Goal: Task Accomplishment & Management: Use online tool/utility

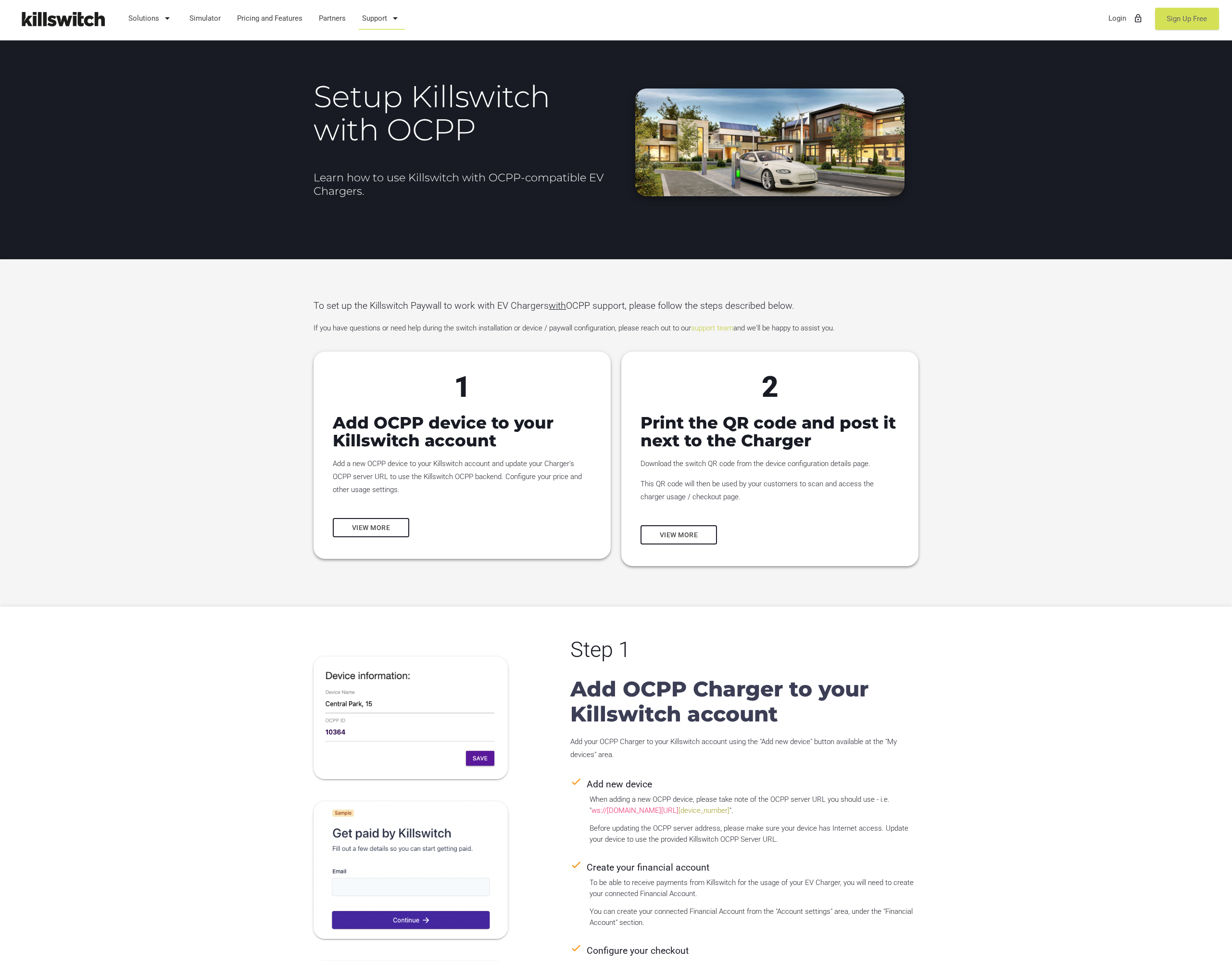
click at [1167, 17] on link "Sign Up Free" at bounding box center [1187, 19] width 64 height 22
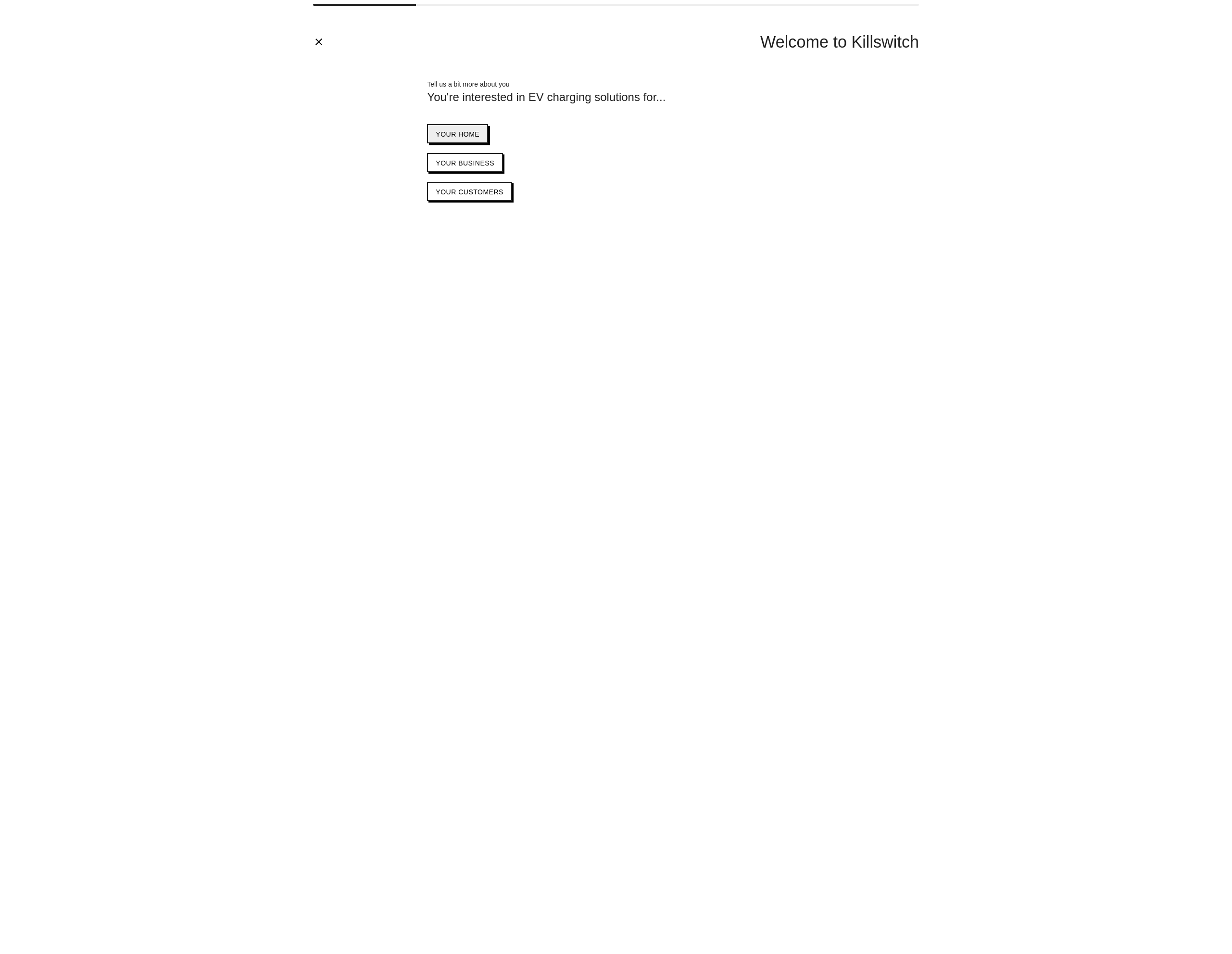
click at [460, 135] on span "Your home" at bounding box center [458, 134] width 44 height 8
click at [513, 131] on span "Individual / sole proprietor" at bounding box center [493, 134] width 114 height 8
click at [449, 133] on span "Yes, I have 1" at bounding box center [459, 134] width 48 height 8
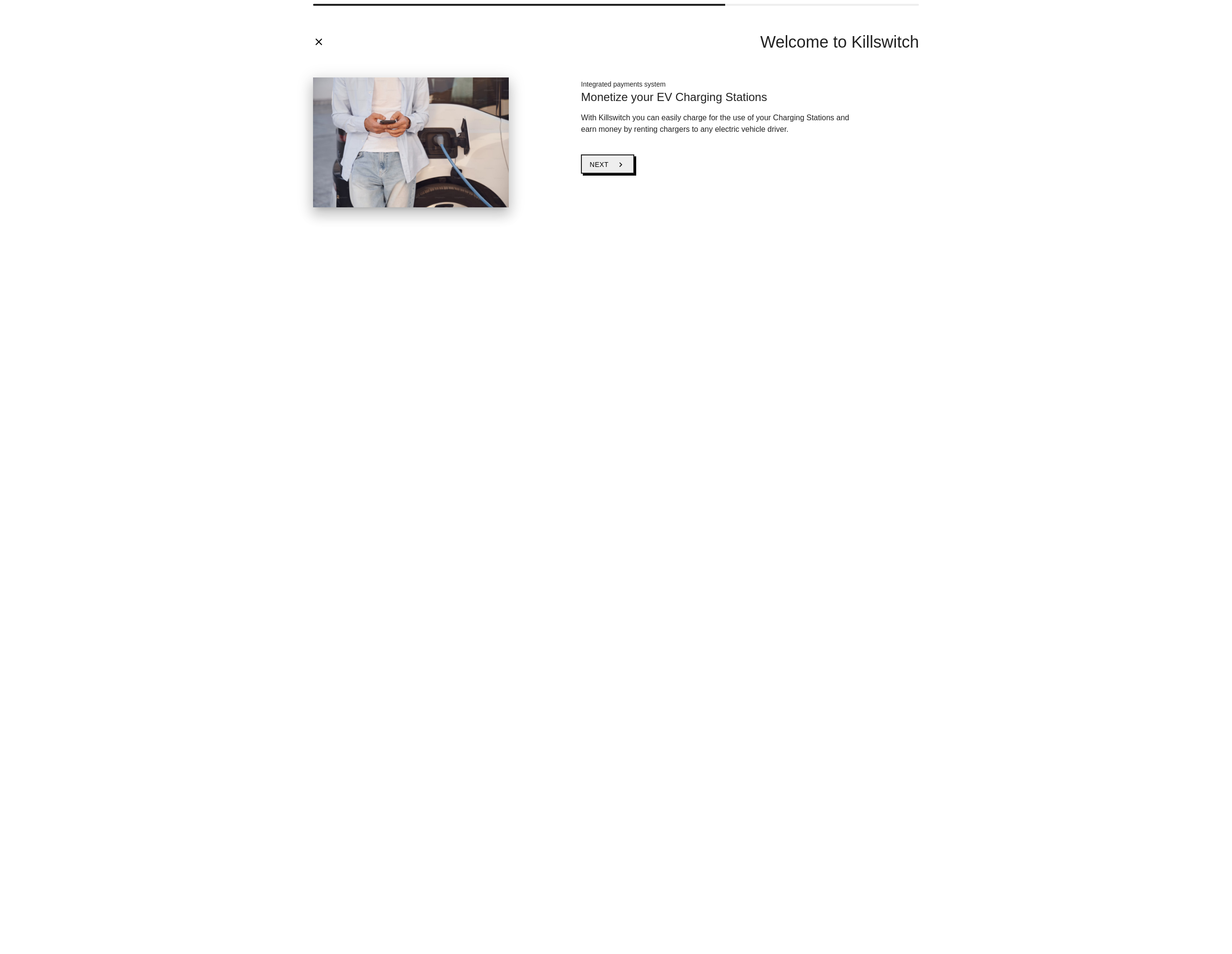
click at [607, 165] on button "Next chevron_right" at bounding box center [607, 164] width 53 height 19
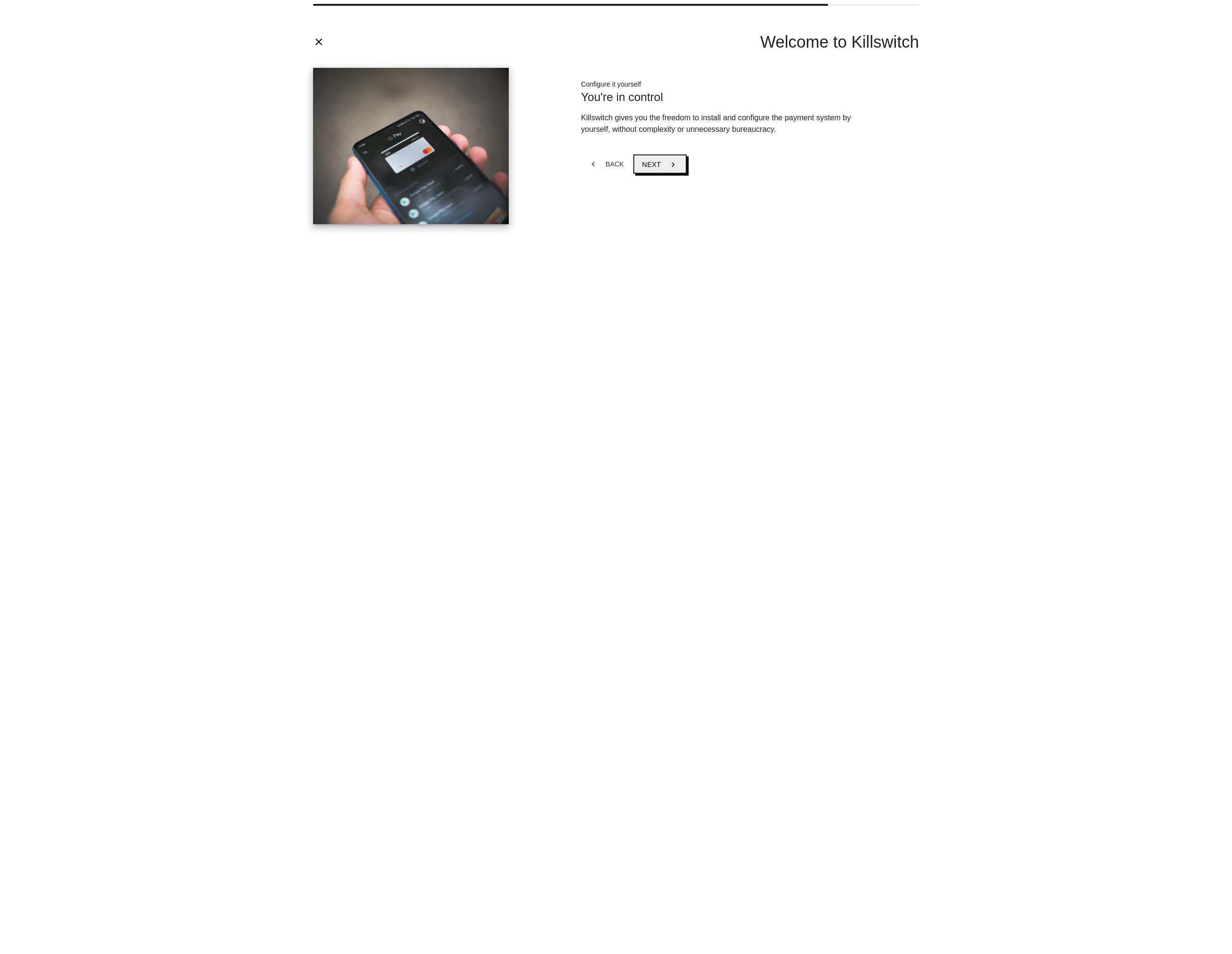
click at [661, 166] on button "Next chevron_right" at bounding box center [659, 164] width 53 height 19
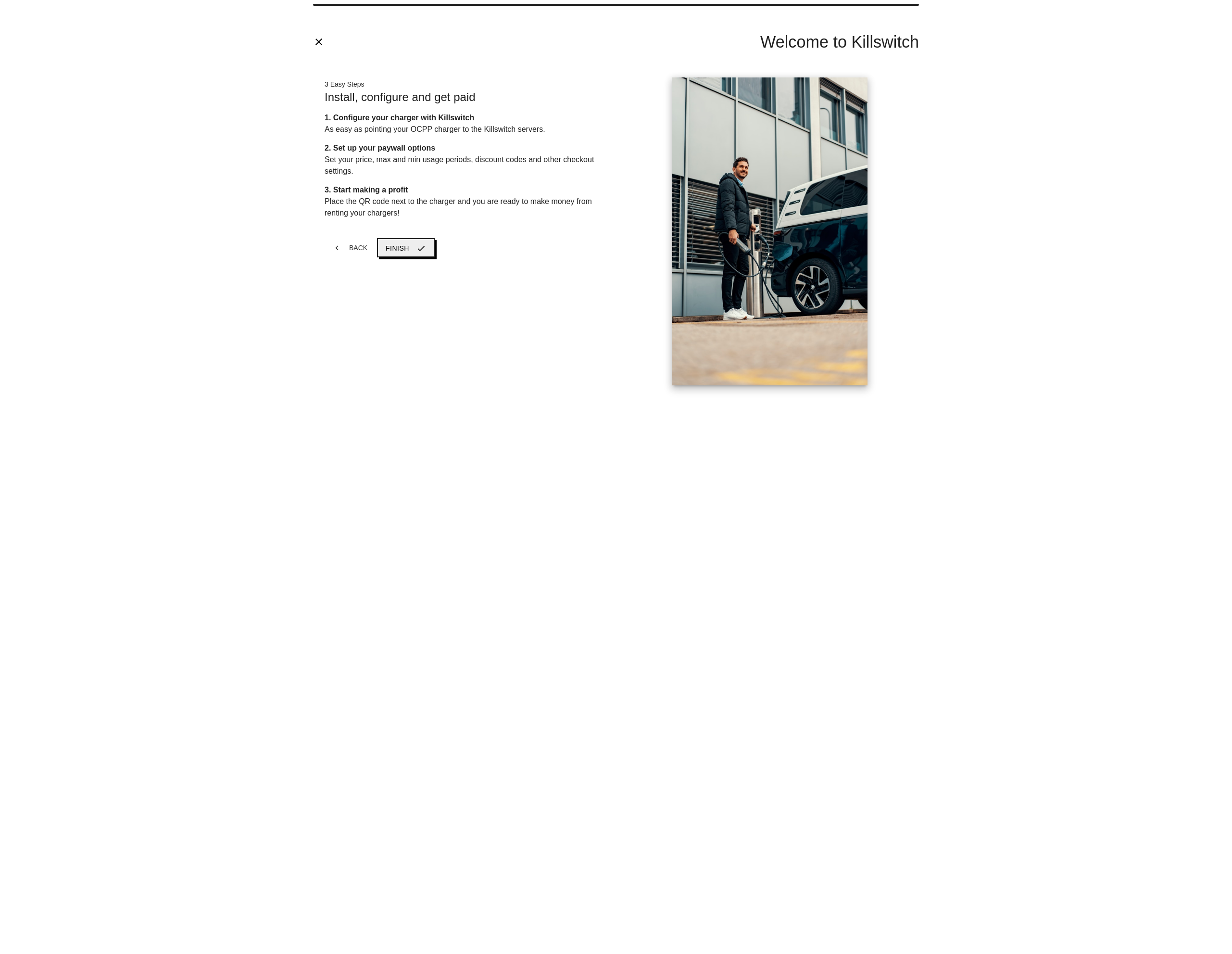
click at [416, 248] on icon "check" at bounding box center [421, 248] width 10 height 18
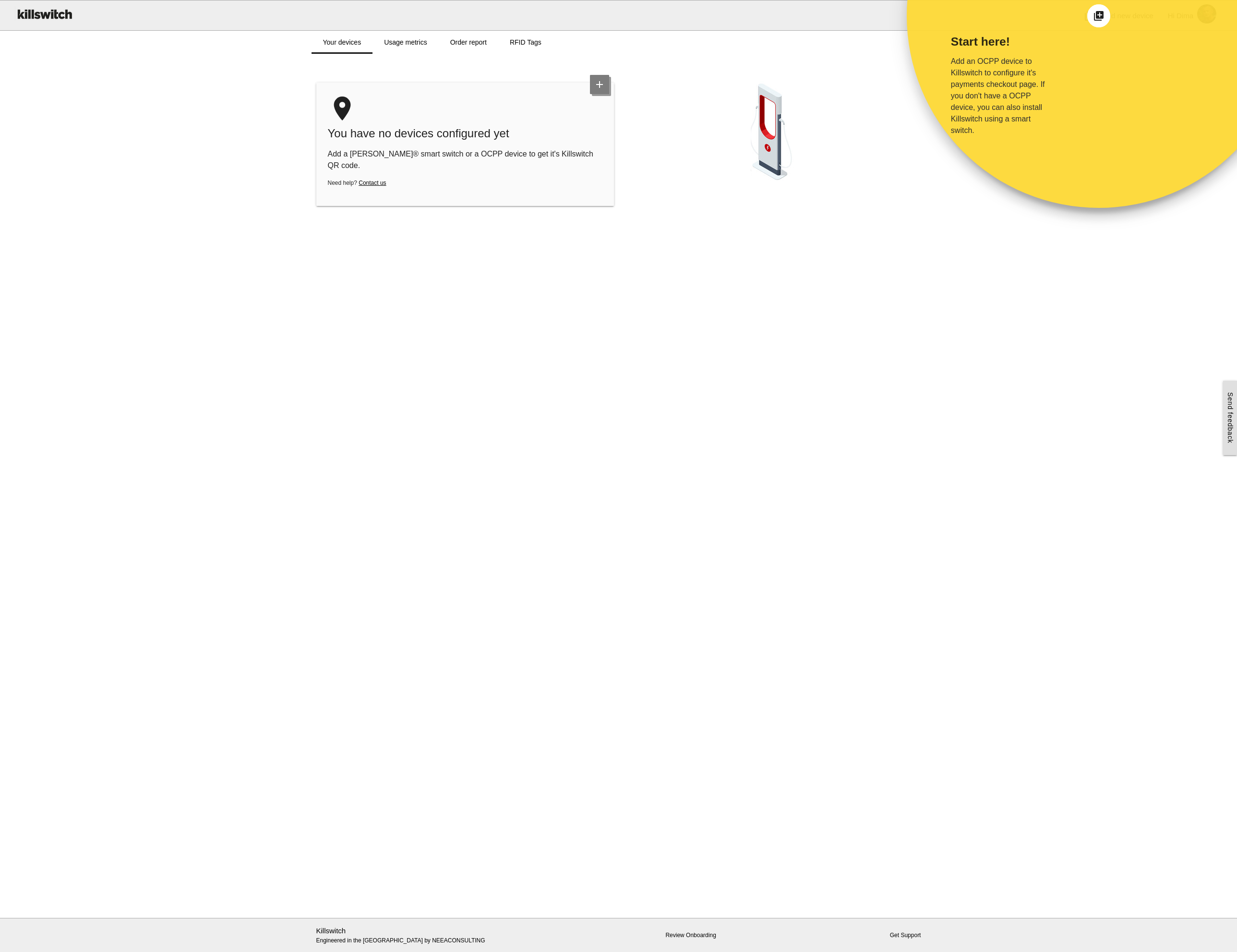
click at [594, 86] on icon "add" at bounding box center [599, 84] width 19 height 19
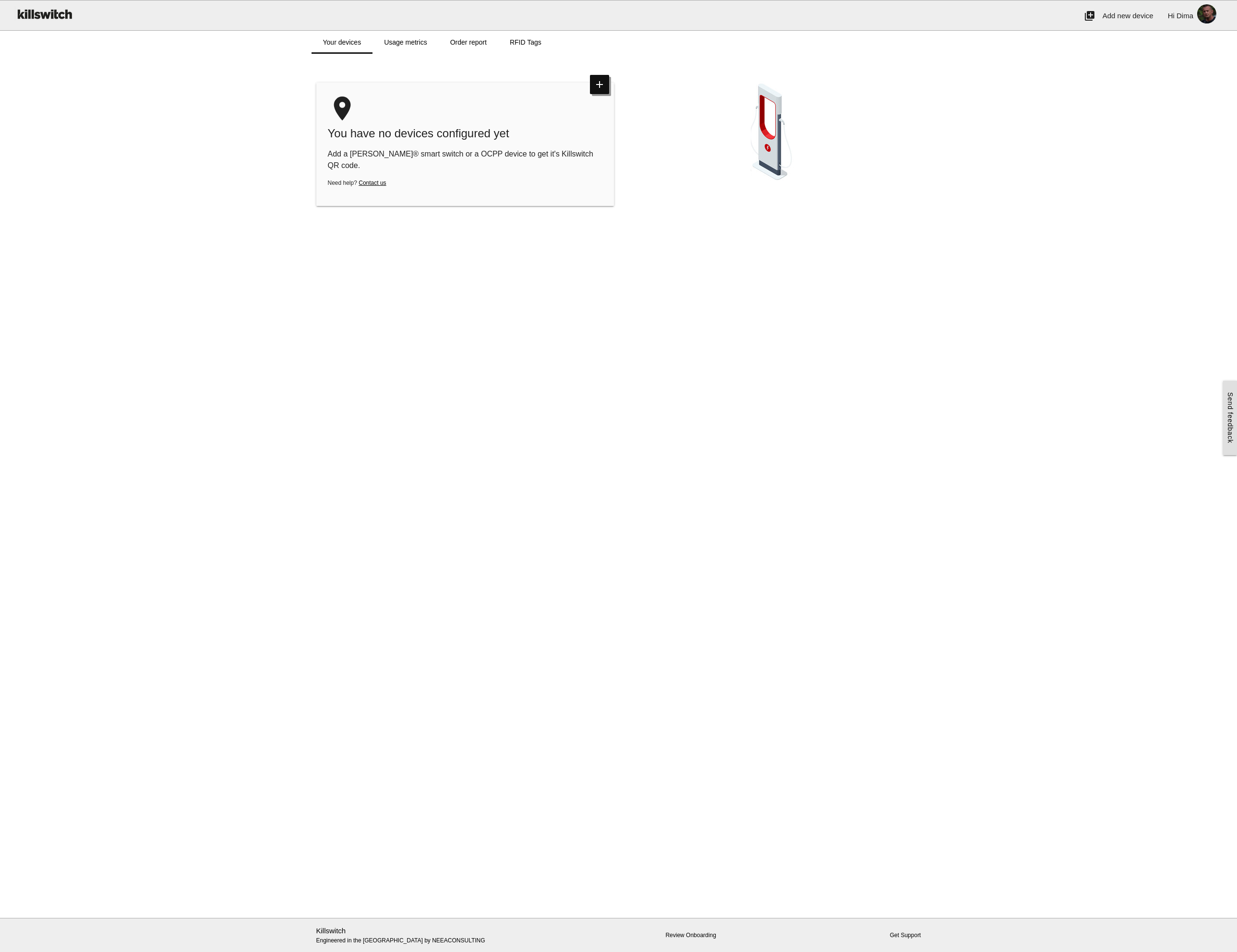
click at [599, 85] on icon "add" at bounding box center [599, 84] width 19 height 19
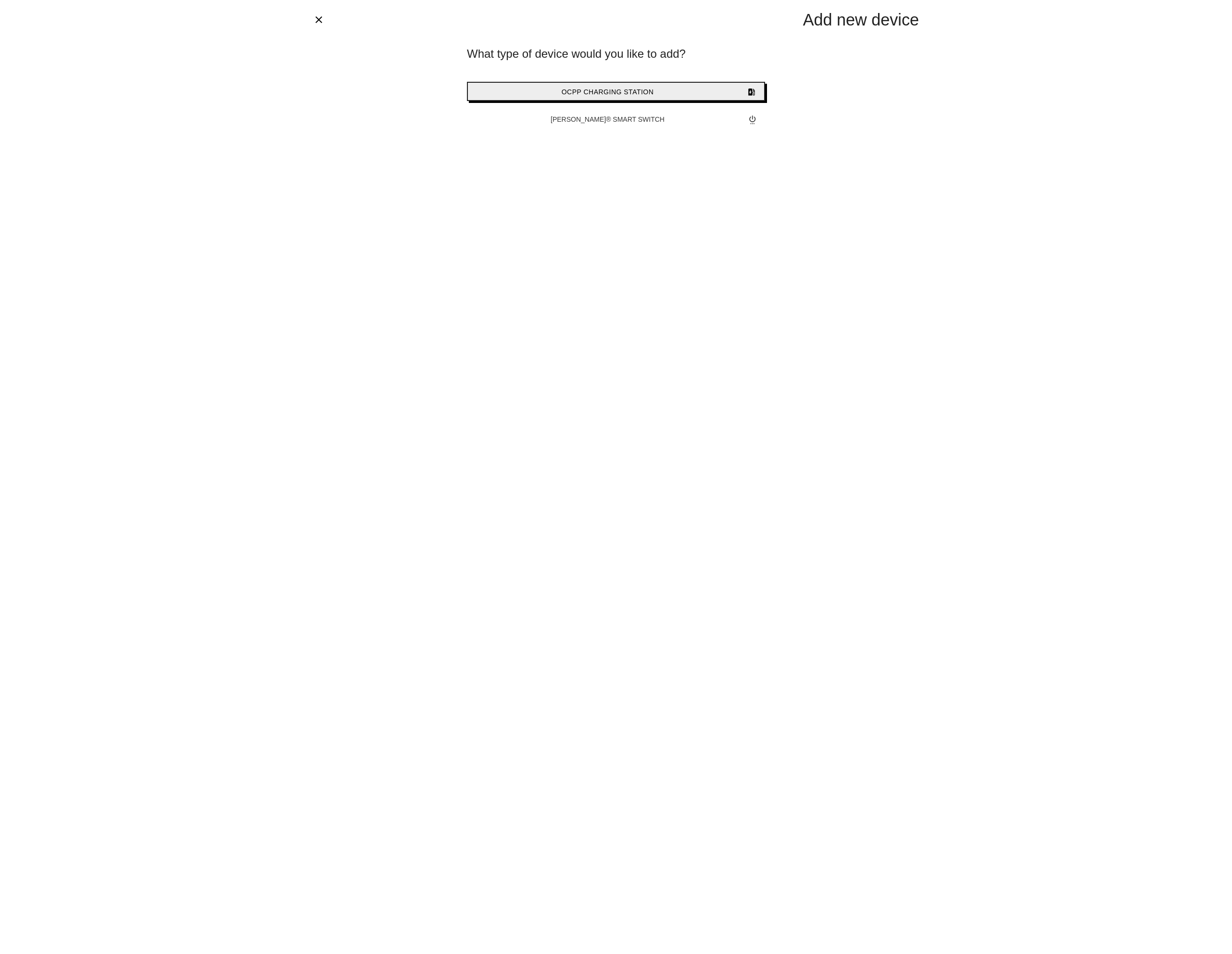
click at [650, 92] on span "OCPP Charging Station" at bounding box center [608, 92] width 92 height 8
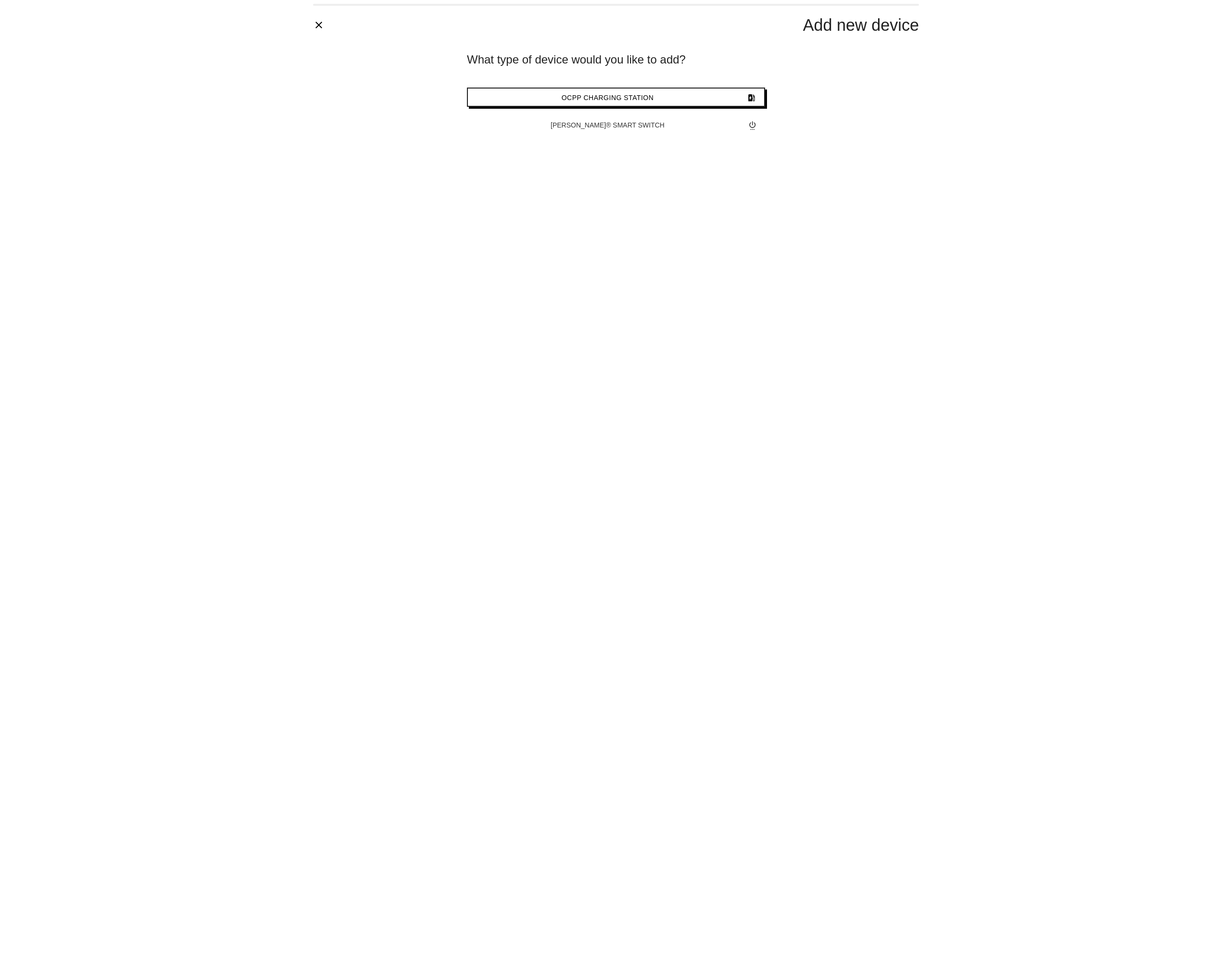
type input "*******"
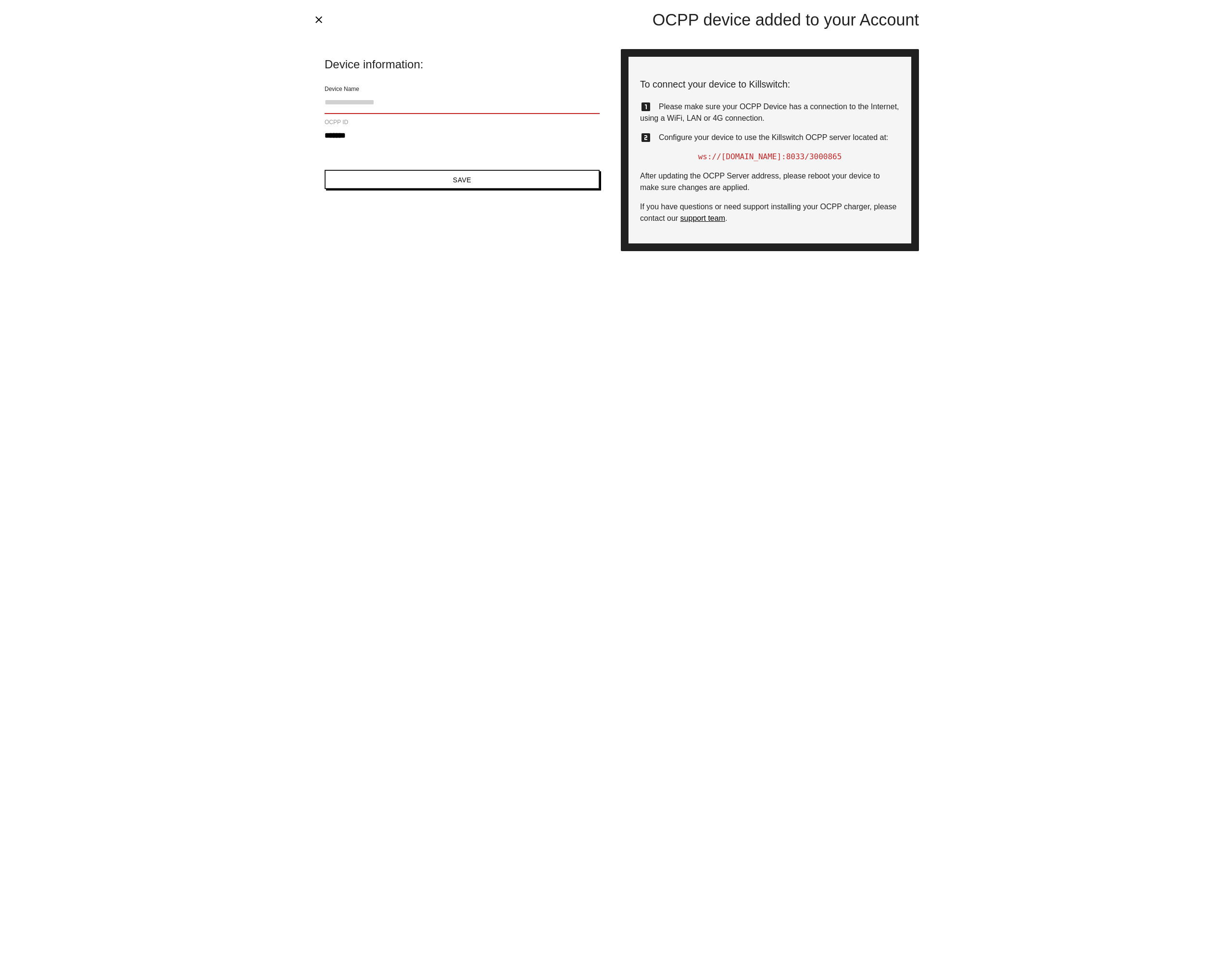
click at [388, 100] on input "Device Name" at bounding box center [462, 102] width 275 height 22
click at [473, 211] on div "**********" at bounding box center [616, 152] width 616 height 213
click at [477, 178] on button "Save" at bounding box center [462, 179] width 275 height 19
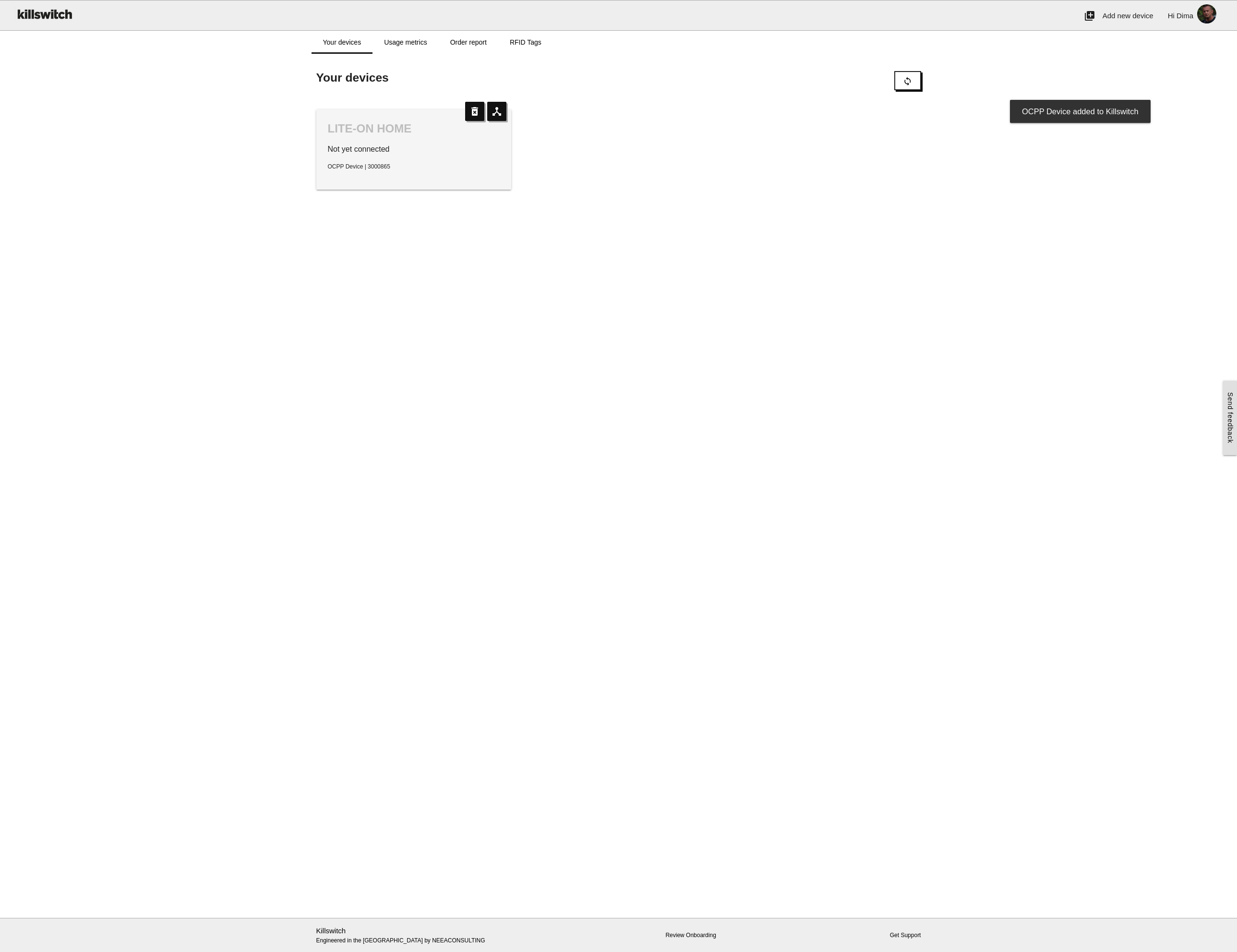
click at [396, 140] on div "LITE-ON HOME Not yet connected OCPP Device | 3000865" at bounding box center [414, 150] width 195 height 80
click at [348, 137] on div "LITE-ON HOME Not yet connected OCPP Device | 3000865" at bounding box center [414, 150] width 195 height 80
click at [361, 43] on link "Your devices" at bounding box center [342, 42] width 61 height 23
drag, startPoint x: 356, startPoint y: 146, endPoint x: 357, endPoint y: 152, distance: 6.1
click at [356, 146] on p "Not yet connected" at bounding box center [414, 150] width 172 height 12
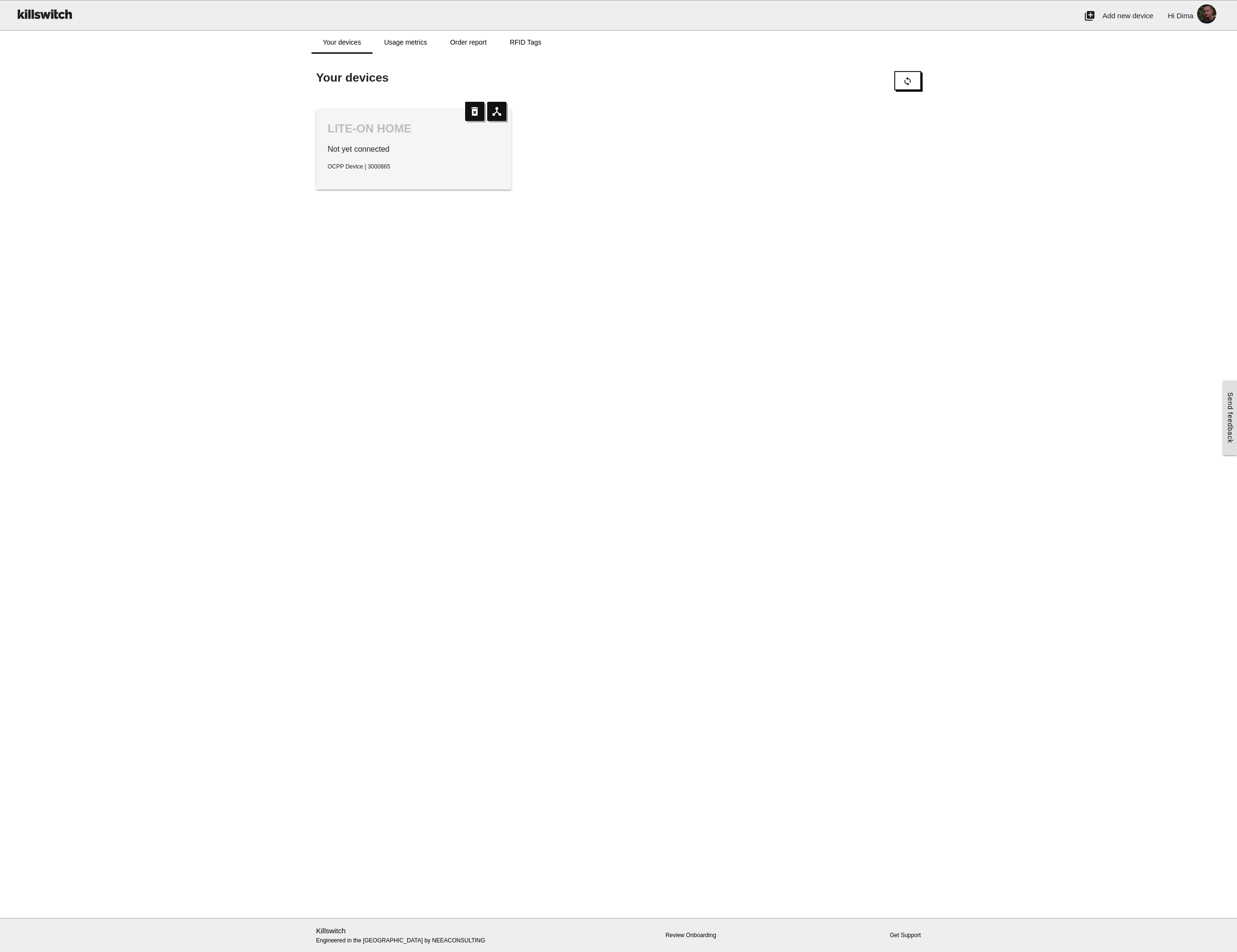
click at [357, 162] on div "LITE-ON HOME Not yet connected OCPP Device | 3000865" at bounding box center [414, 150] width 195 height 80
click at [496, 112] on icon "device_hub" at bounding box center [497, 111] width 19 height 19
type input "**********"
type input "*******"
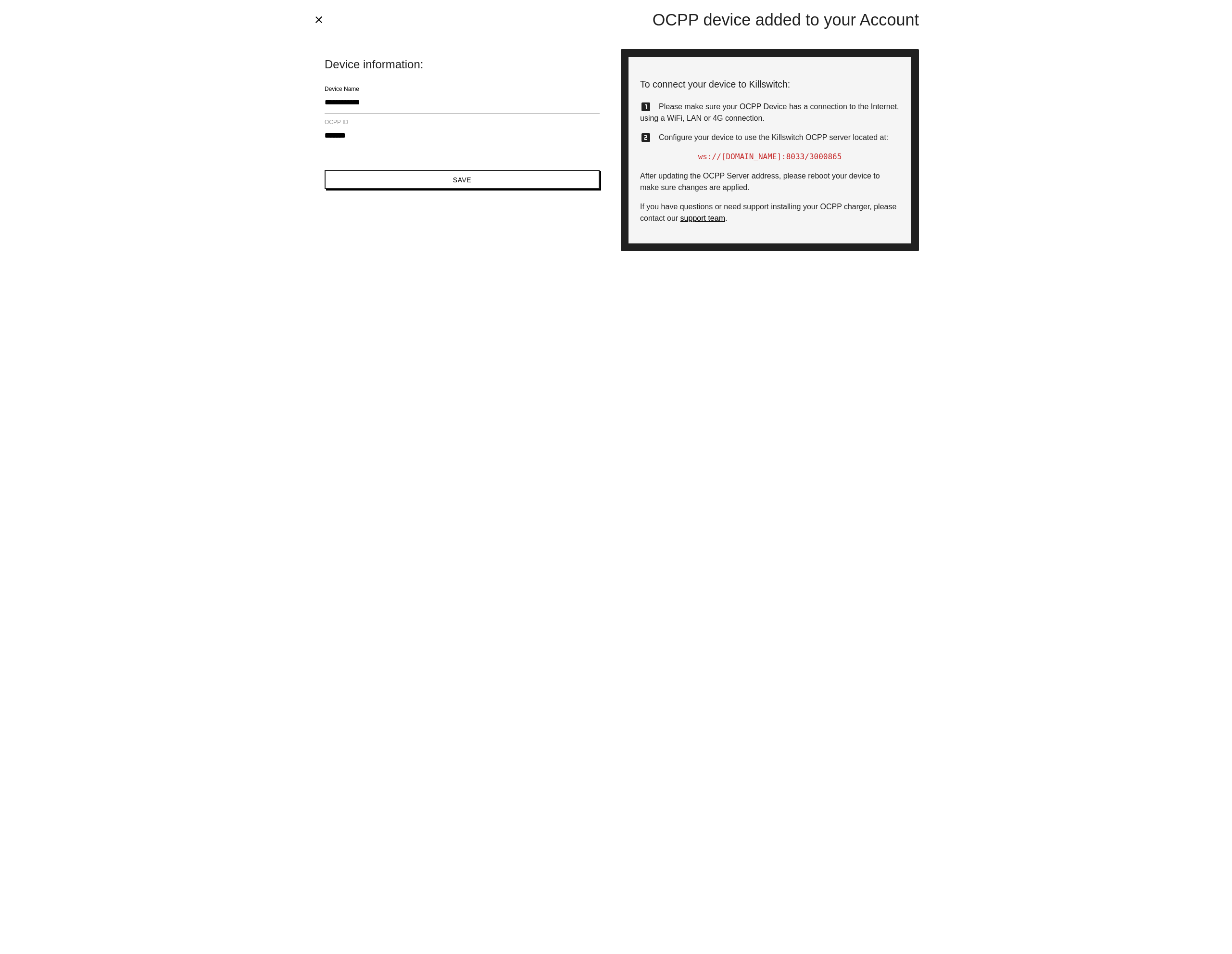
click at [764, 156] on span "ws://[DOMAIN_NAME]:8033" at bounding box center [751, 157] width 107 height 9
copy div "ws://[DOMAIN_NAME]:8033 /3000865"
click at [734, 177] on span "After updating the OCPP Server address, please reboot your device to make sure …" at bounding box center [760, 181] width 240 height 20
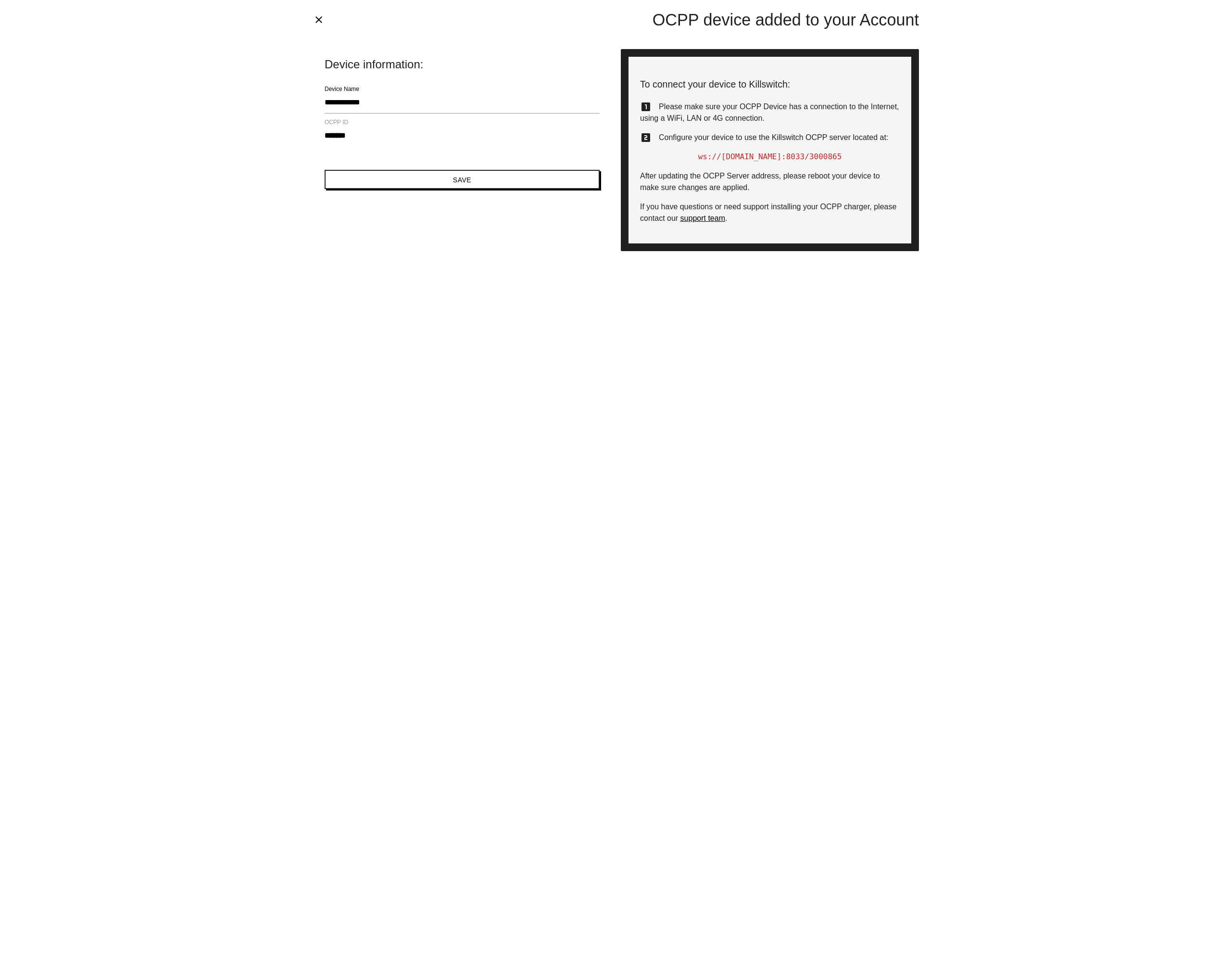
click at [789, 209] on span "If you have questions or need support installing your OCPP charger, please cont…" at bounding box center [768, 212] width 257 height 20
click at [779, 206] on span "If you have questions or need support installing your OCPP charger, please cont…" at bounding box center [768, 212] width 257 height 20
click at [746, 107] on span "Please make sure your OCPP Device has a connection to the Internet, using a WiF…" at bounding box center [770, 112] width 259 height 20
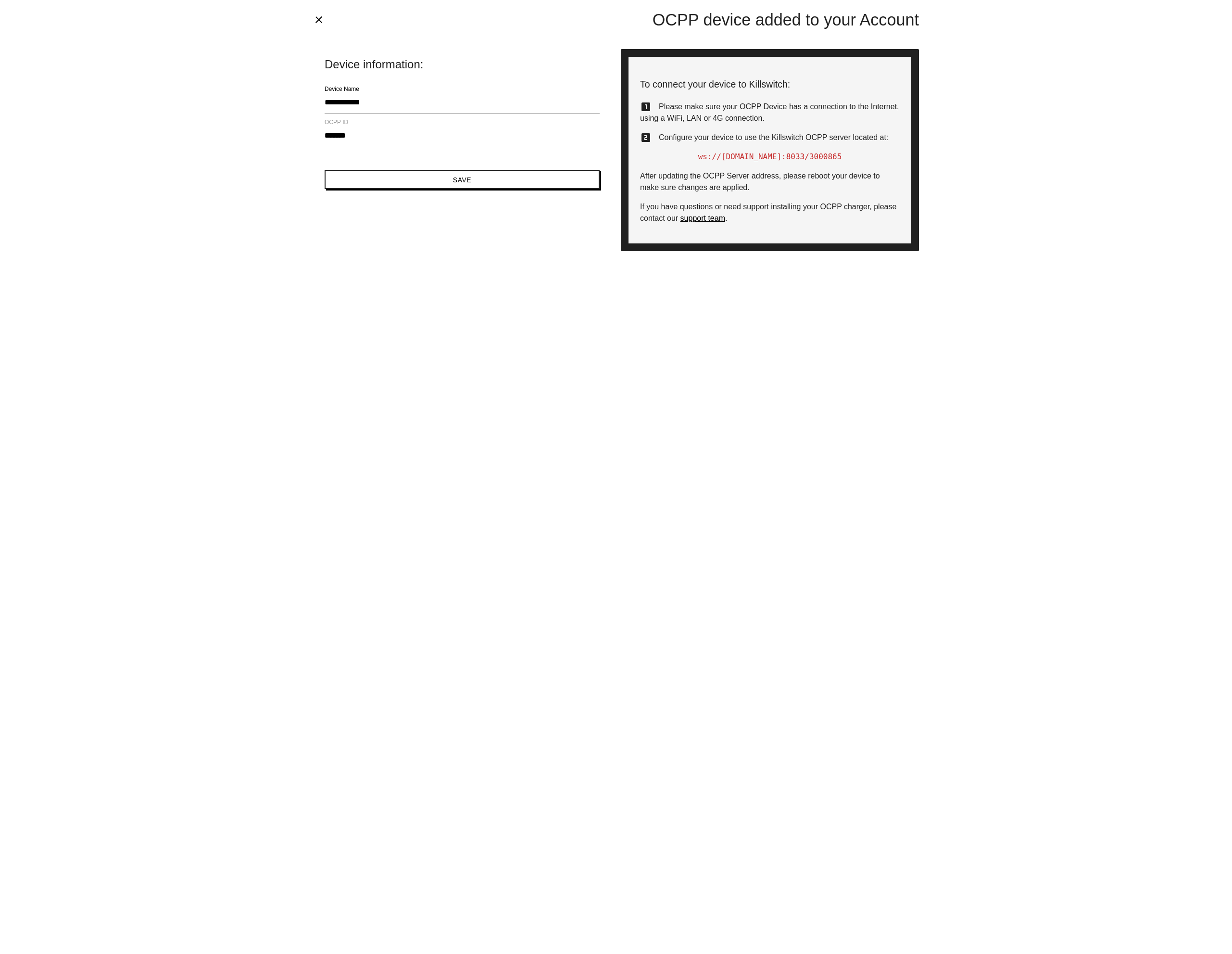
click at [746, 107] on span "Please make sure your OCPP Device has a connection to the Internet, using a WiF…" at bounding box center [770, 112] width 259 height 20
click at [740, 134] on span "Configure your device to use the Killswitch OCPP server located at:" at bounding box center [774, 137] width 229 height 8
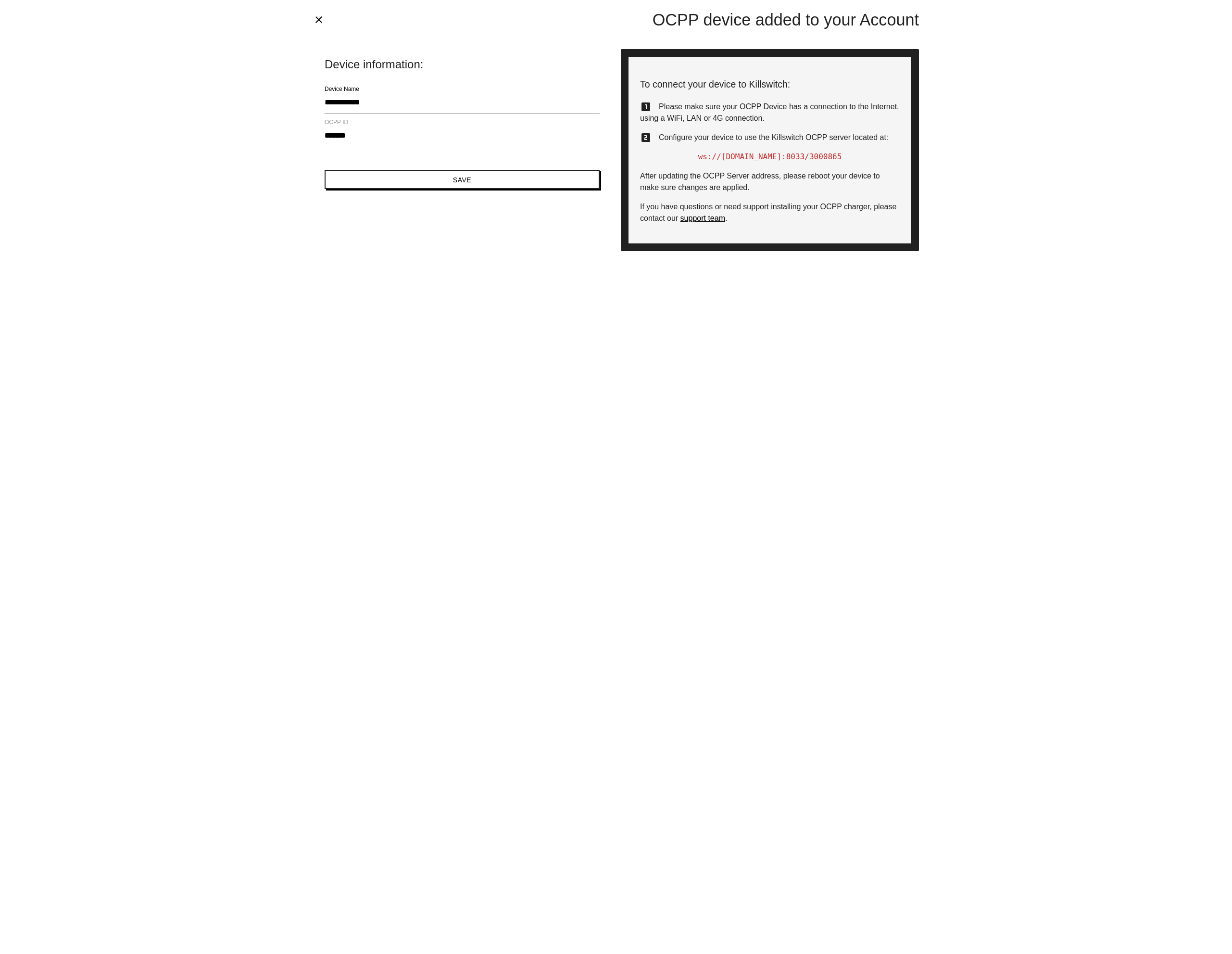
click at [687, 175] on span "After updating the OCPP Server address, please reboot your device to make sure …" at bounding box center [760, 181] width 240 height 20
click at [677, 204] on span "If you have questions or need support installing your OCPP charger, please cont…" at bounding box center [768, 212] width 257 height 20
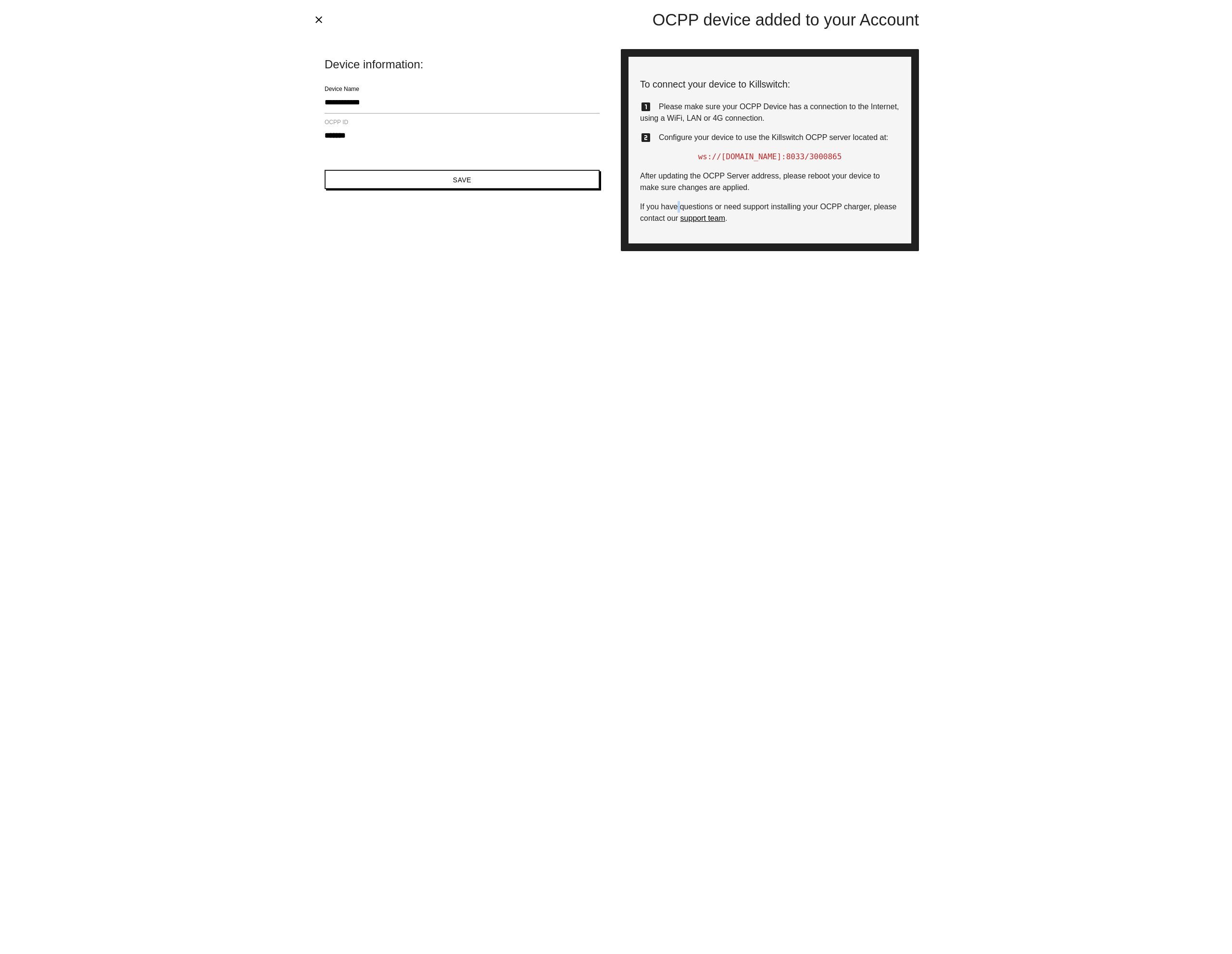
click at [677, 204] on span "If you have questions or need support installing your OCPP charger, please cont…" at bounding box center [768, 212] width 257 height 20
click at [508, 182] on button "Save" at bounding box center [462, 179] width 275 height 19
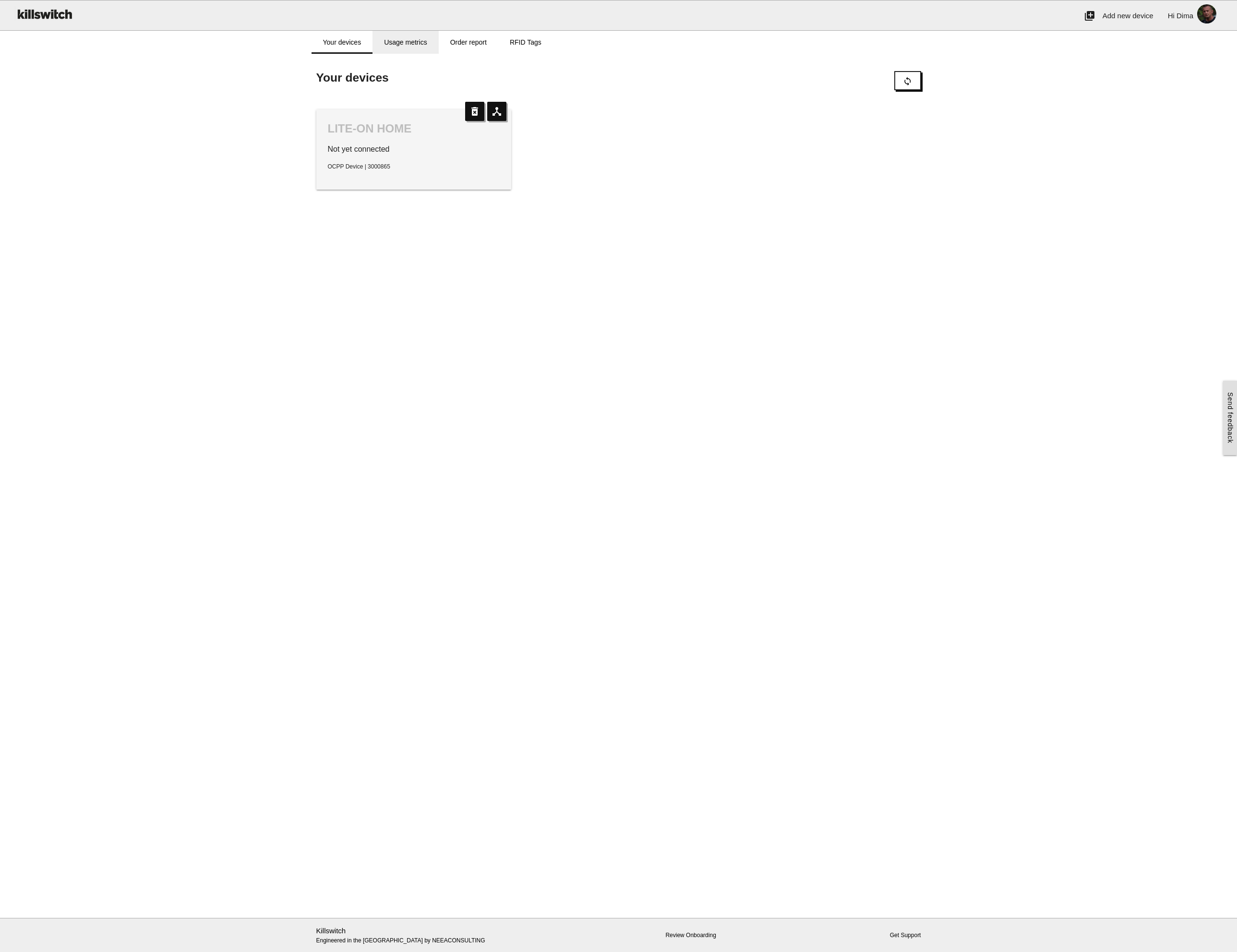
click at [411, 42] on link "Usage metrics" at bounding box center [405, 42] width 66 height 23
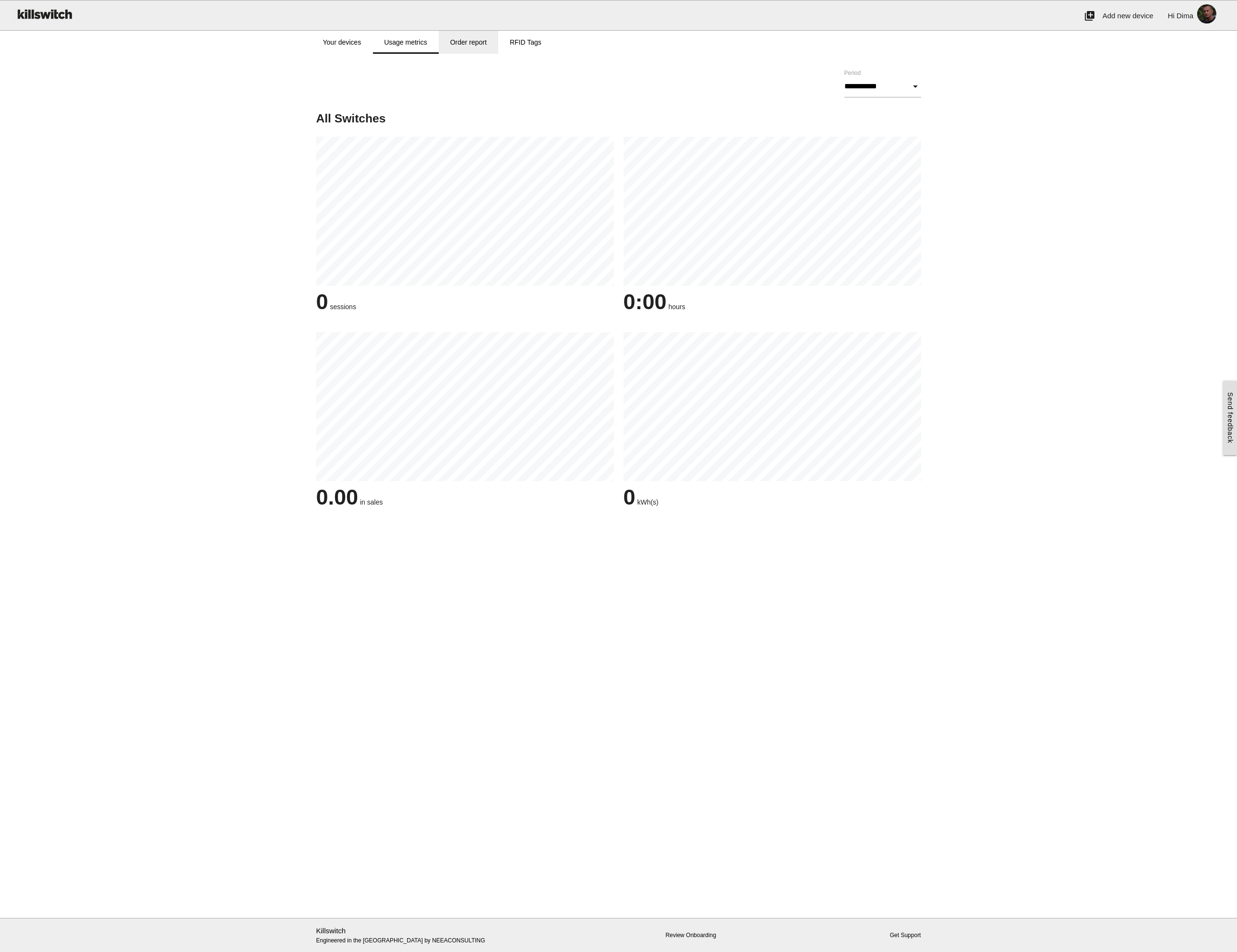
click at [457, 45] on link "Order report" at bounding box center [468, 42] width 59 height 23
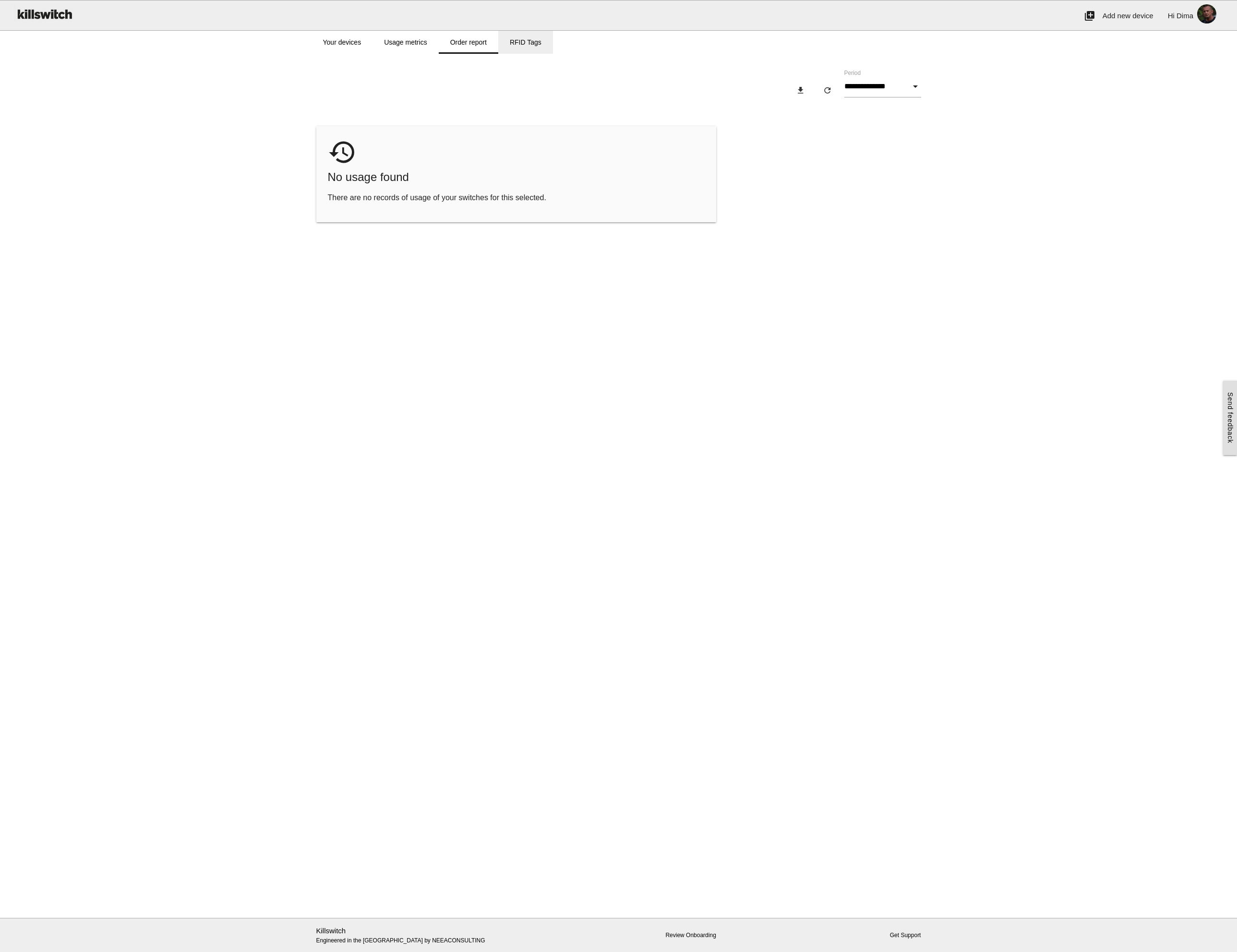
click at [517, 43] on link "RFID Tags" at bounding box center [525, 42] width 54 height 23
click at [355, 42] on link "Your devices" at bounding box center [342, 42] width 61 height 23
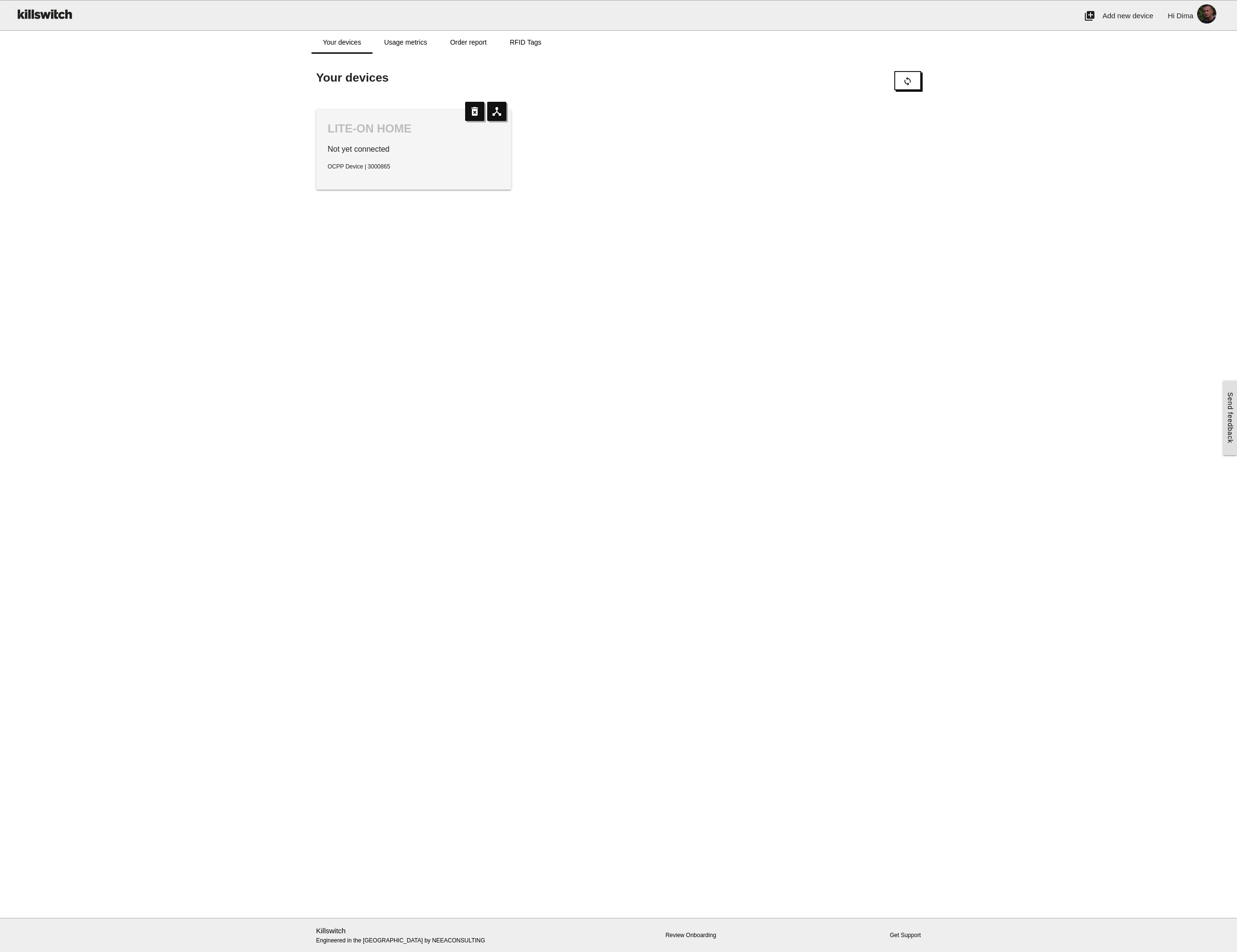
click at [369, 146] on p "Not yet connected" at bounding box center [414, 150] width 172 height 12
click at [373, 123] on div "LITE-ON HOME" at bounding box center [414, 129] width 172 height 15
click at [501, 114] on icon "device_hub" at bounding box center [497, 111] width 19 height 19
type input "**********"
type input "*******"
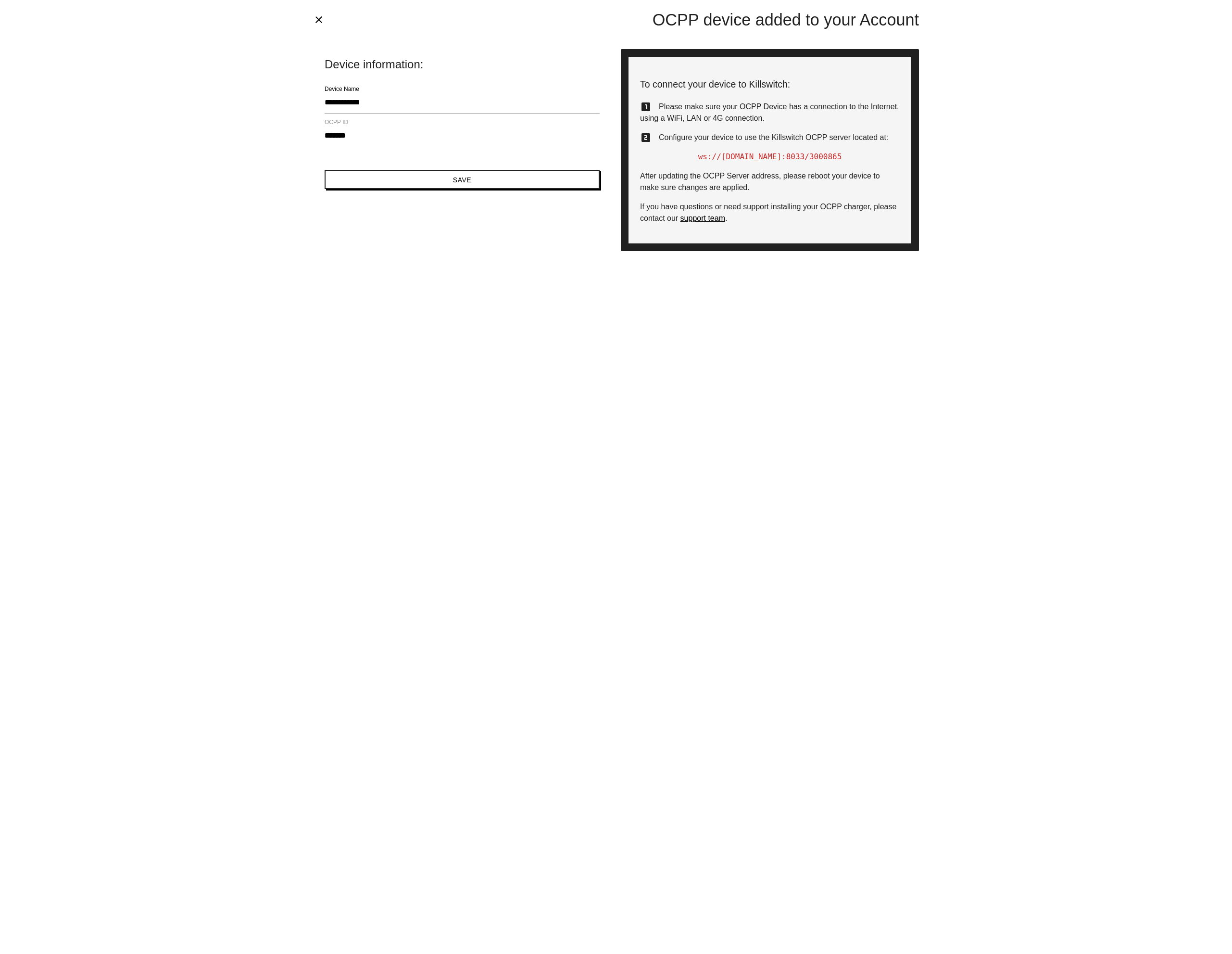
click at [301, 268] on div "**********" at bounding box center [616, 477] width 1232 height 954
click at [319, 17] on icon "close" at bounding box center [319, 20] width 12 height 12
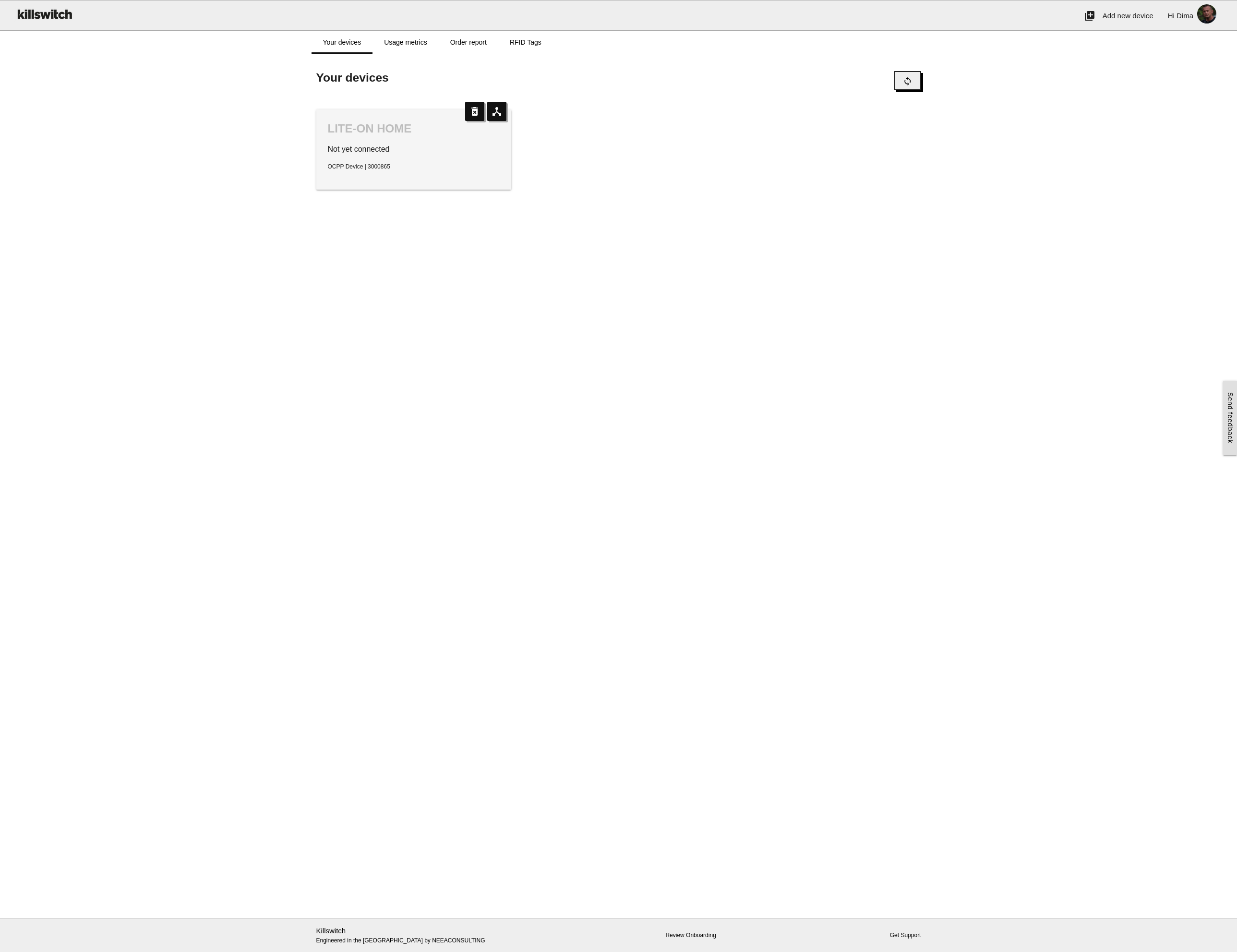
click at [911, 78] on icon "sync" at bounding box center [908, 81] width 10 height 18
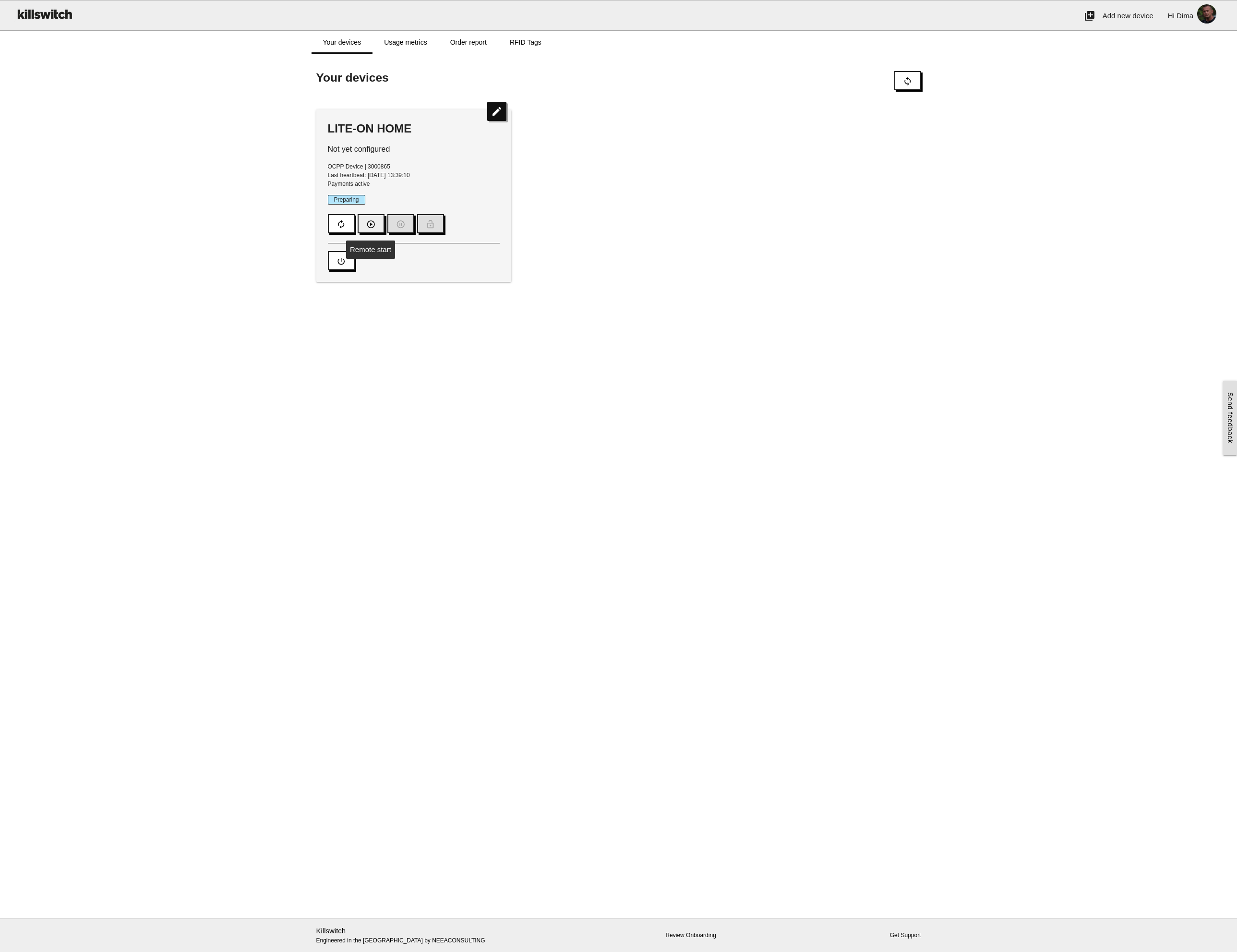
click at [371, 226] on icon "play_circle_outline" at bounding box center [371, 224] width 10 height 18
click at [411, 336] on main "Start here! Add an OCPP device to Killswitch to configure it's payments checkou…" at bounding box center [618, 486] width 1237 height 864
click at [343, 221] on icon "autorenew" at bounding box center [341, 224] width 10 height 18
click at [340, 222] on icon "autorenew" at bounding box center [341, 224] width 10 height 18
click at [399, 44] on link "Usage metrics" at bounding box center [405, 42] width 66 height 23
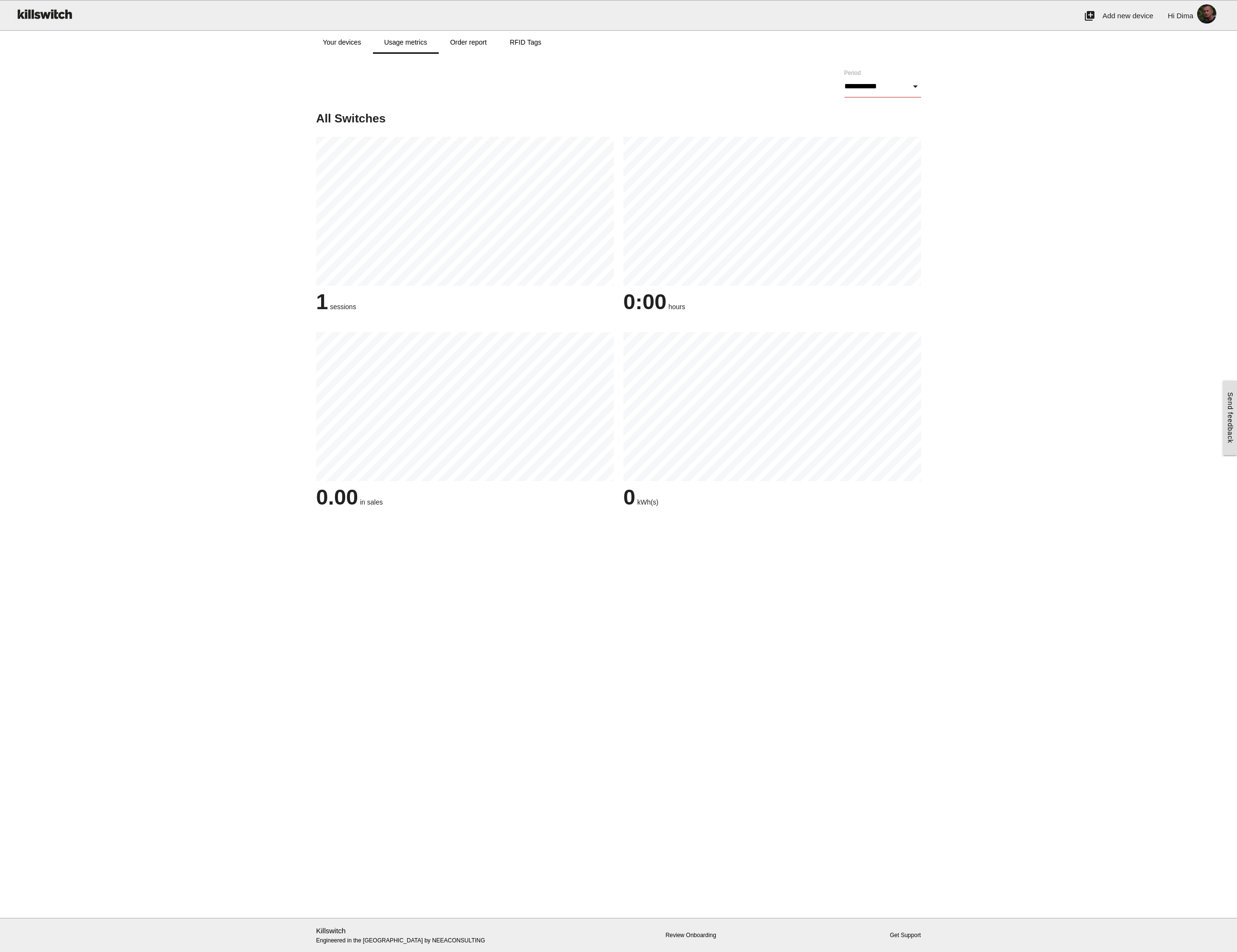
click at [872, 91] on input "**********" at bounding box center [883, 86] width 77 height 22
click at [946, 90] on div "Loading switches place You have no devices configured yet add Add a [PERSON_NAM…" at bounding box center [618, 287] width 1237 height 467
click at [472, 43] on link "Order report" at bounding box center [468, 42] width 59 height 23
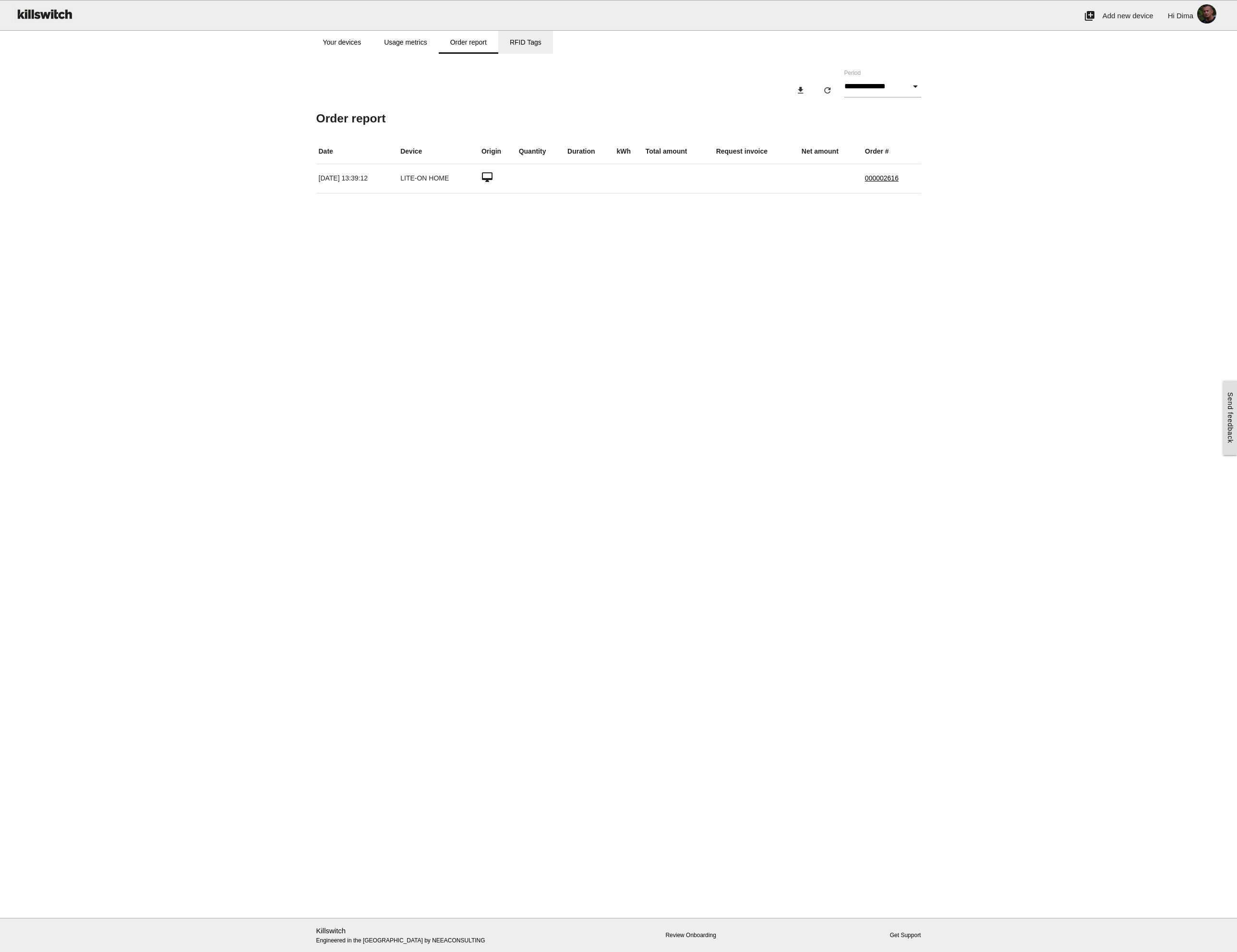
click at [521, 43] on link "RFID Tags" at bounding box center [525, 42] width 54 height 23
click at [345, 44] on link "Your devices" at bounding box center [342, 42] width 61 height 23
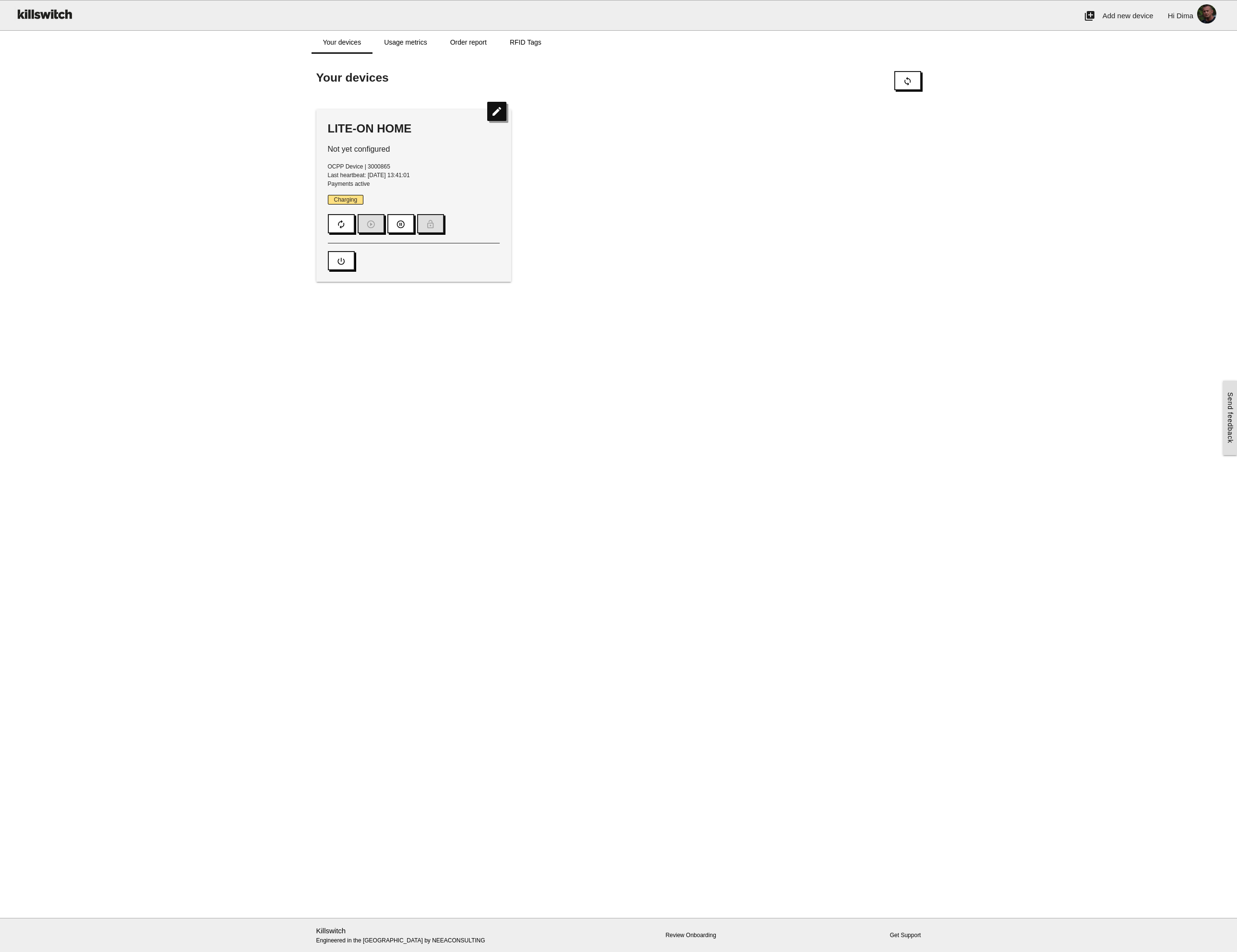
click at [495, 111] on icon "edit" at bounding box center [497, 111] width 19 height 19
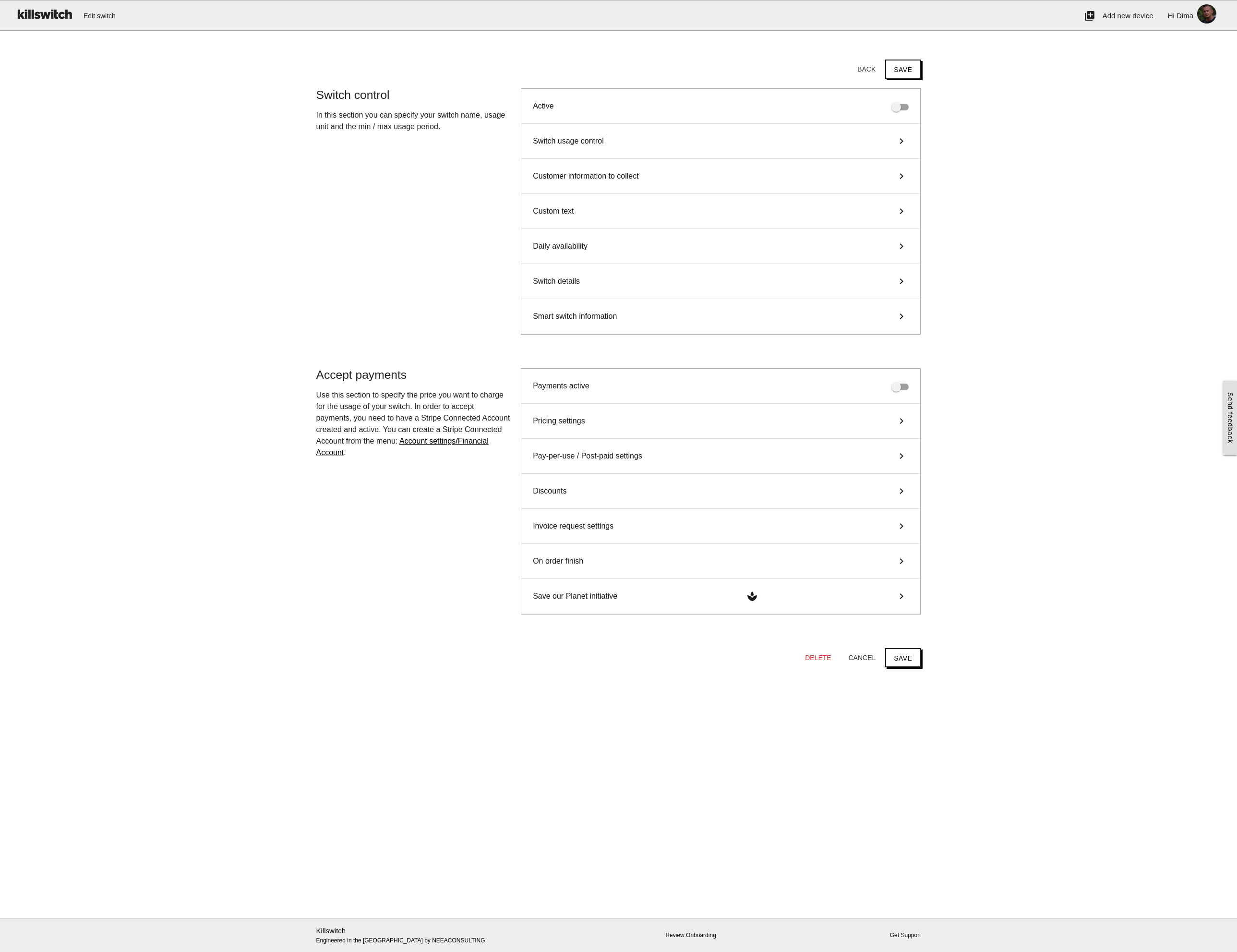
click at [651, 142] on div "Switch usage control keyboard_arrow_right" at bounding box center [720, 141] width 399 height 35
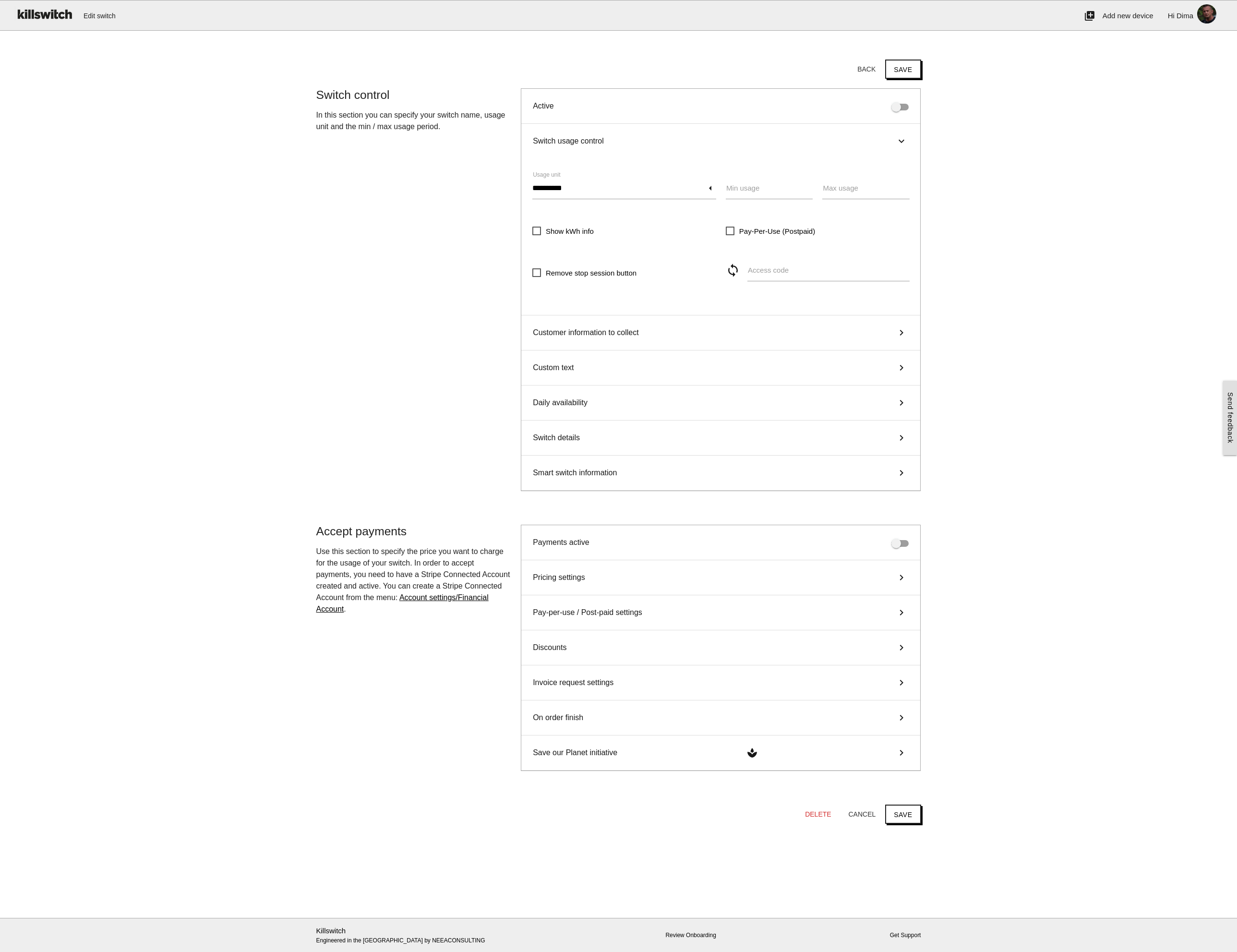
click at [651, 142] on div "Switch usage control keyboard_arrow_right" at bounding box center [720, 141] width 399 height 35
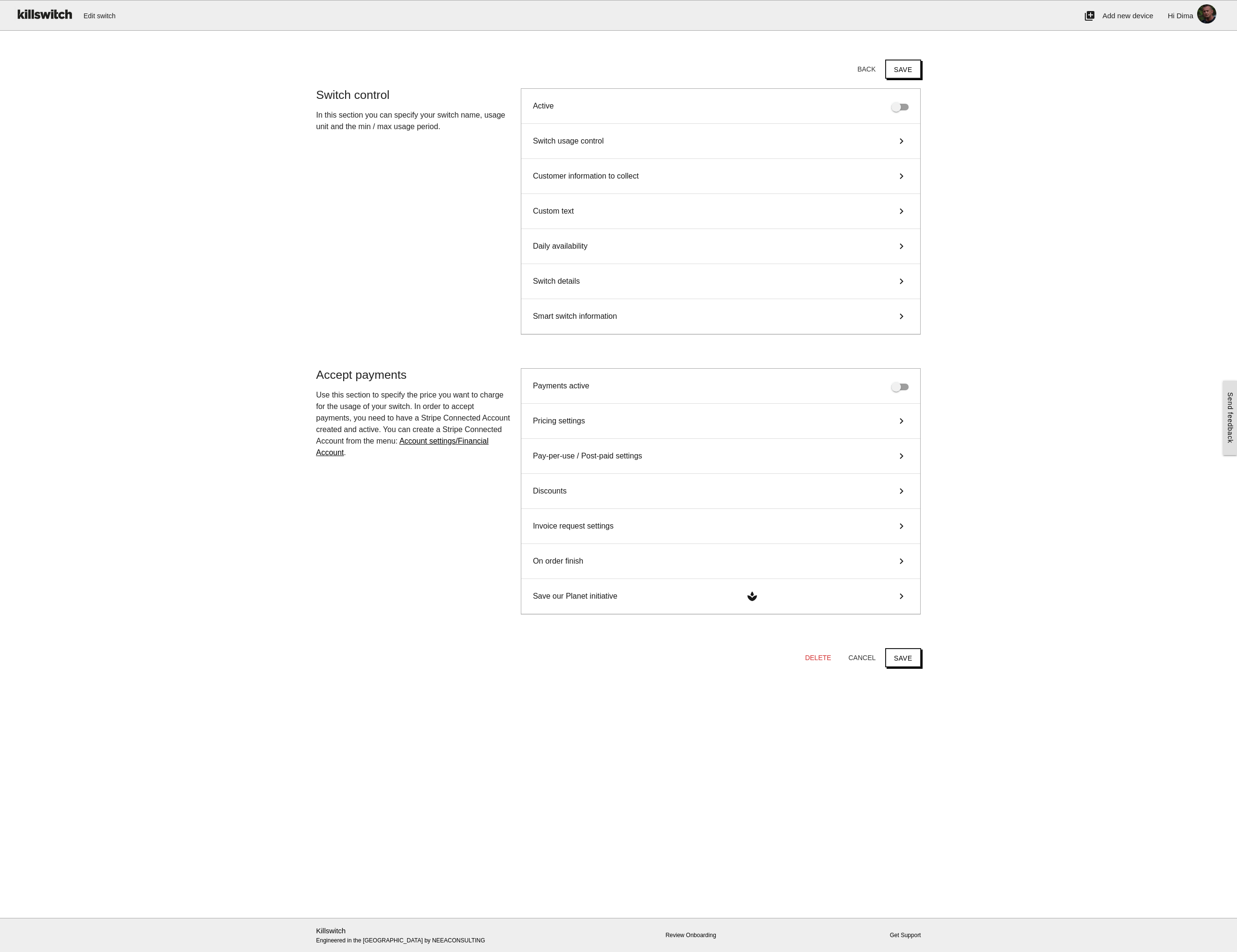
click at [602, 241] on div "Daily availability keyboard_arrow_right" at bounding box center [720, 246] width 399 height 35
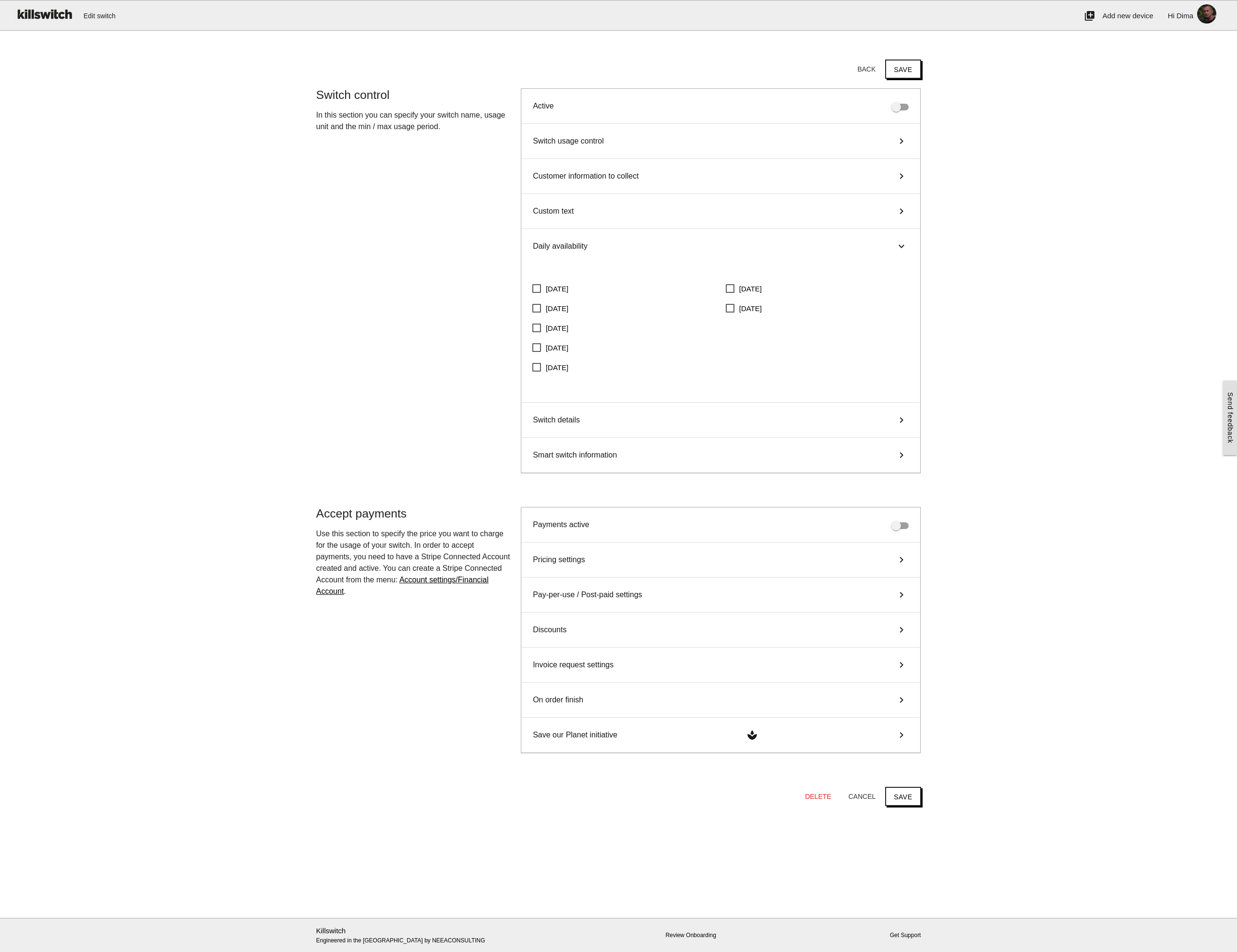
click at [602, 241] on div "Daily availability keyboard_arrow_right" at bounding box center [720, 246] width 399 height 35
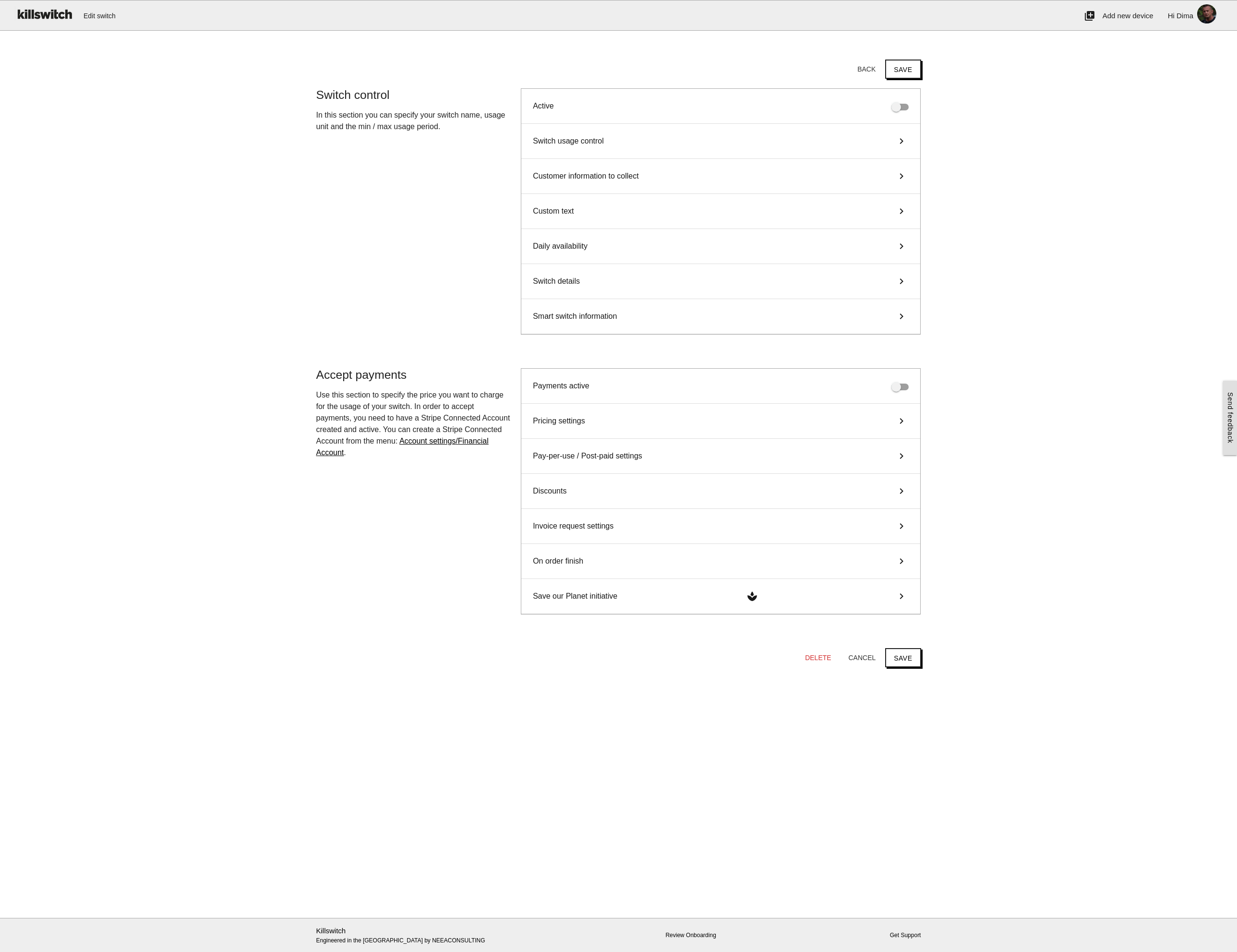
click at [599, 281] on div "Switch details keyboard_arrow_right" at bounding box center [720, 281] width 399 height 35
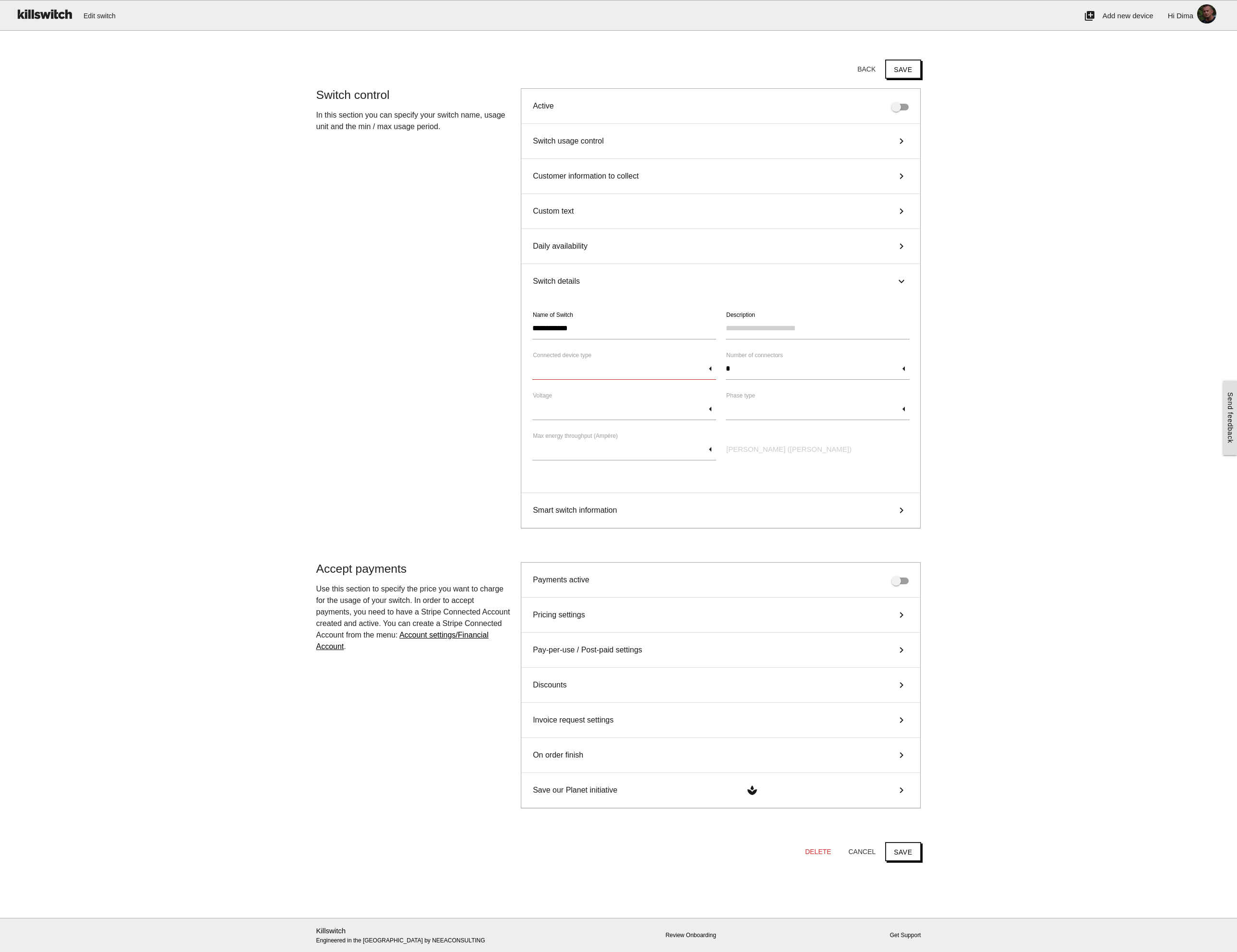
click at [634, 371] on input "text" at bounding box center [624, 369] width 184 height 22
click at [606, 393] on span "EV Charging Station" at bounding box center [624, 394] width 184 height 24
type input "**********"
click at [447, 342] on div "**********" at bounding box center [619, 320] width 614 height 464
click at [624, 509] on div "Smart switch information keyboard_arrow_right" at bounding box center [720, 510] width 399 height 35
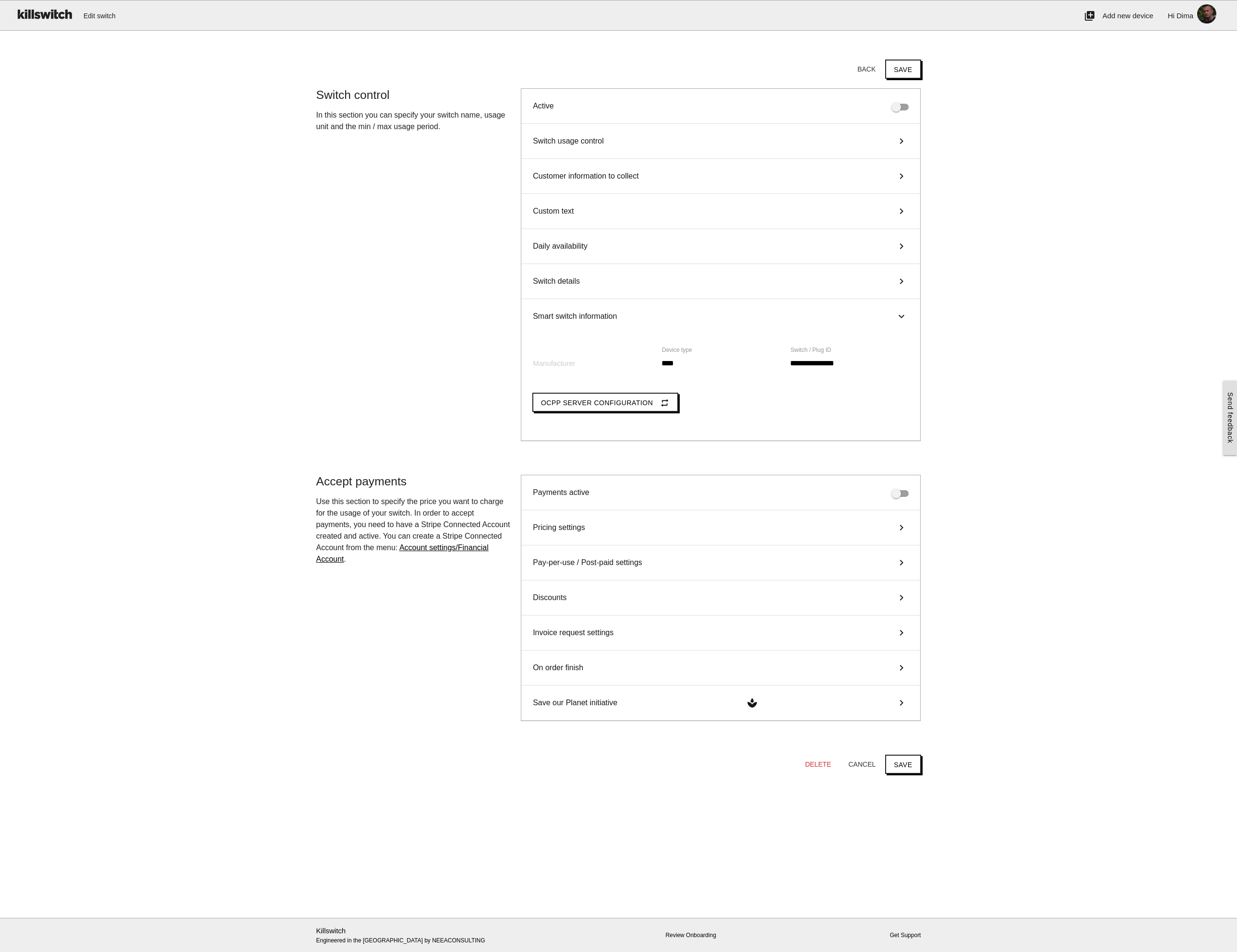
click at [638, 309] on div "Smart switch information keyboard_arrow_right" at bounding box center [720, 316] width 399 height 35
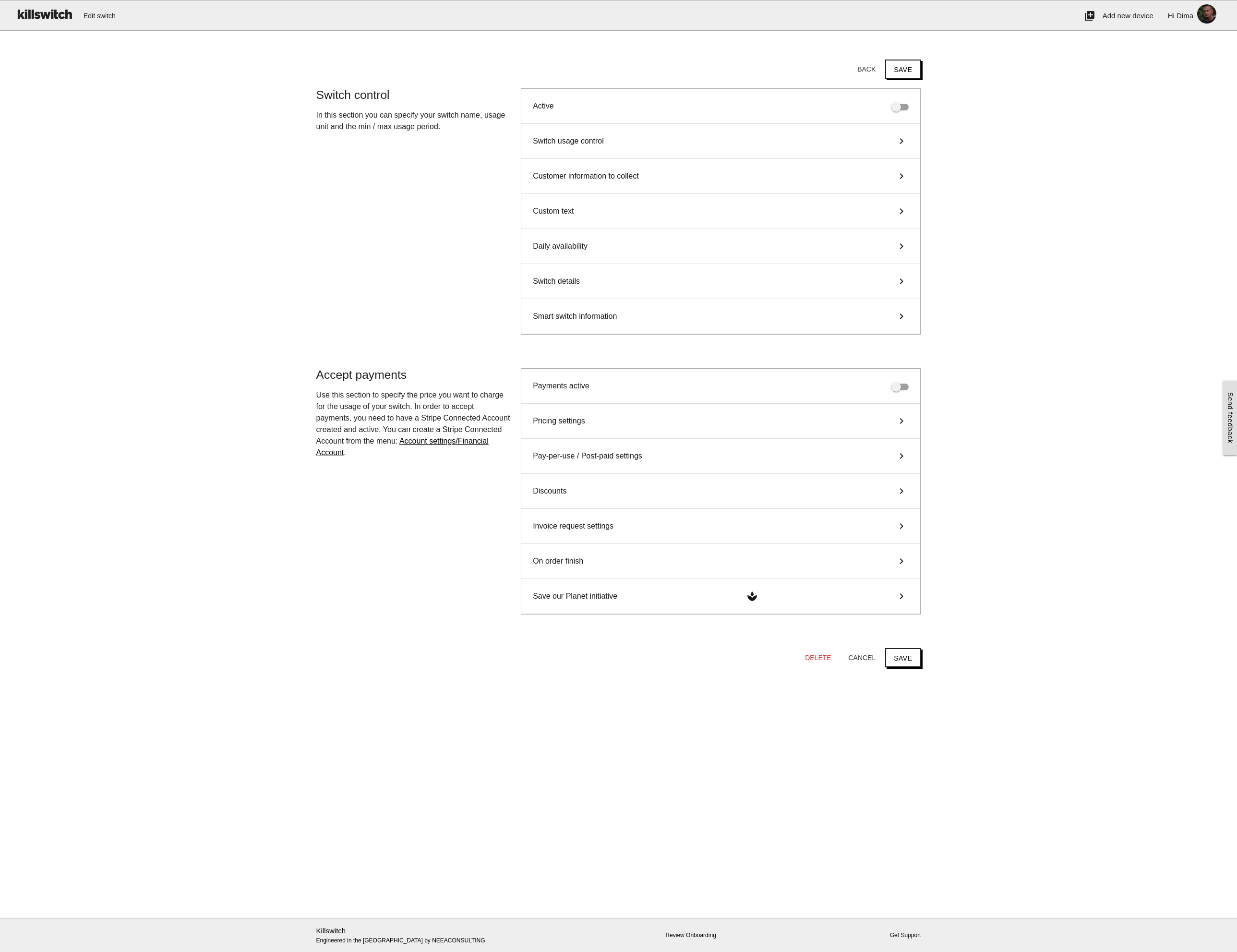
click at [606, 142] on div "Switch usage control keyboard_arrow_right" at bounding box center [720, 141] width 399 height 35
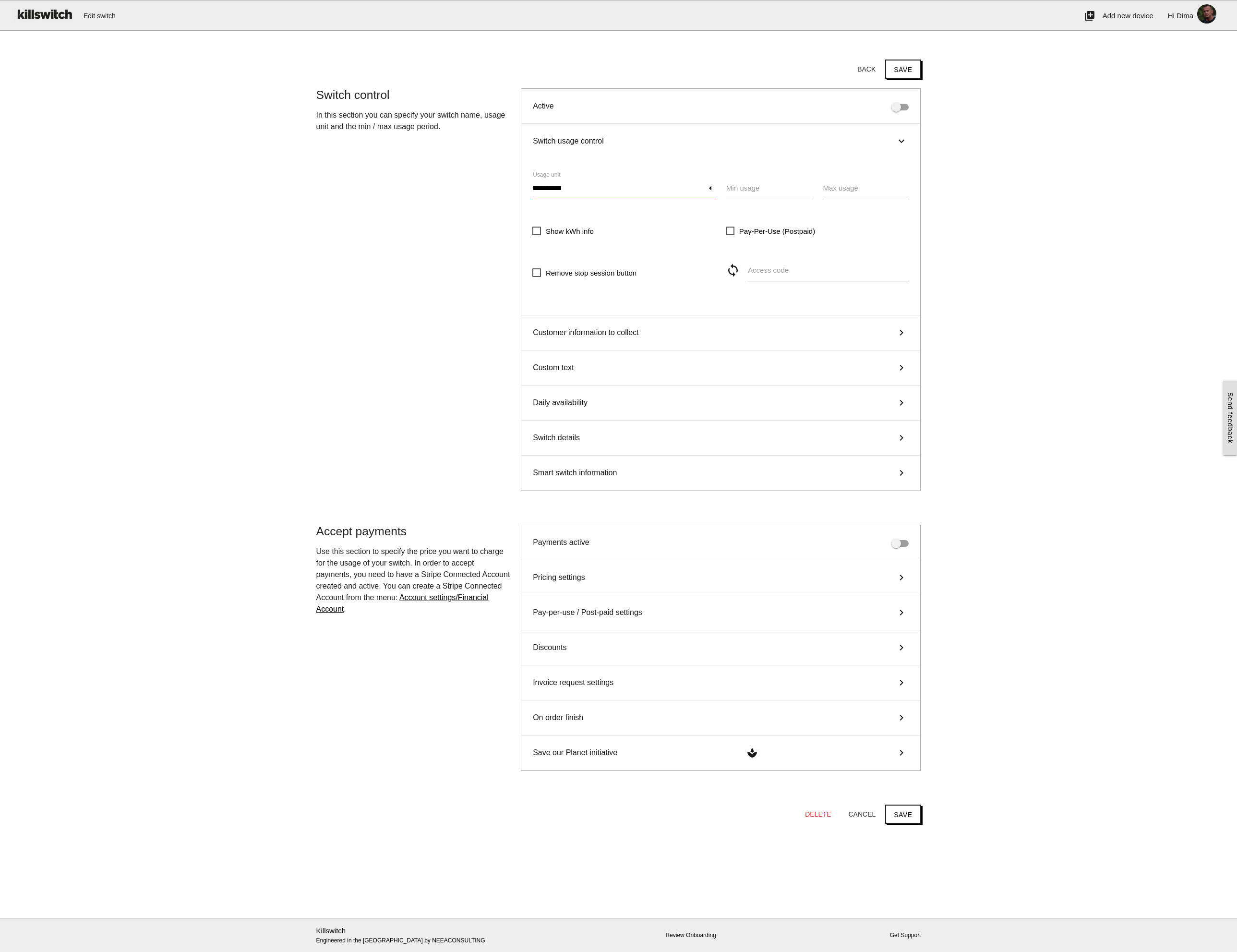
click at [623, 188] on input "**********" at bounding box center [624, 188] width 184 height 22
click at [623, 188] on span "Choose..." at bounding box center [624, 189] width 184 height 24
type input "*********"
click at [912, 64] on button "Save" at bounding box center [903, 69] width 36 height 19
click at [957, 281] on main "Start here! Add an OCPP device to Killswitch to configure it's payments checkou…" at bounding box center [618, 479] width 1237 height 877
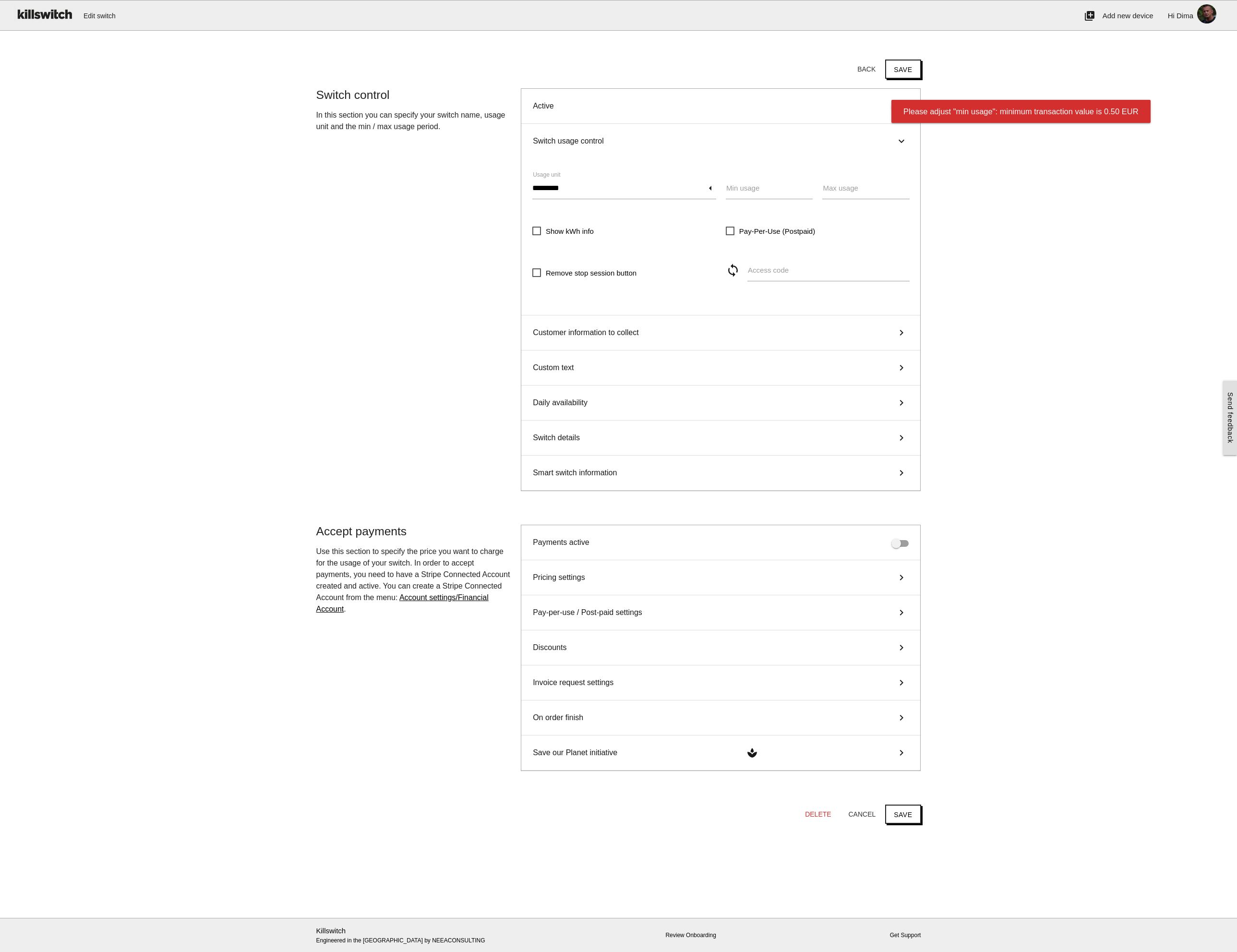
click at [736, 572] on div "Pricing settings keyboard_arrow_right" at bounding box center [720, 578] width 399 height 35
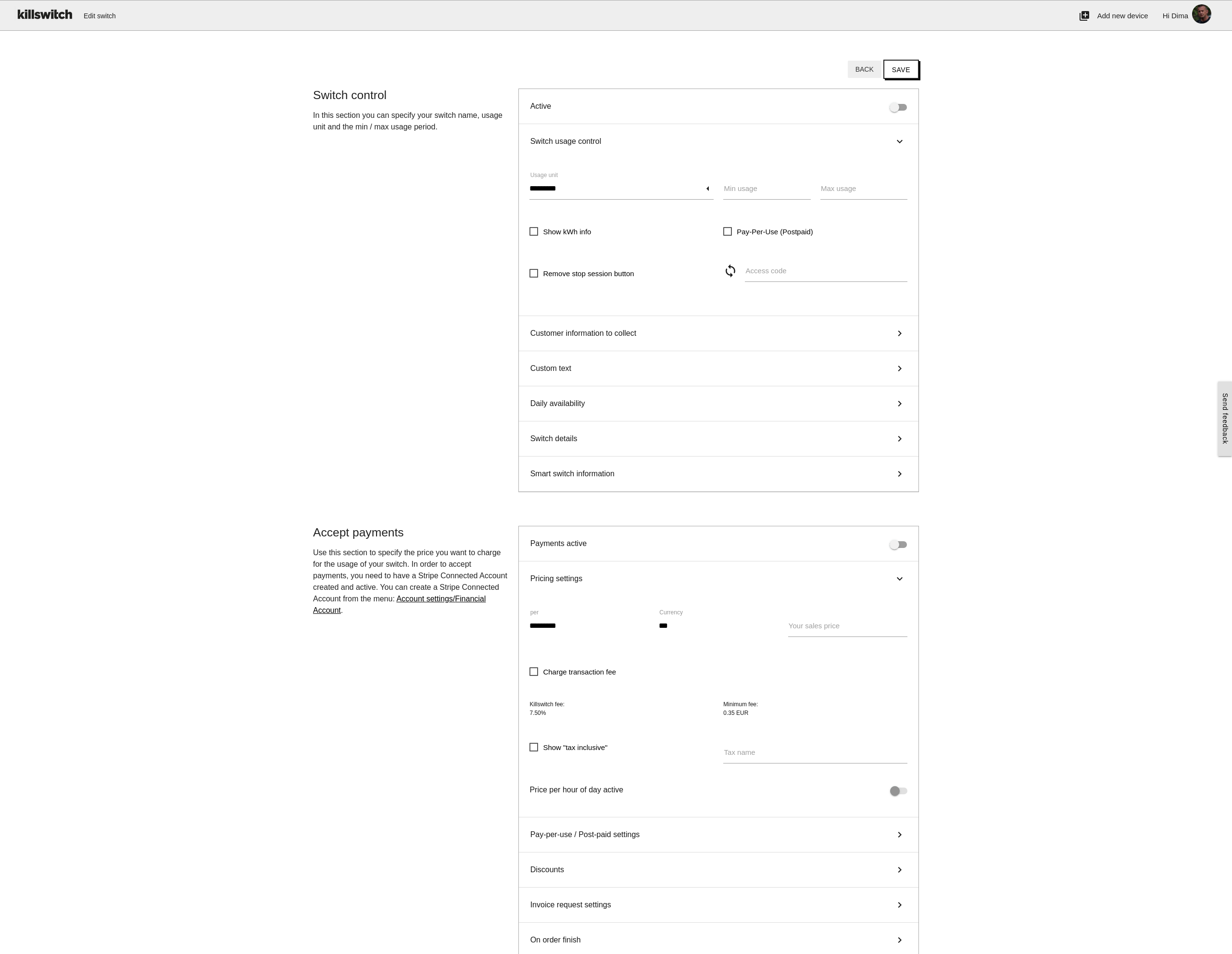
click at [873, 69] on button "Back" at bounding box center [865, 69] width 34 height 17
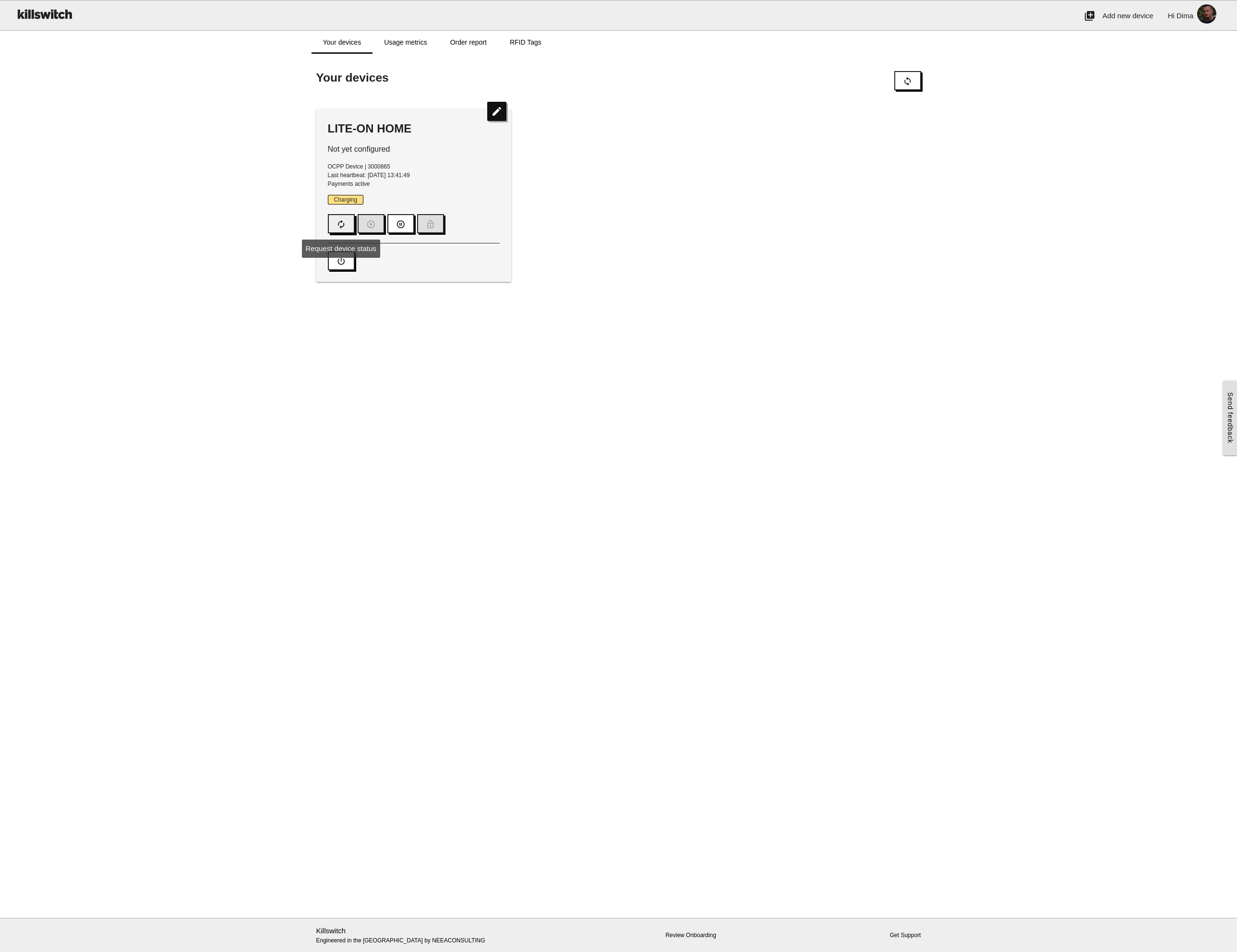
click at [335, 222] on button "autorenew" at bounding box center [341, 224] width 27 height 19
click at [521, 348] on main "Start here! Add an OCPP device to Killswitch to configure it's payments checkou…" at bounding box center [618, 486] width 1237 height 864
click at [416, 43] on link "Usage metrics" at bounding box center [405, 42] width 66 height 23
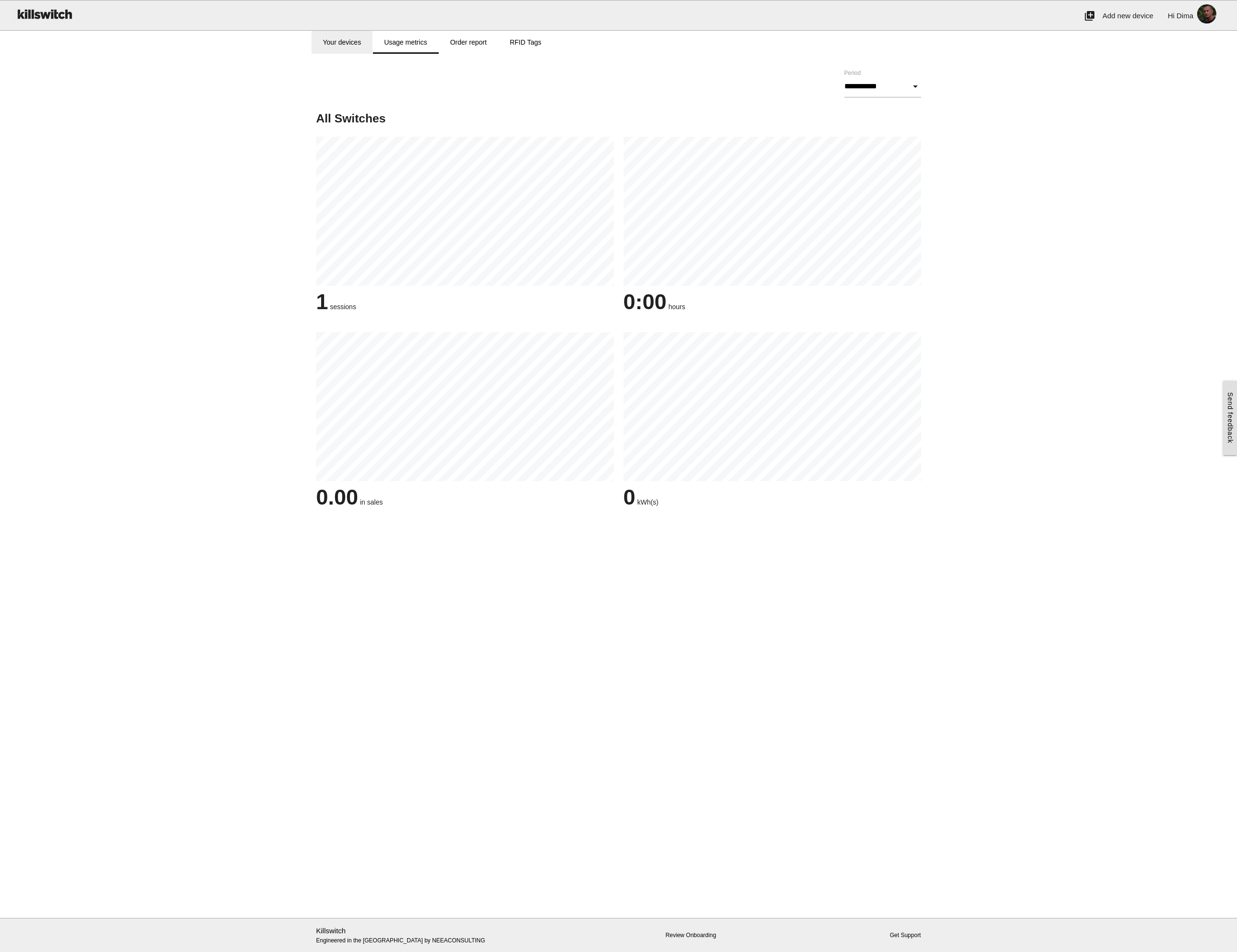
click at [358, 42] on link "Your devices" at bounding box center [342, 42] width 61 height 23
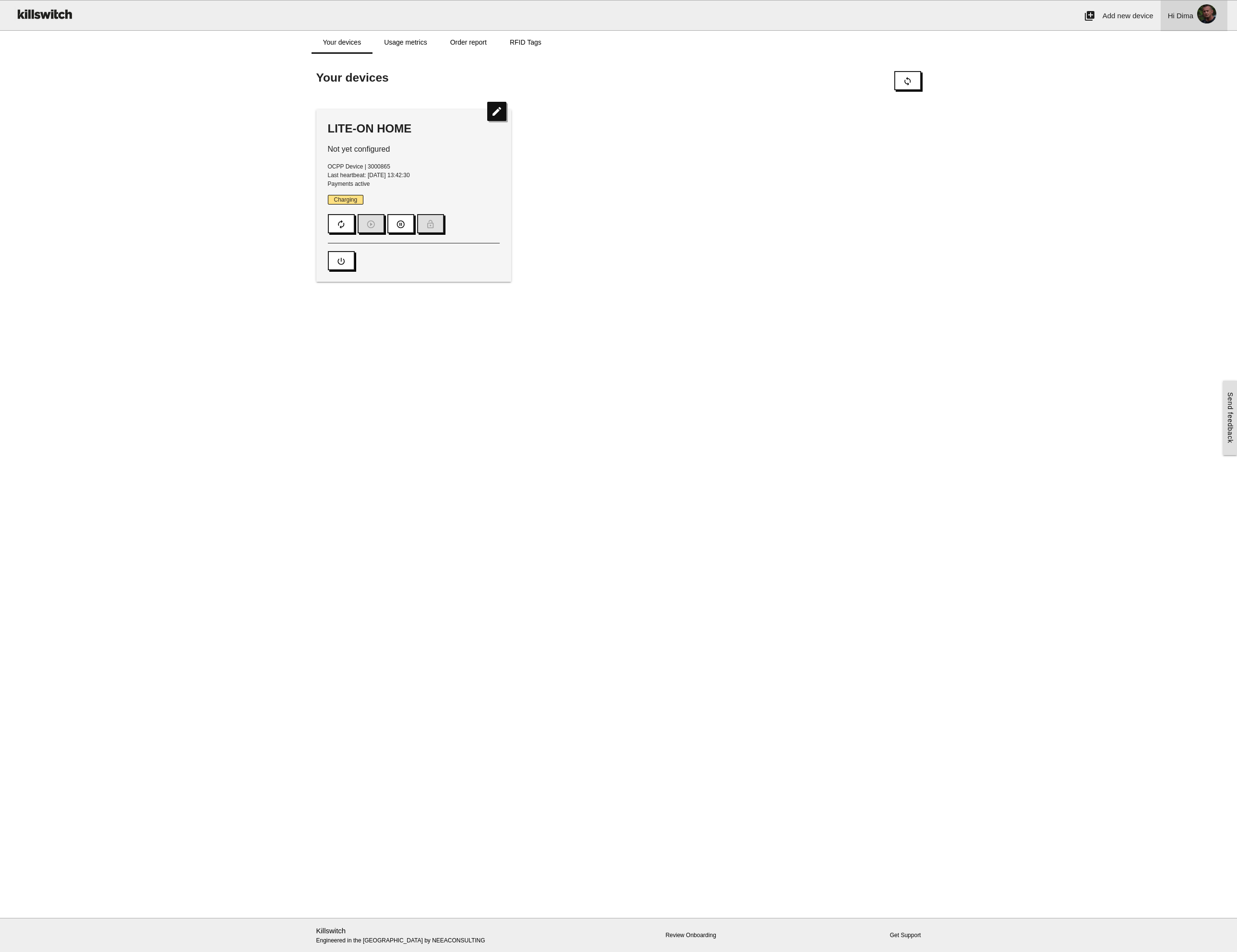
click at [1191, 20] on link "Hi Dima person" at bounding box center [1194, 16] width 67 height 31
click at [583, 325] on main "Start here! Add an OCPP device to Killswitch to configure it's payments checkou…" at bounding box center [618, 486] width 1237 height 864
click at [461, 42] on link "Order report" at bounding box center [468, 42] width 59 height 23
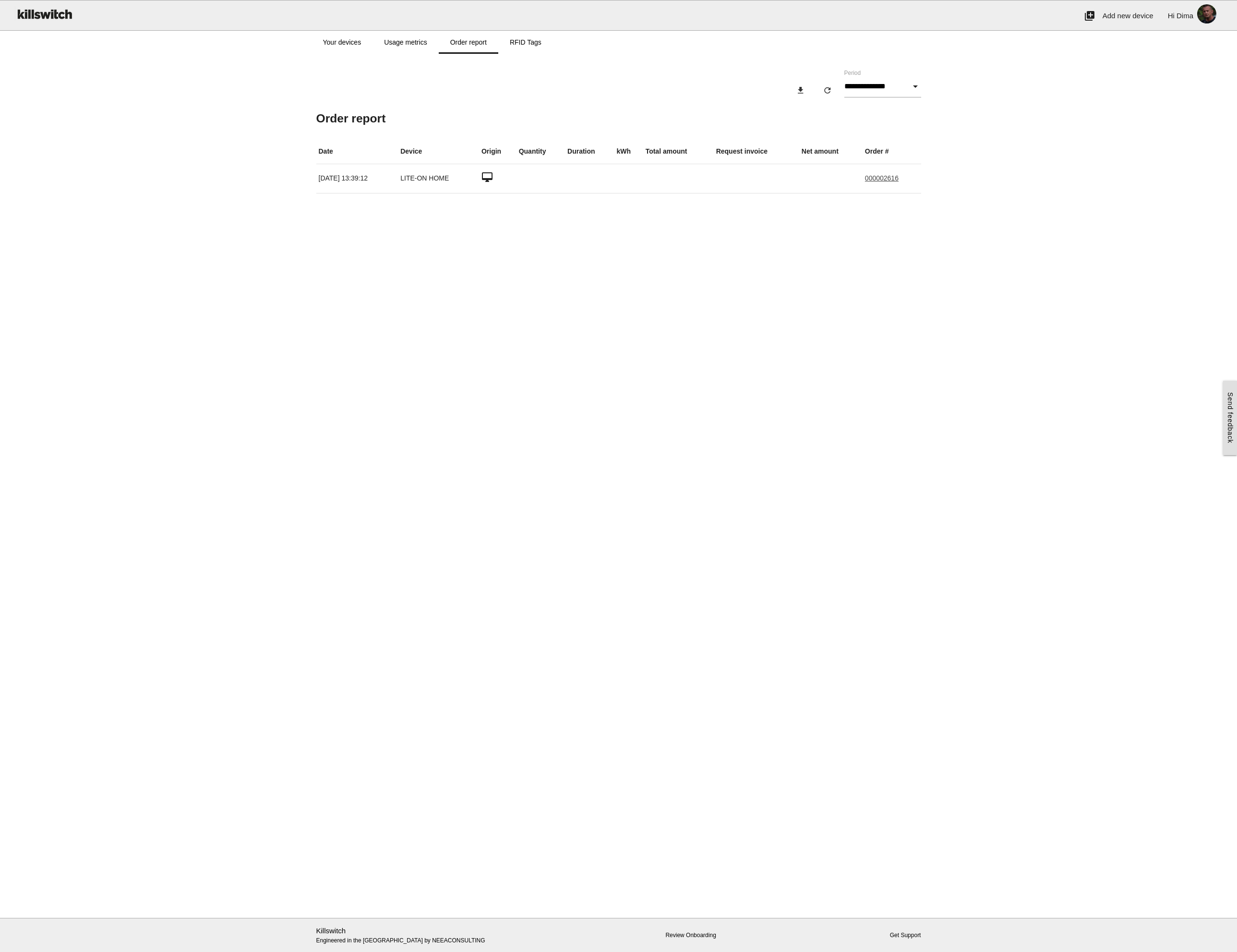
click at [887, 176] on link "000002616" at bounding box center [882, 178] width 34 height 8
type input "**********"
type input "*******"
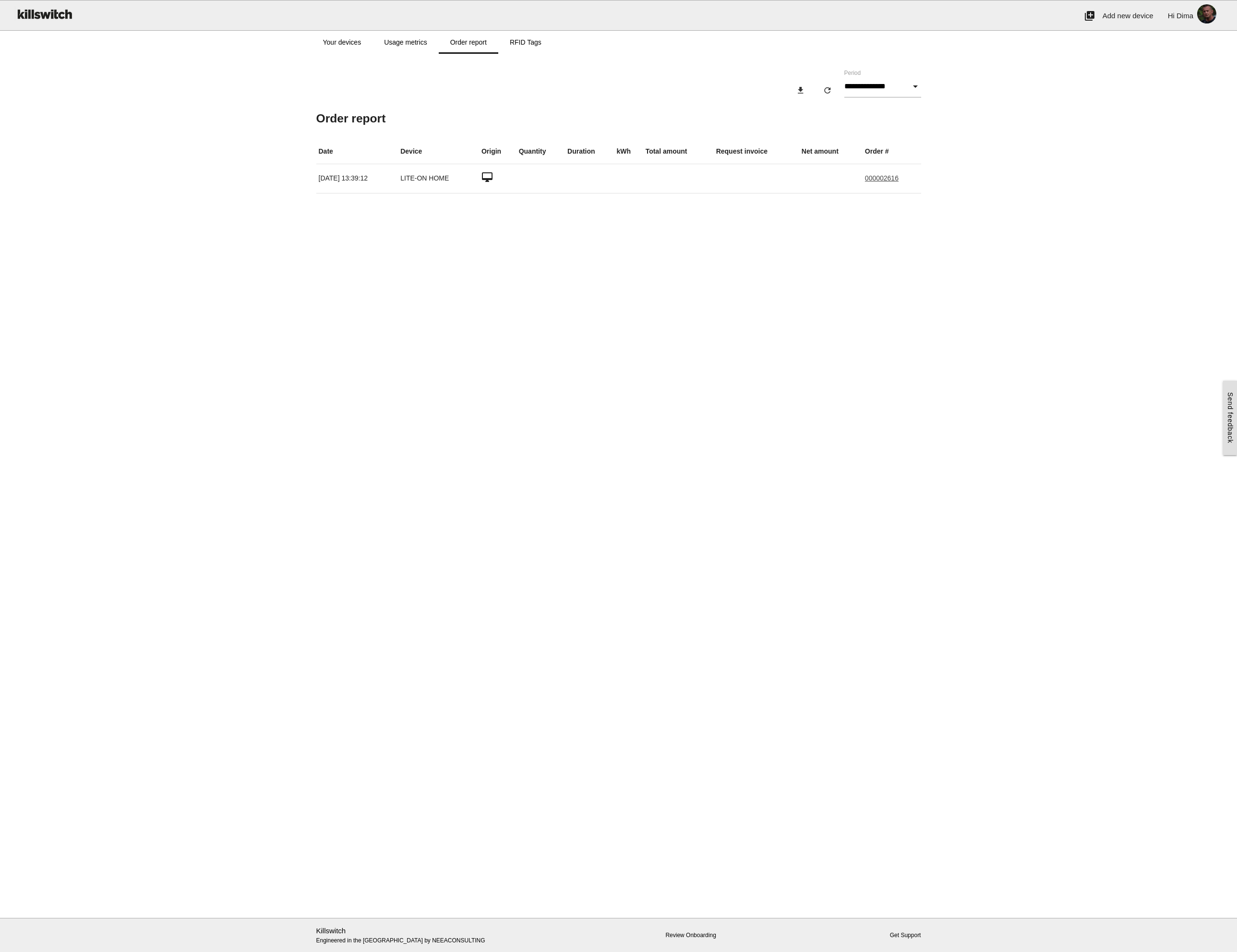
type input "******"
type input "**********"
type input "*"
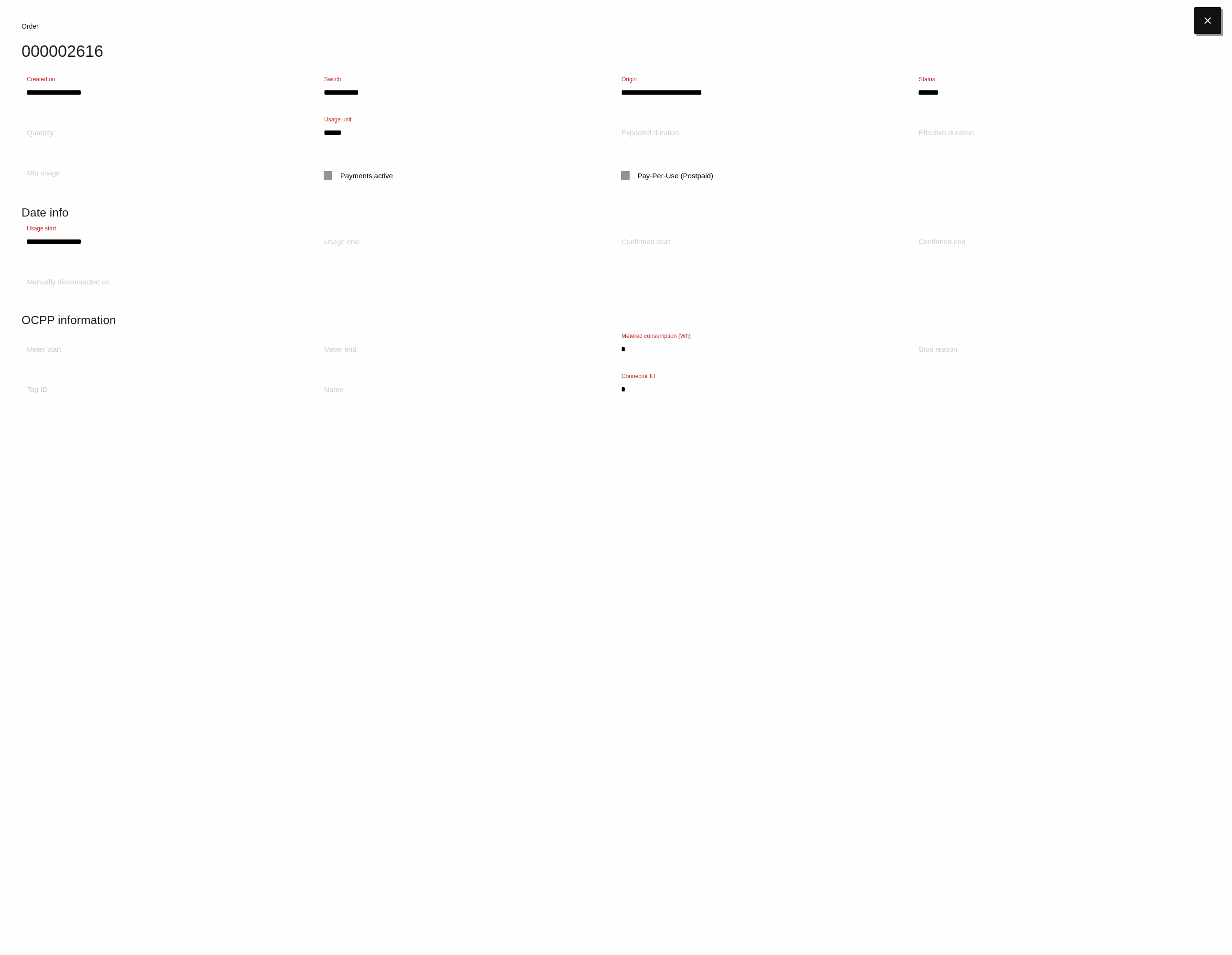
click at [1207, 22] on icon "close" at bounding box center [1208, 21] width 27 height 27
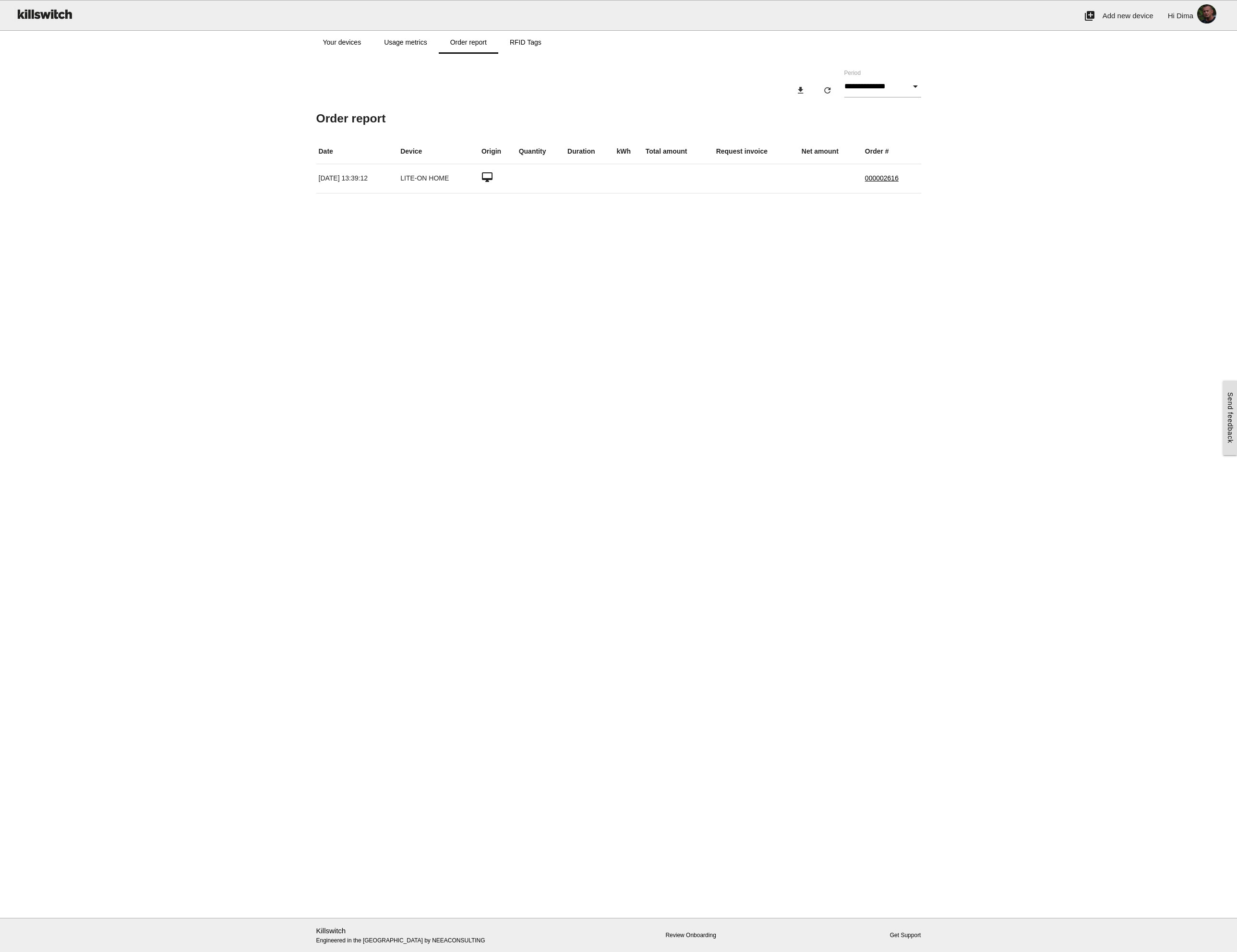
click at [55, 14] on img at bounding box center [44, 14] width 59 height 27
click at [32, 12] on img at bounding box center [44, 14] width 59 height 27
click at [338, 41] on link "Your devices" at bounding box center [342, 42] width 61 height 23
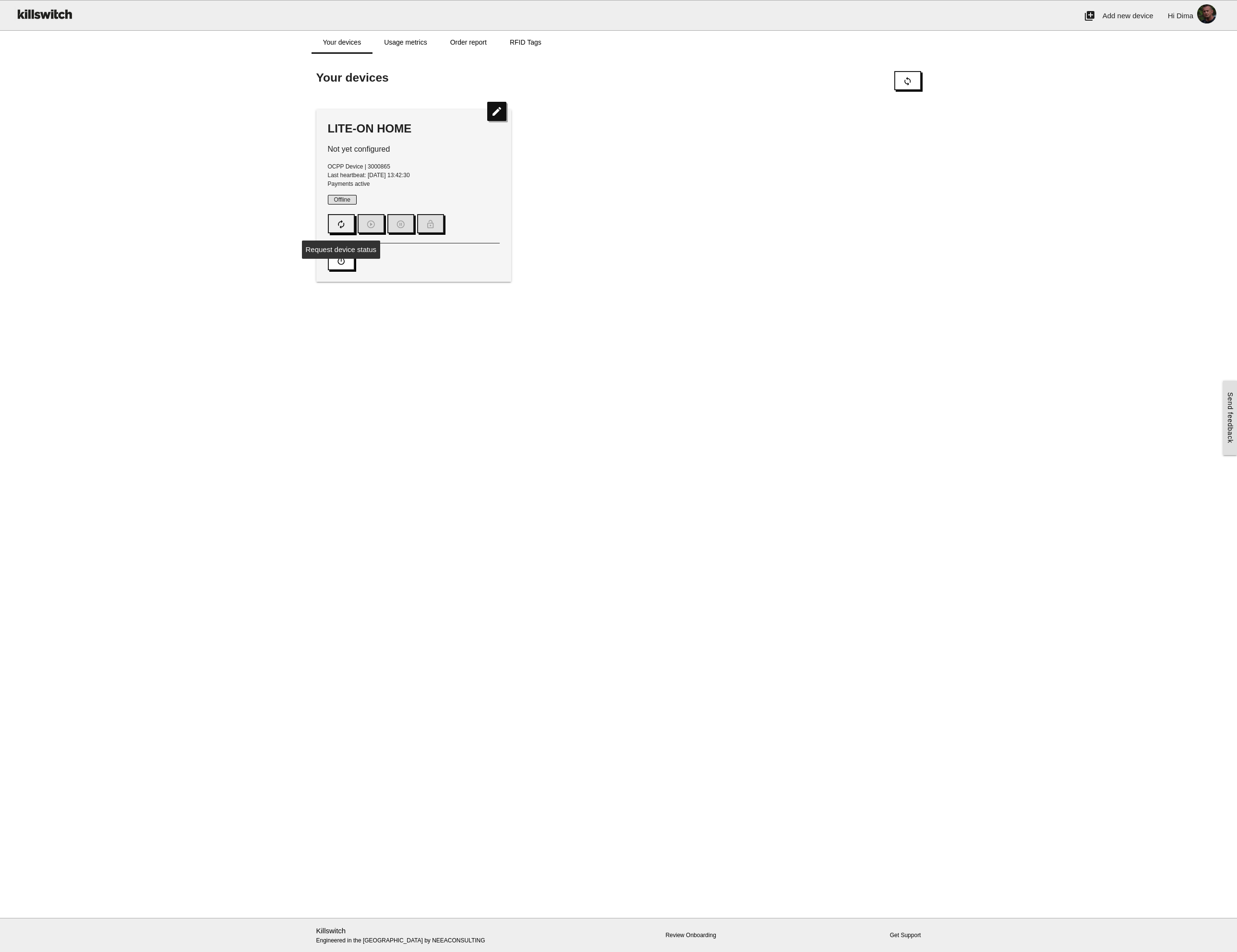
click at [339, 226] on icon "autorenew" at bounding box center [341, 224] width 10 height 18
click at [538, 358] on main "Start here! Add an OCPP device to Killswitch to configure it's payments checkou…" at bounding box center [618, 486] width 1237 height 864
click at [1187, 16] on span "Dima" at bounding box center [1185, 15] width 17 height 8
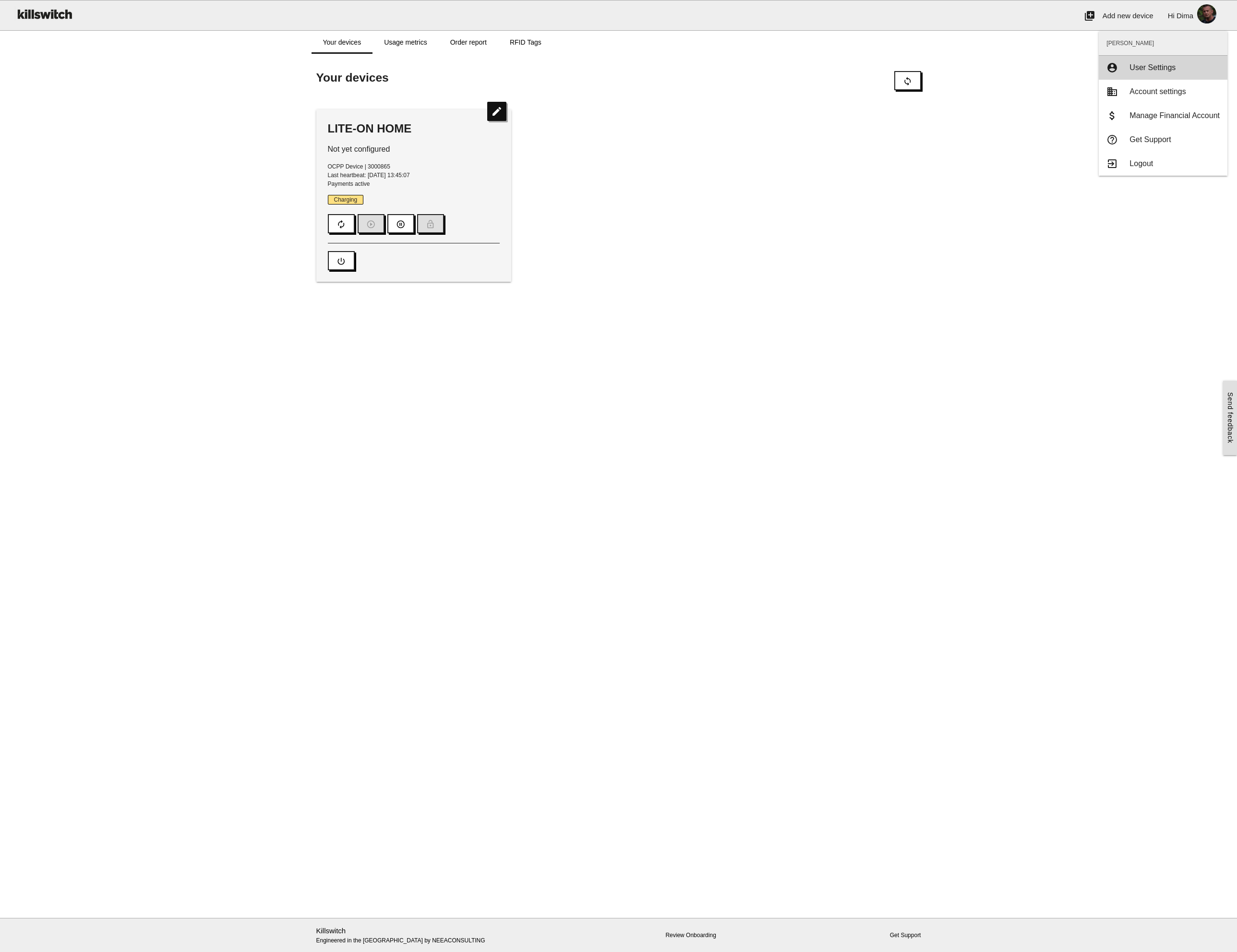
click at [1162, 68] on span "User Settings" at bounding box center [1153, 67] width 46 height 8
type input "****"
type input "******"
type input "*****"
type input "**********"
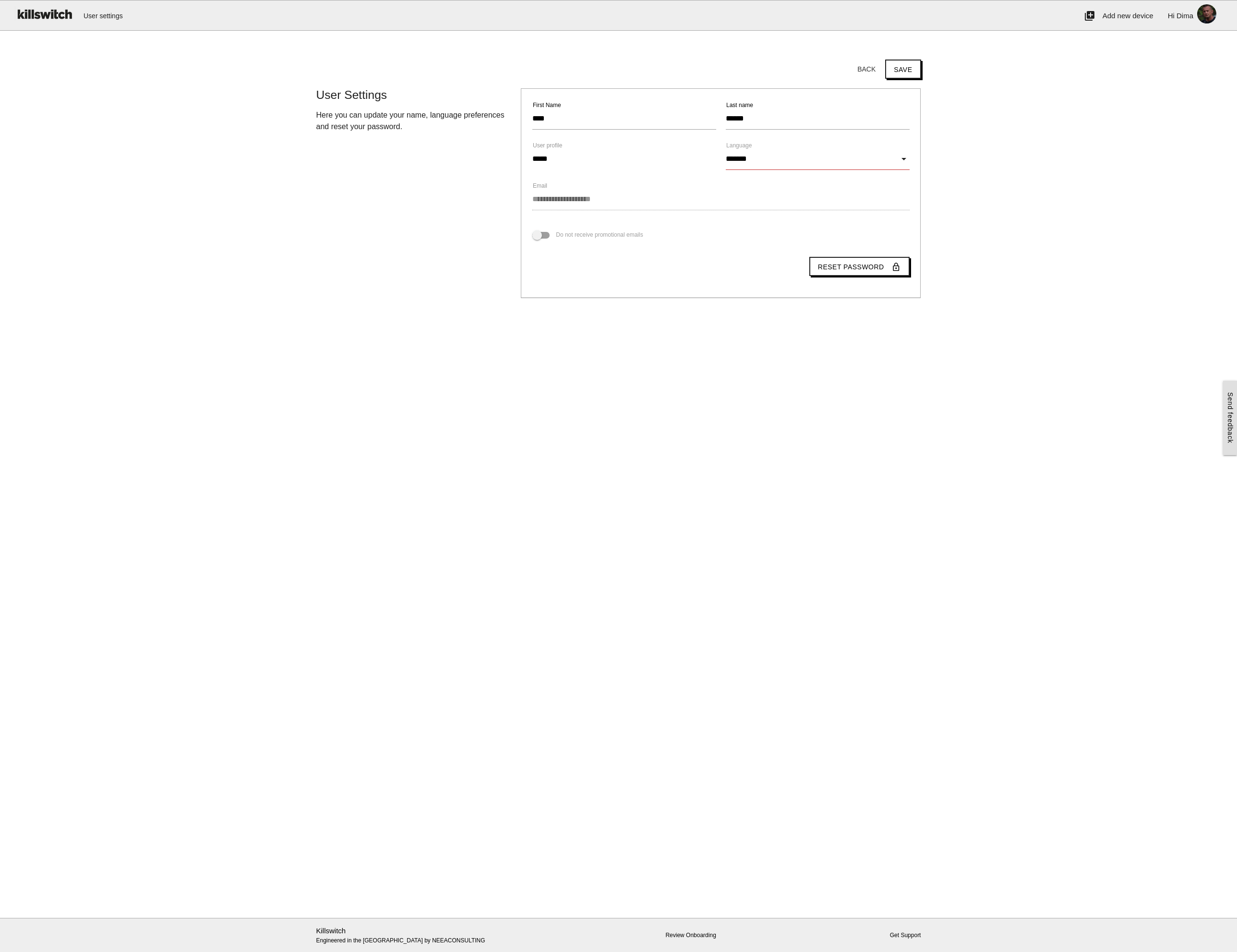
click at [780, 157] on input "*******" at bounding box center [817, 159] width 184 height 22
click at [780, 157] on span "English" at bounding box center [817, 160] width 184 height 24
click at [946, 155] on main "Start here! Add an OCPP device to Killswitch to configure it's payments checkou…" at bounding box center [618, 479] width 1237 height 877
click at [873, 75] on button "Back" at bounding box center [867, 69] width 34 height 17
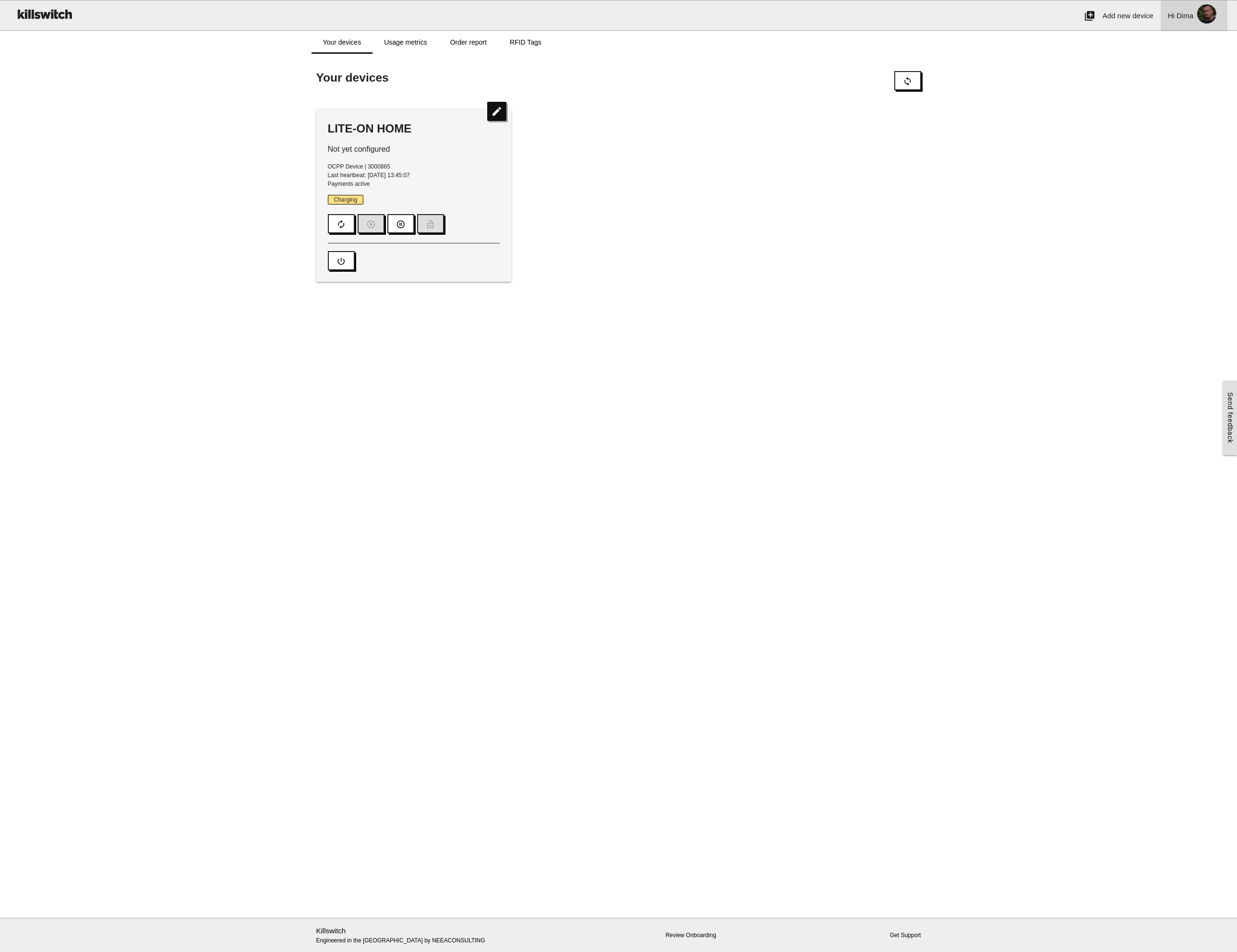
click at [1192, 14] on span "Dima" at bounding box center [1185, 15] width 17 height 8
click at [1154, 96] on link "business Account settings" at bounding box center [1163, 92] width 129 height 24
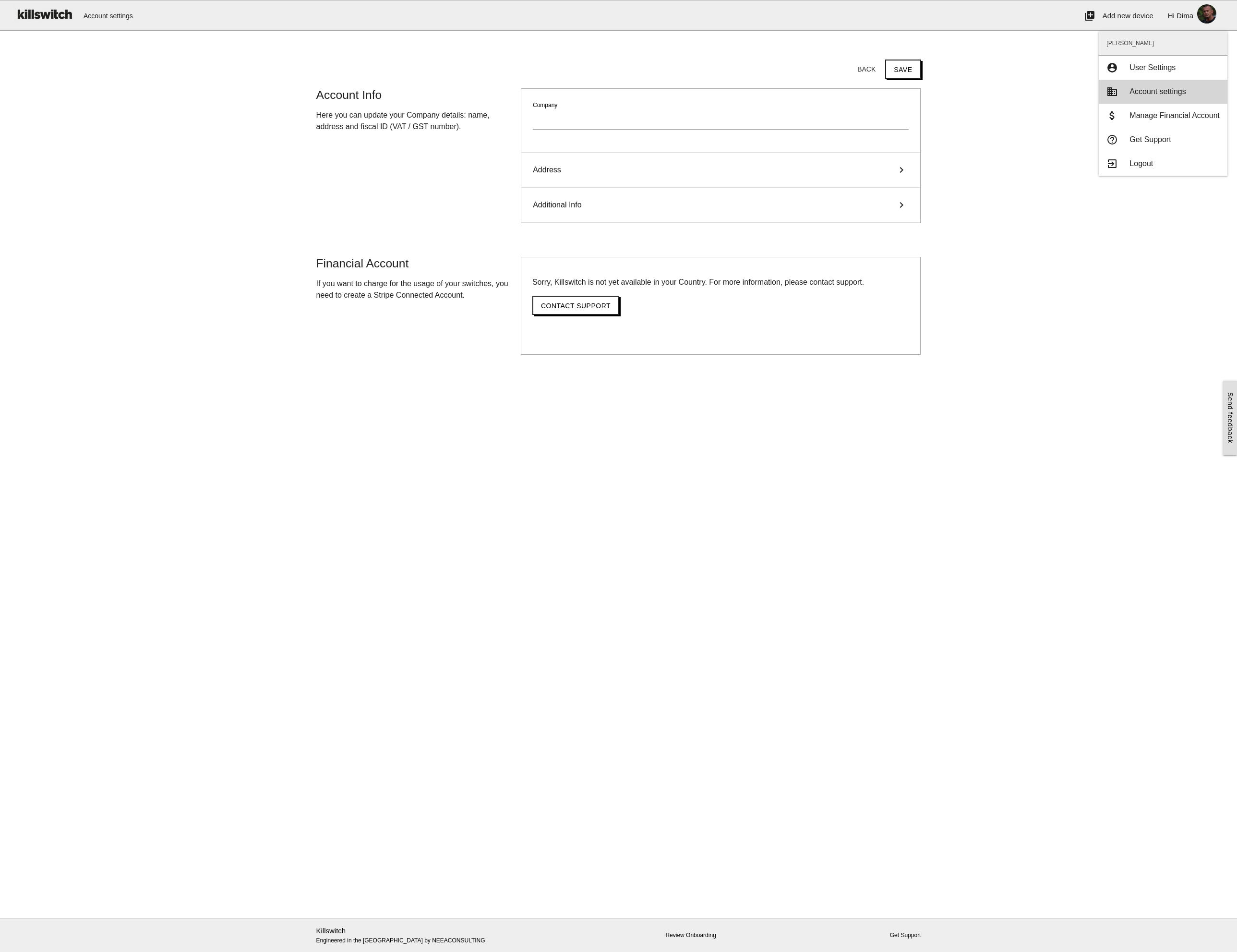
type input "**********"
click at [655, 205] on div "Additional Info keyboard_arrow_right" at bounding box center [720, 205] width 399 height 35
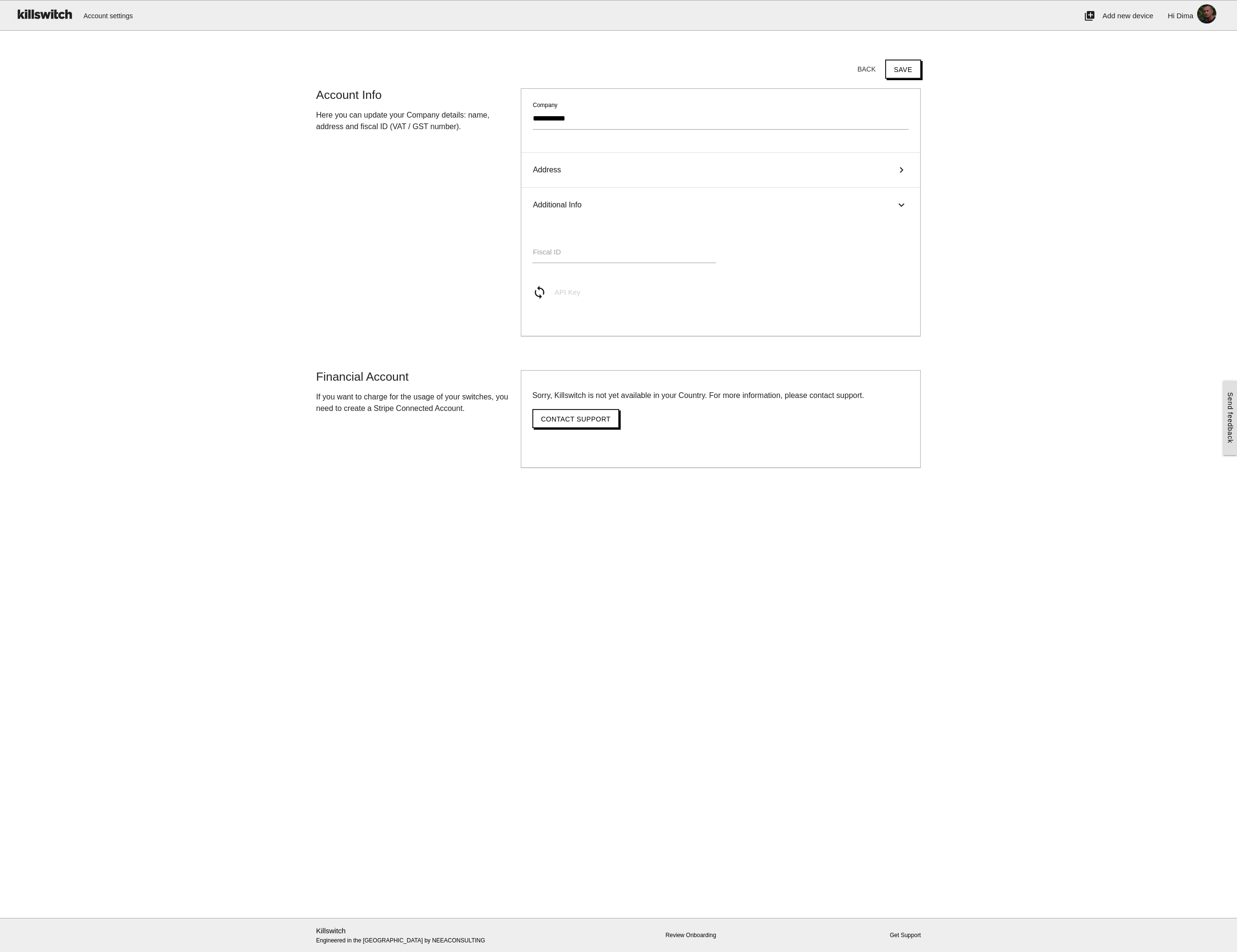
click at [655, 205] on div "Additional Info keyboard_arrow_right" at bounding box center [720, 205] width 399 height 35
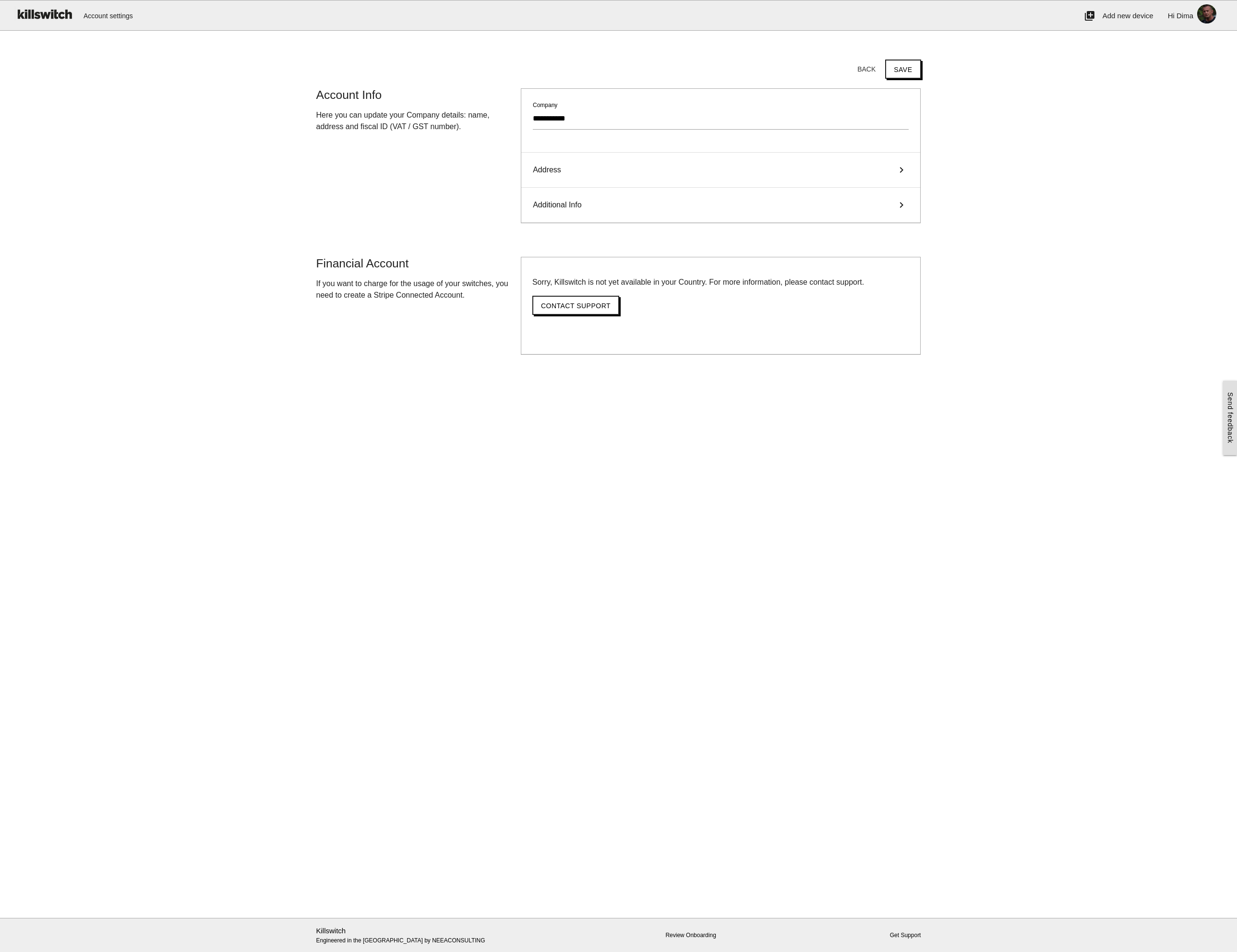
click at [655, 205] on div "Additional Info keyboard_arrow_right" at bounding box center [720, 205] width 399 height 35
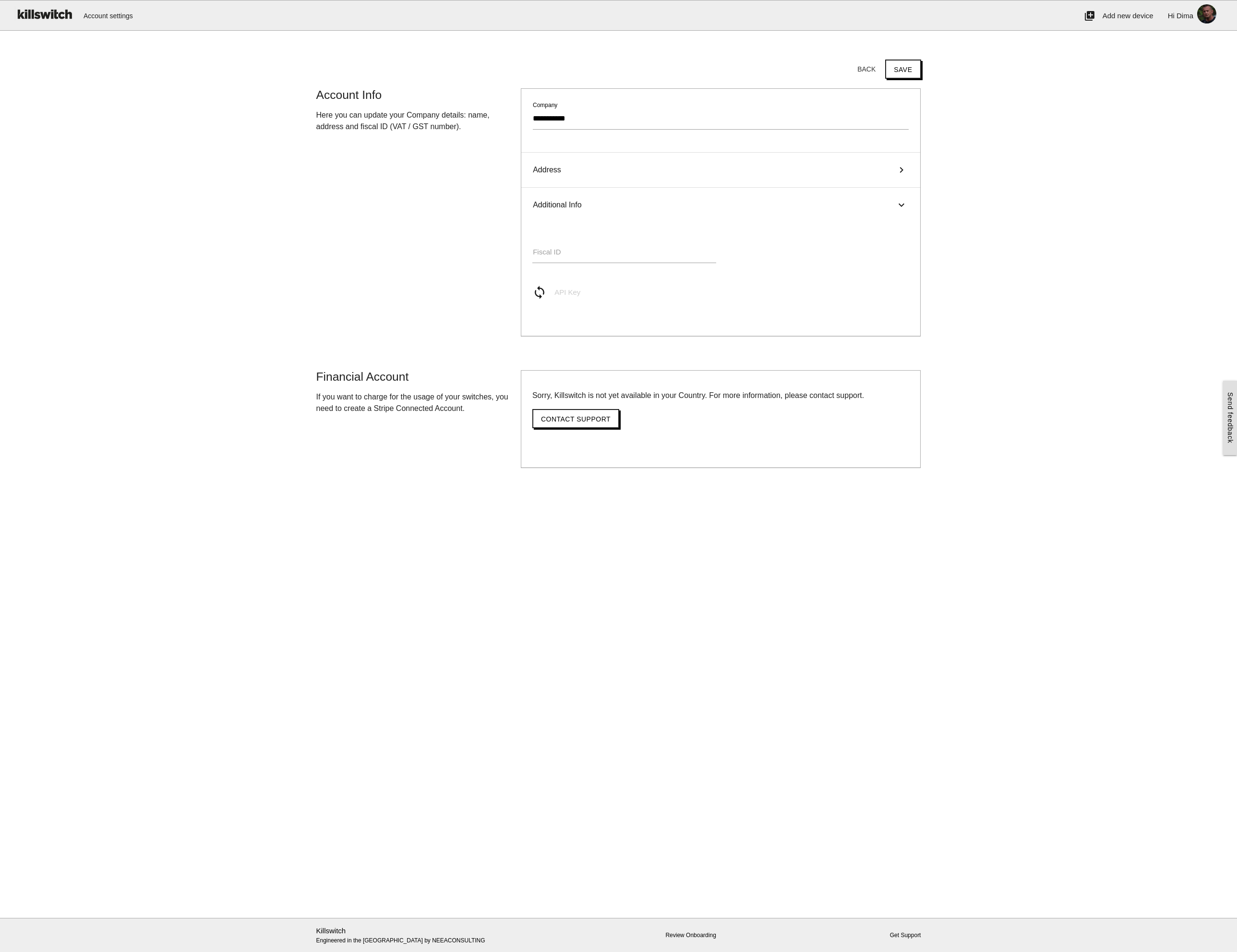
click at [655, 205] on div "Additional Info keyboard_arrow_right" at bounding box center [720, 205] width 399 height 35
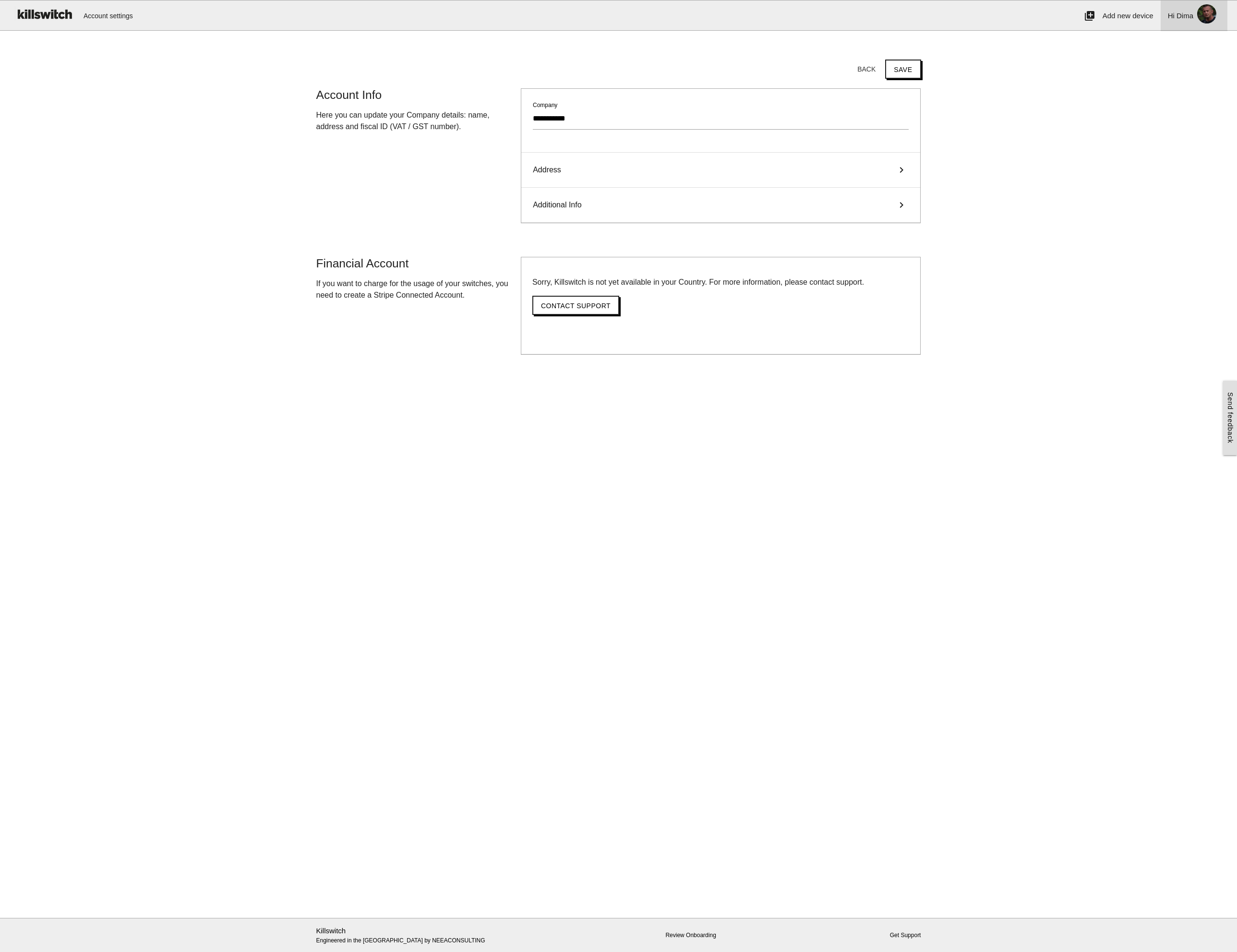
click at [1211, 13] on img at bounding box center [1207, 14] width 27 height 27
click at [1193, 14] on img at bounding box center [1207, 14] width 27 height 27
click at [336, 437] on main "Start here! Add an OCPP device to Killswitch to configure it's payments checkou…" at bounding box center [618, 479] width 1237 height 877
click at [38, 13] on img at bounding box center [44, 14] width 59 height 27
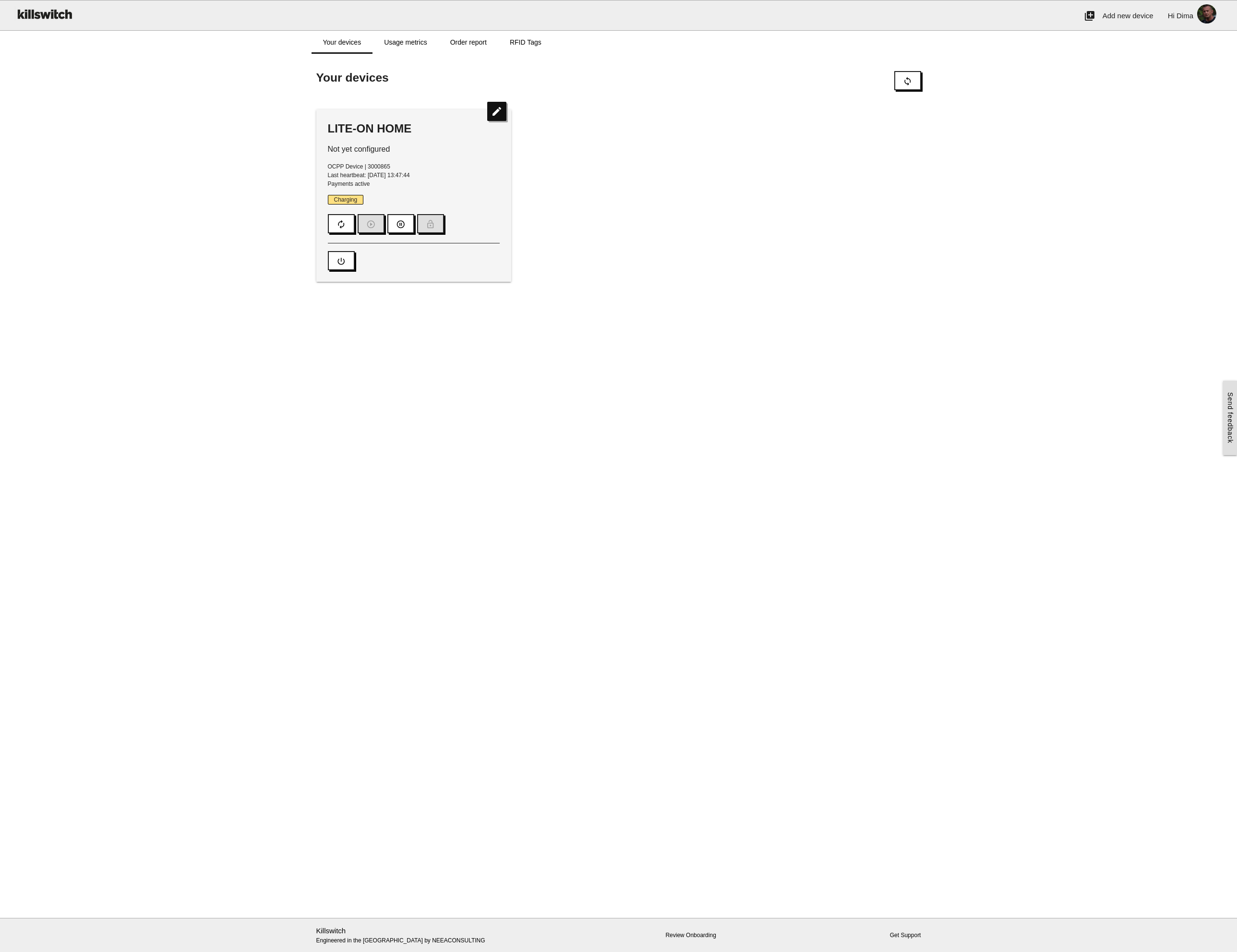
click at [697, 315] on main "Start here! Add an OCPP device to Killswitch to configure it's payments checkou…" at bounding box center [618, 486] width 1237 height 864
click at [342, 221] on icon "autorenew" at bounding box center [341, 224] width 10 height 18
click at [339, 225] on icon "autorenew" at bounding box center [341, 224] width 10 height 18
click at [404, 40] on link "Usage metrics" at bounding box center [405, 42] width 66 height 23
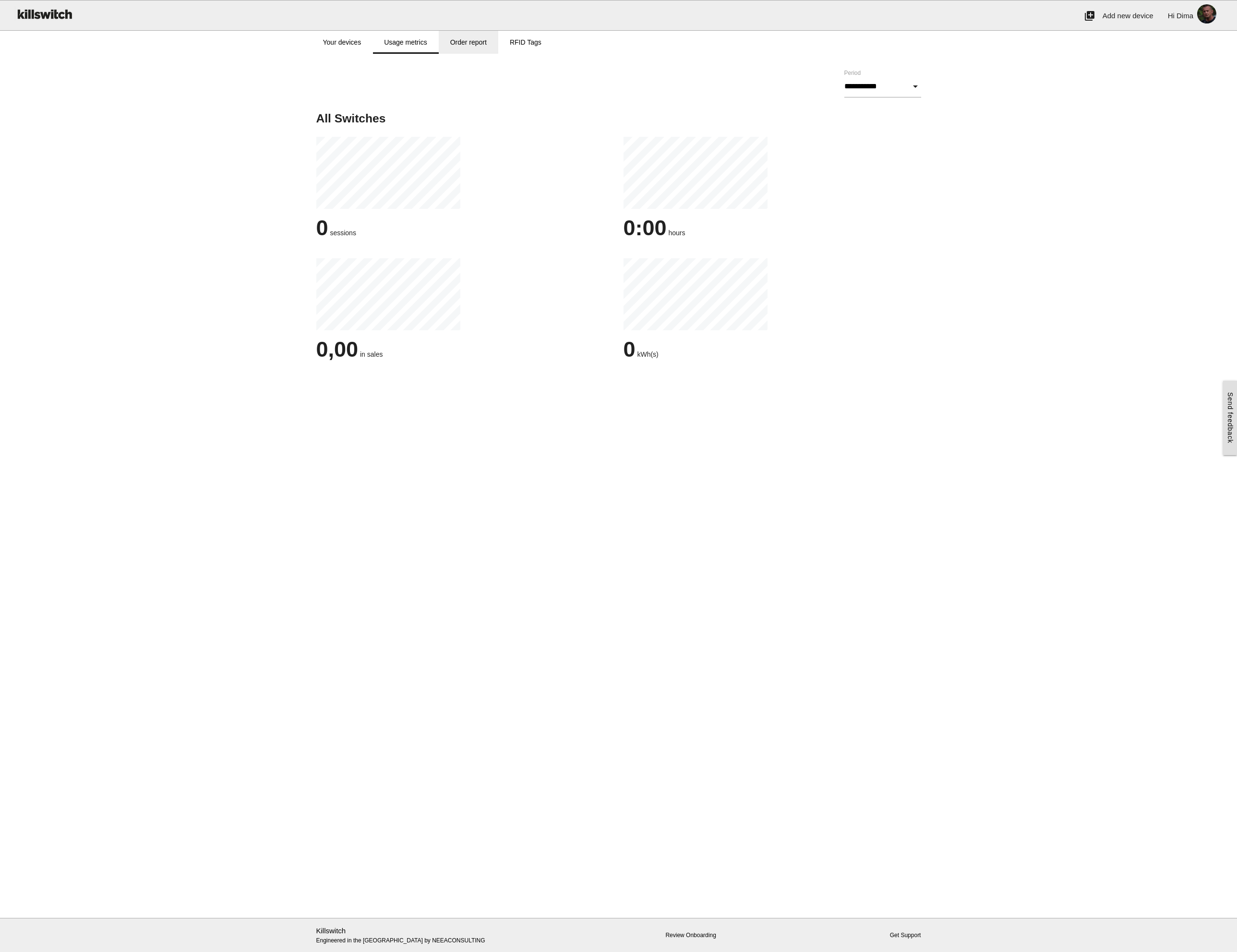
click at [476, 43] on link "Order report" at bounding box center [468, 42] width 59 height 23
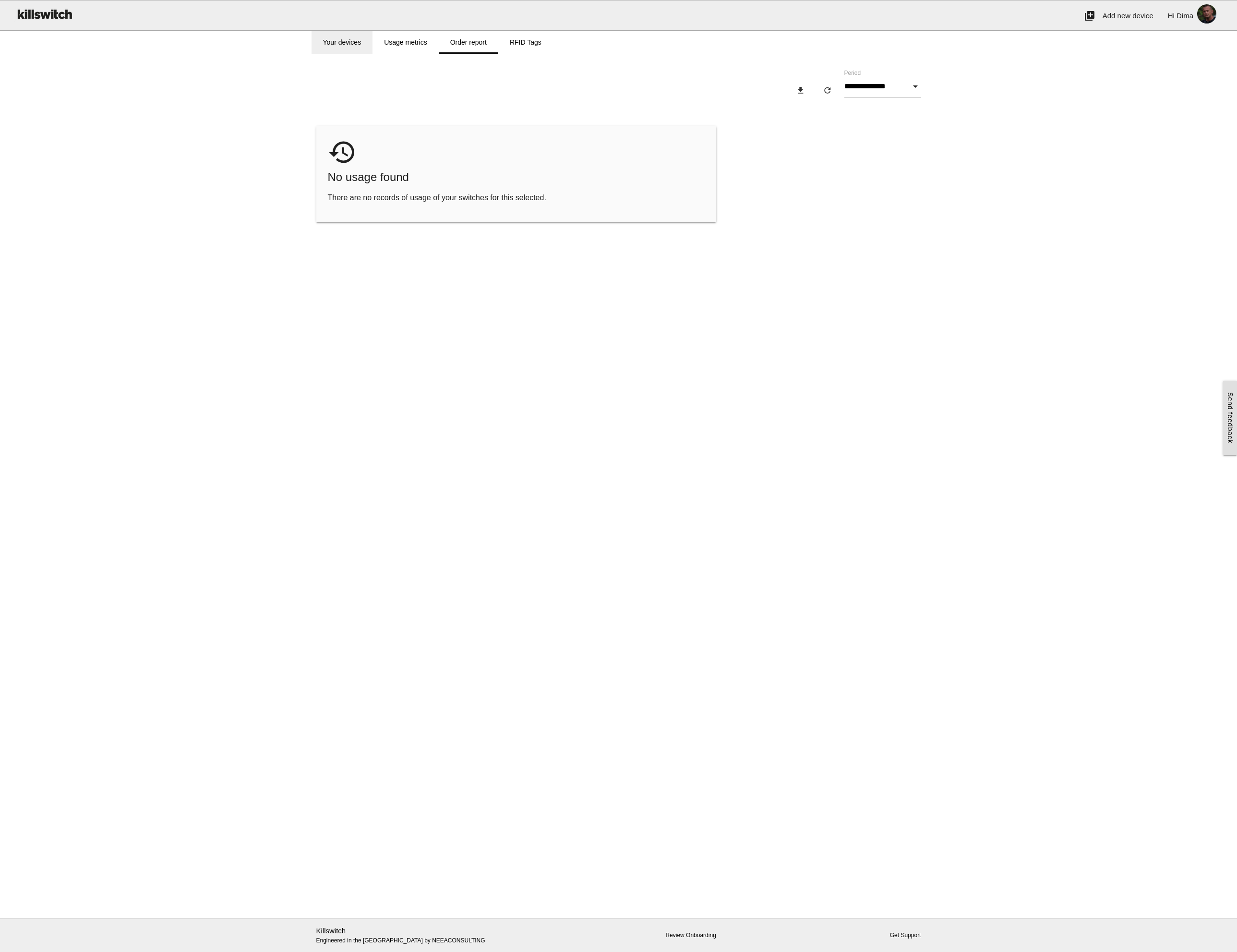
click at [349, 48] on link "Your devices" at bounding box center [342, 42] width 61 height 23
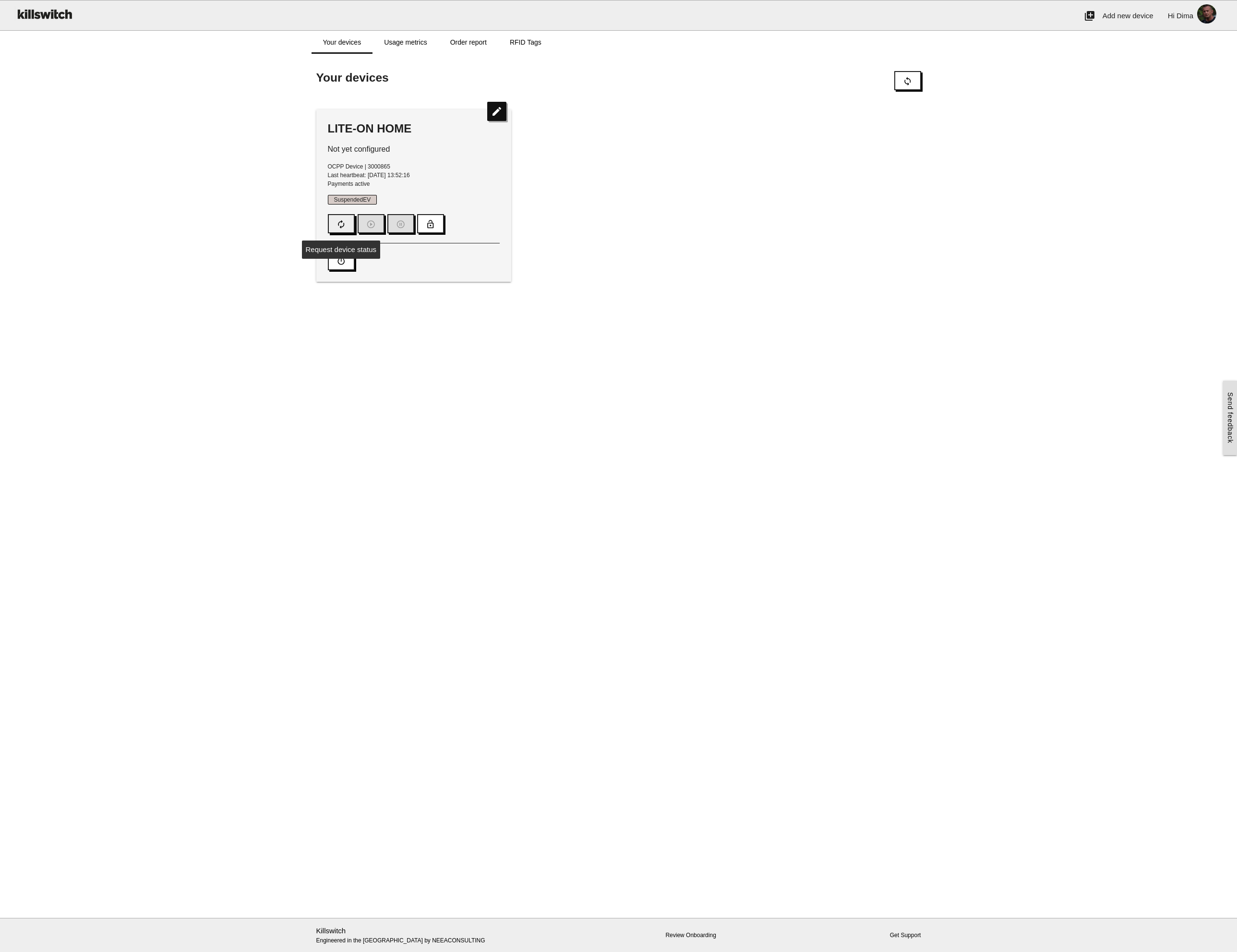
click at [338, 221] on icon "autorenew" at bounding box center [341, 224] width 10 height 18
click at [343, 225] on icon "autorenew" at bounding box center [341, 224] width 10 height 18
click at [1204, 18] on img at bounding box center [1207, 14] width 27 height 27
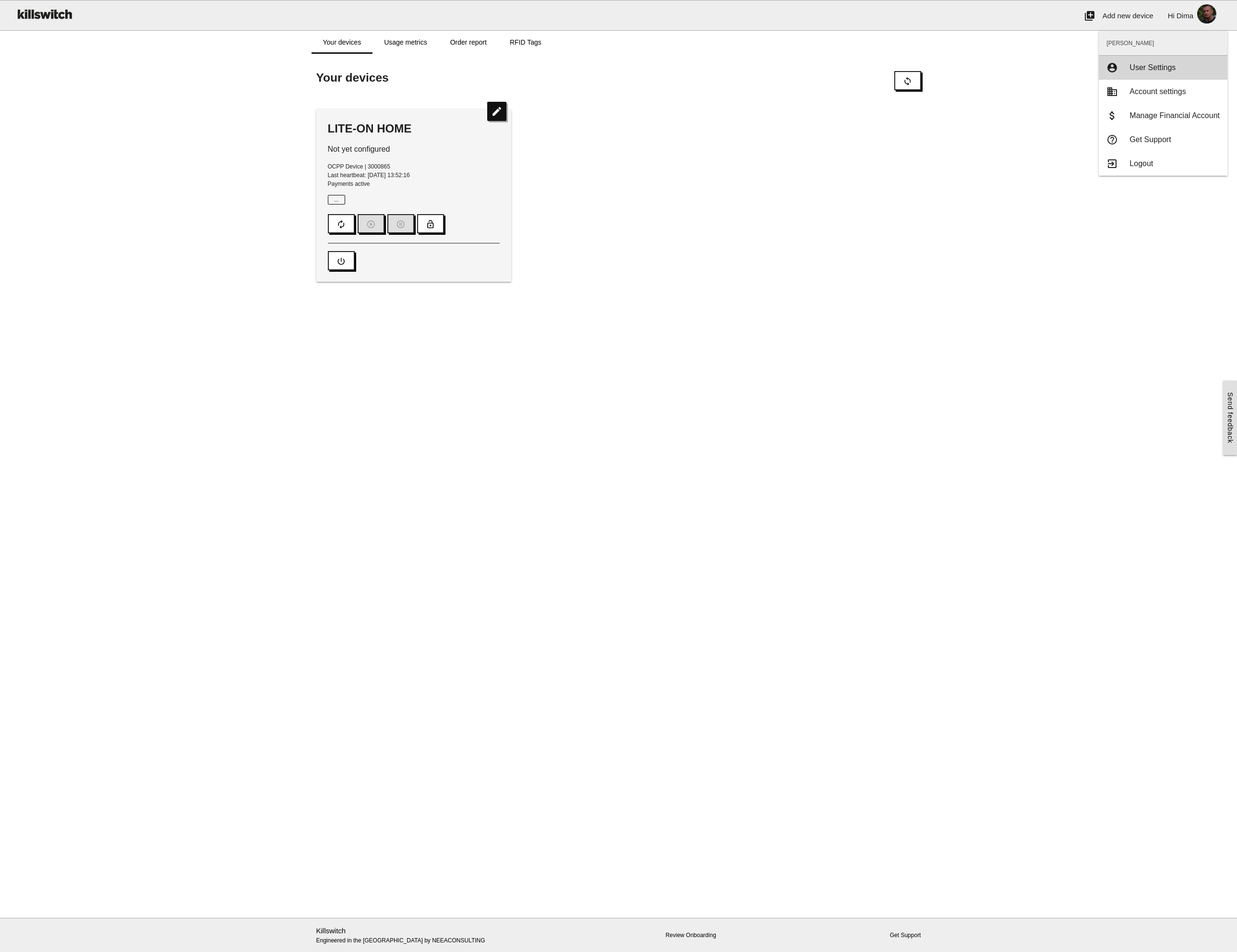
click at [1167, 66] on span "User Settings" at bounding box center [1153, 67] width 46 height 8
type input "****"
type input "******"
type input "**********"
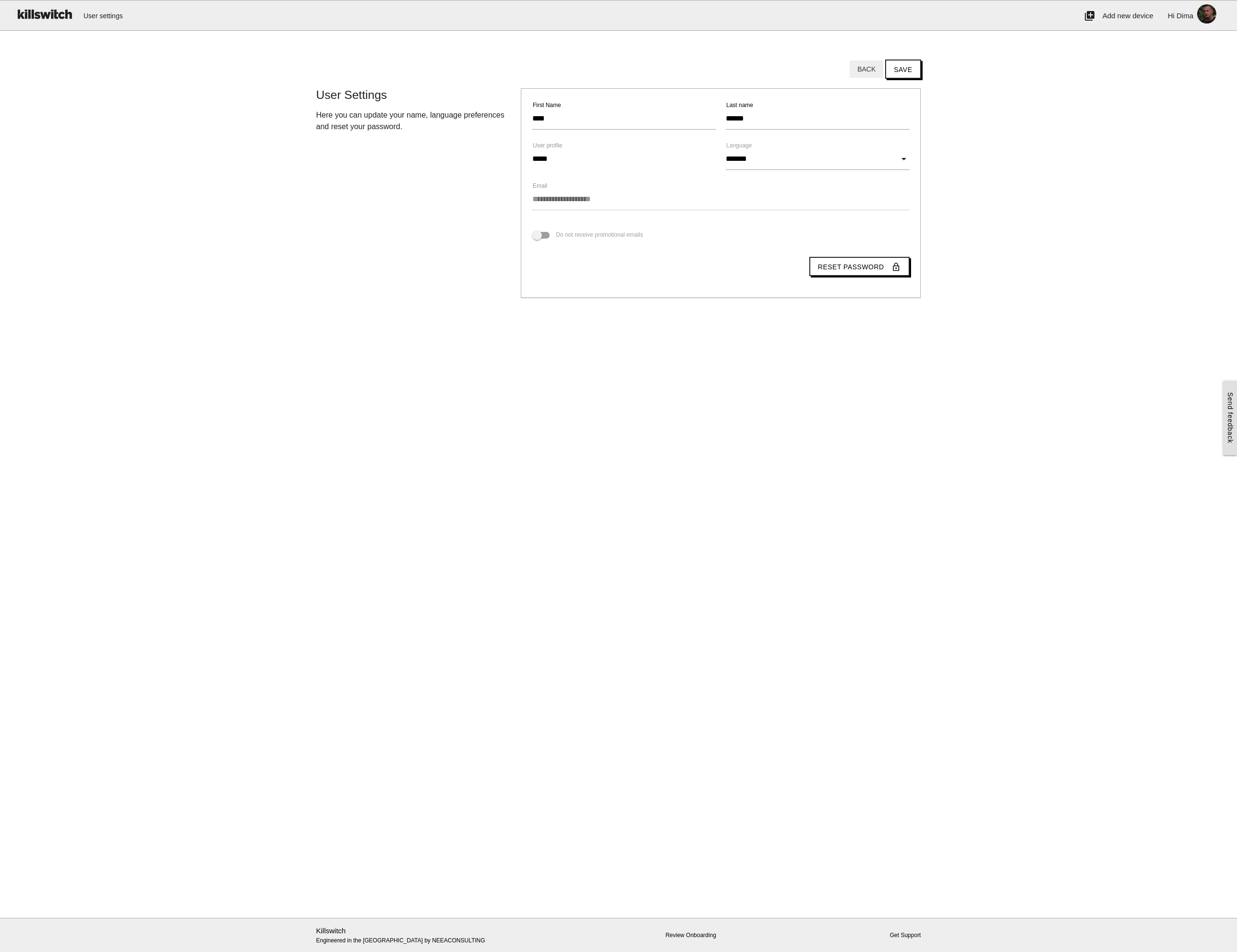
click at [868, 66] on button "Back" at bounding box center [867, 69] width 34 height 17
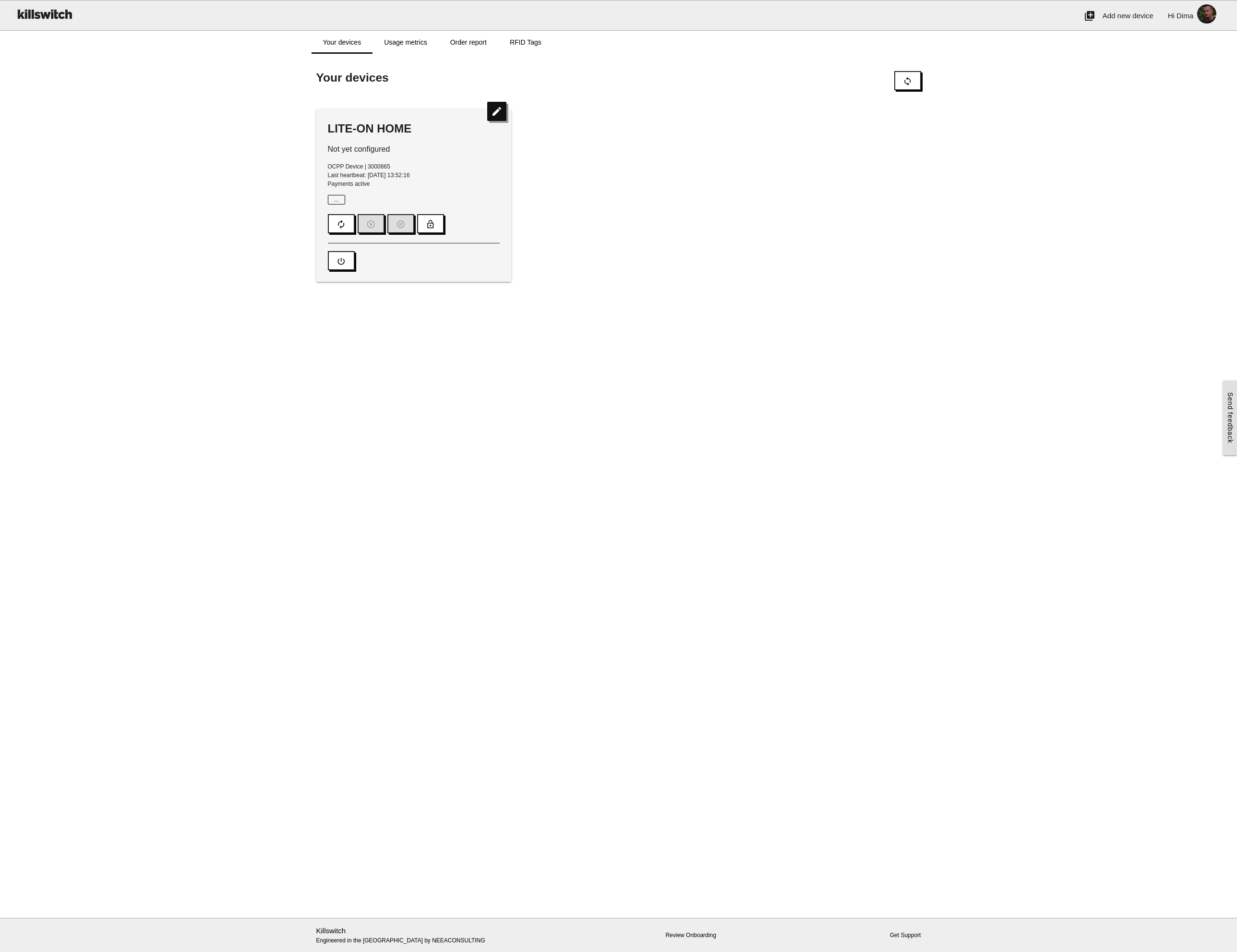
click at [500, 110] on icon "edit" at bounding box center [497, 111] width 19 height 19
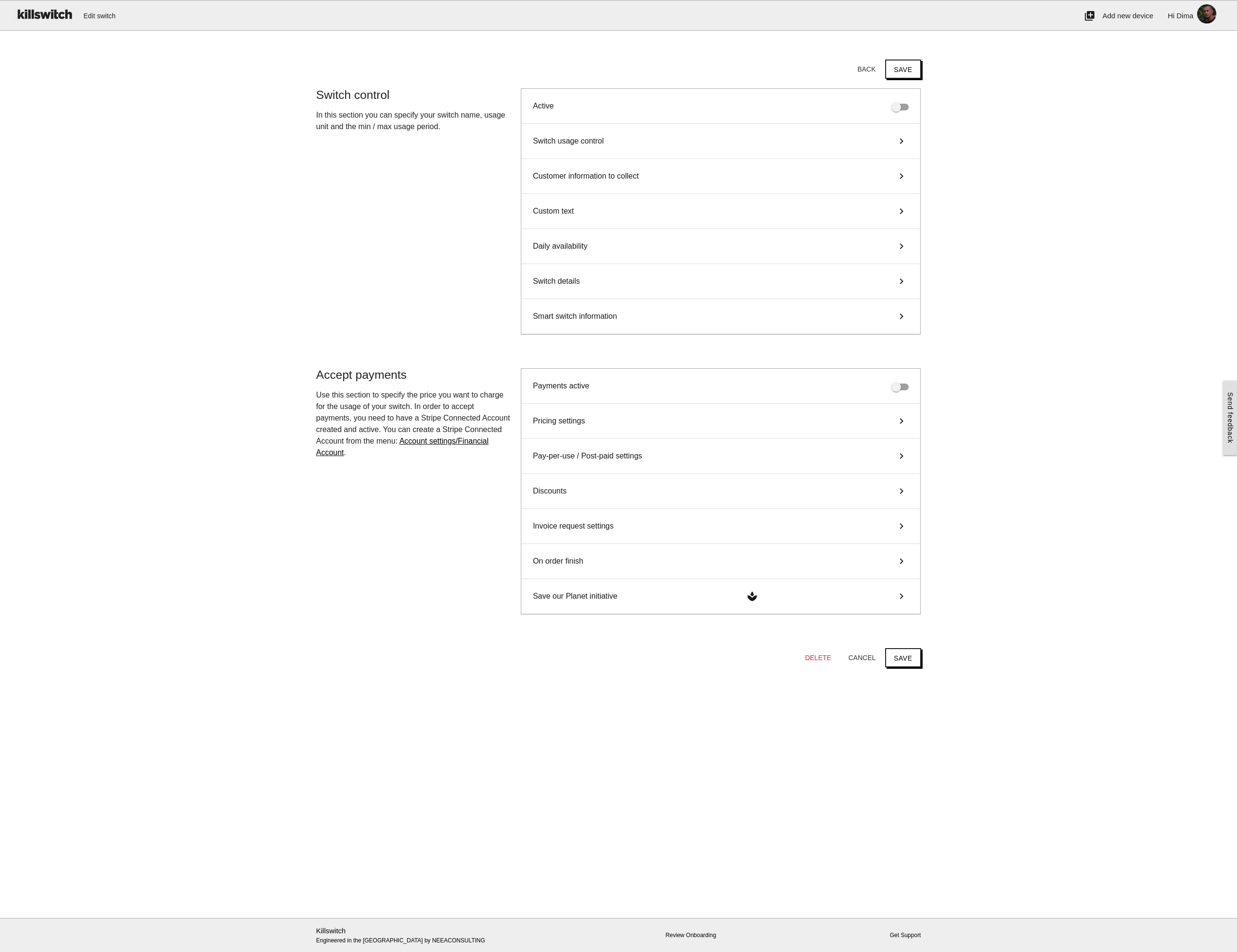
click at [621, 176] on span "Customer information to collect" at bounding box center [586, 176] width 106 height 12
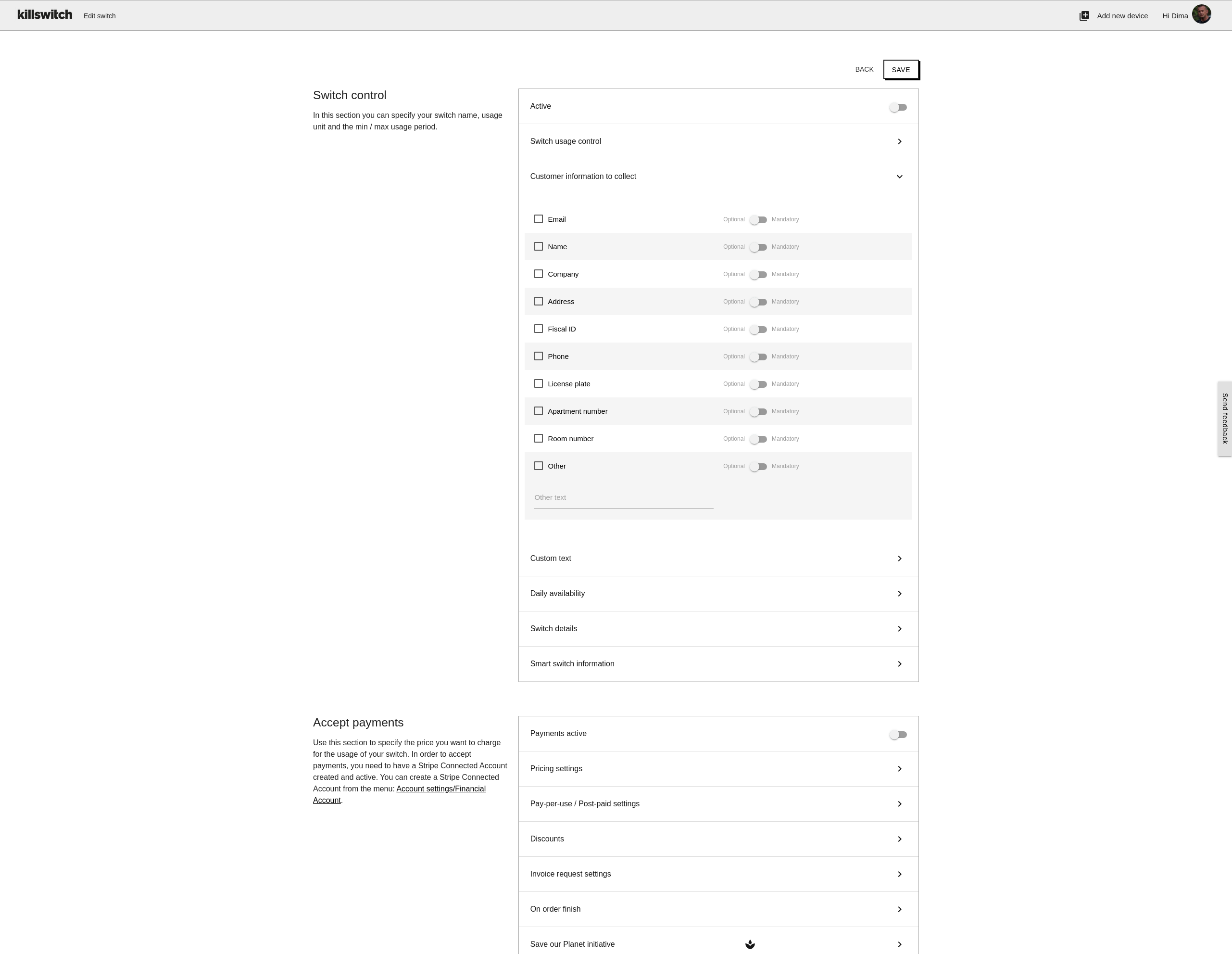
click at [623, 175] on span "Customer information to collect" at bounding box center [584, 176] width 106 height 12
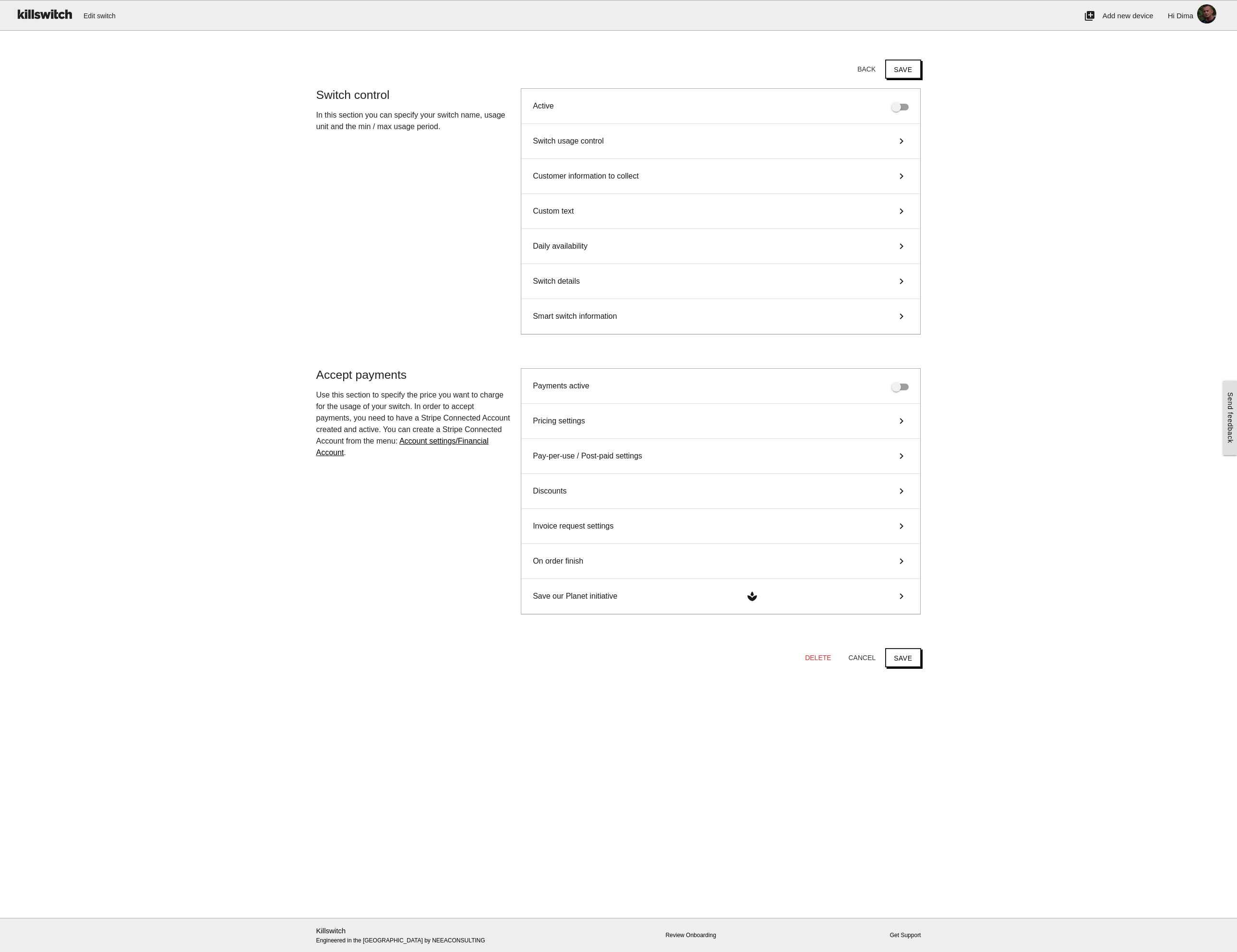
click at [586, 279] on div "Switch details keyboard_arrow_right" at bounding box center [720, 281] width 399 height 35
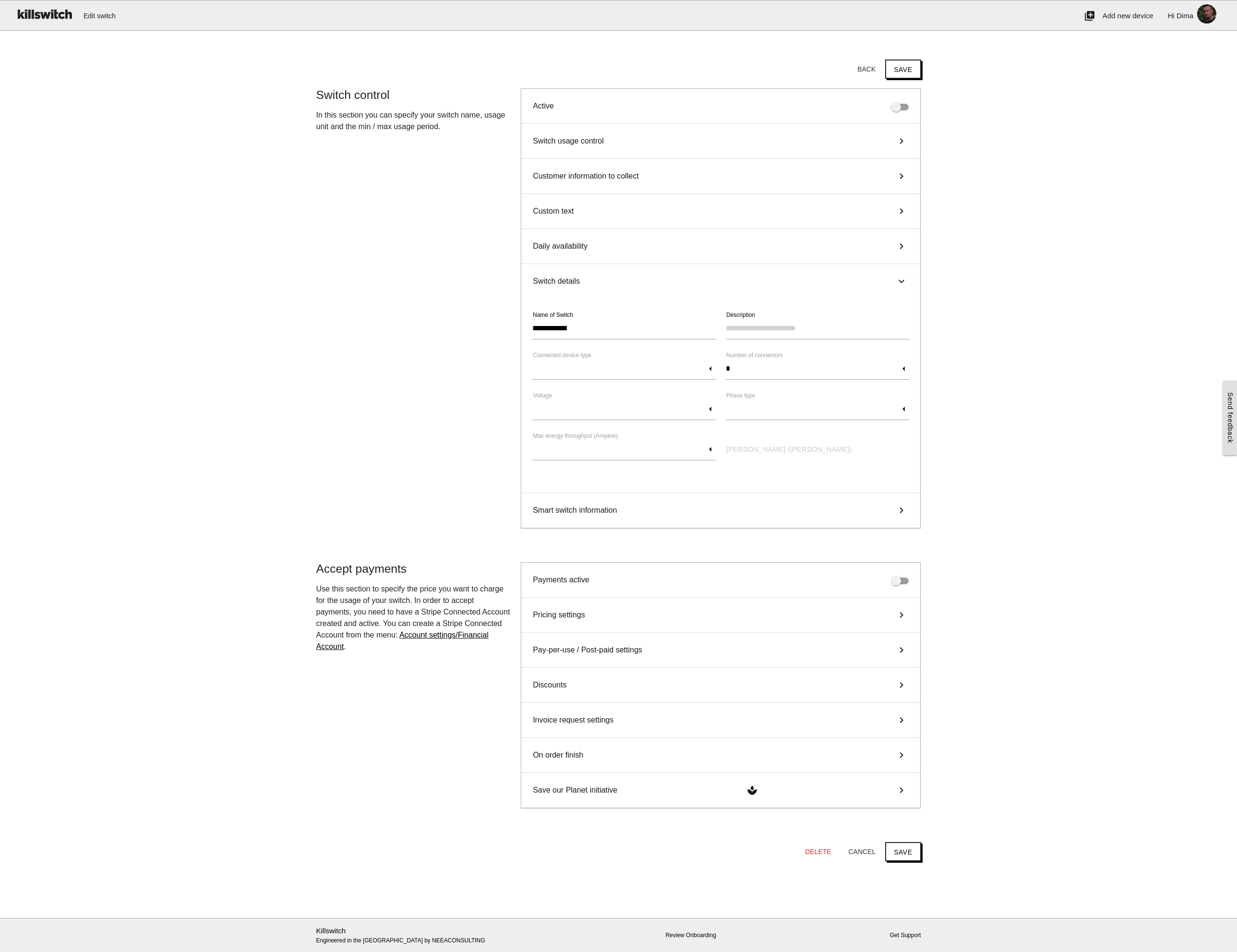
click at [583, 279] on div "Switch details keyboard_arrow_right" at bounding box center [720, 281] width 399 height 35
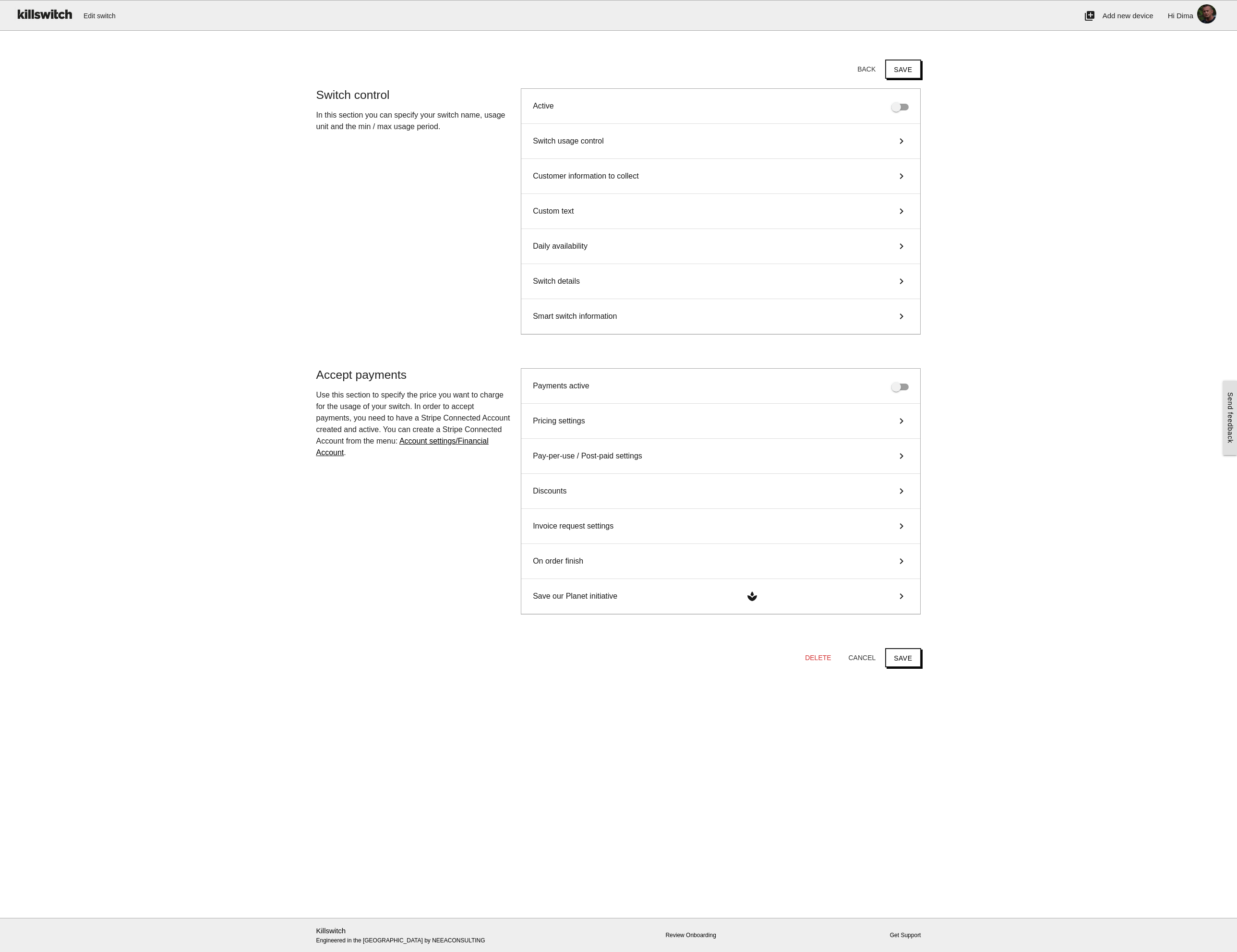
click at [583, 279] on div "Switch details keyboard_arrow_right" at bounding box center [720, 281] width 399 height 35
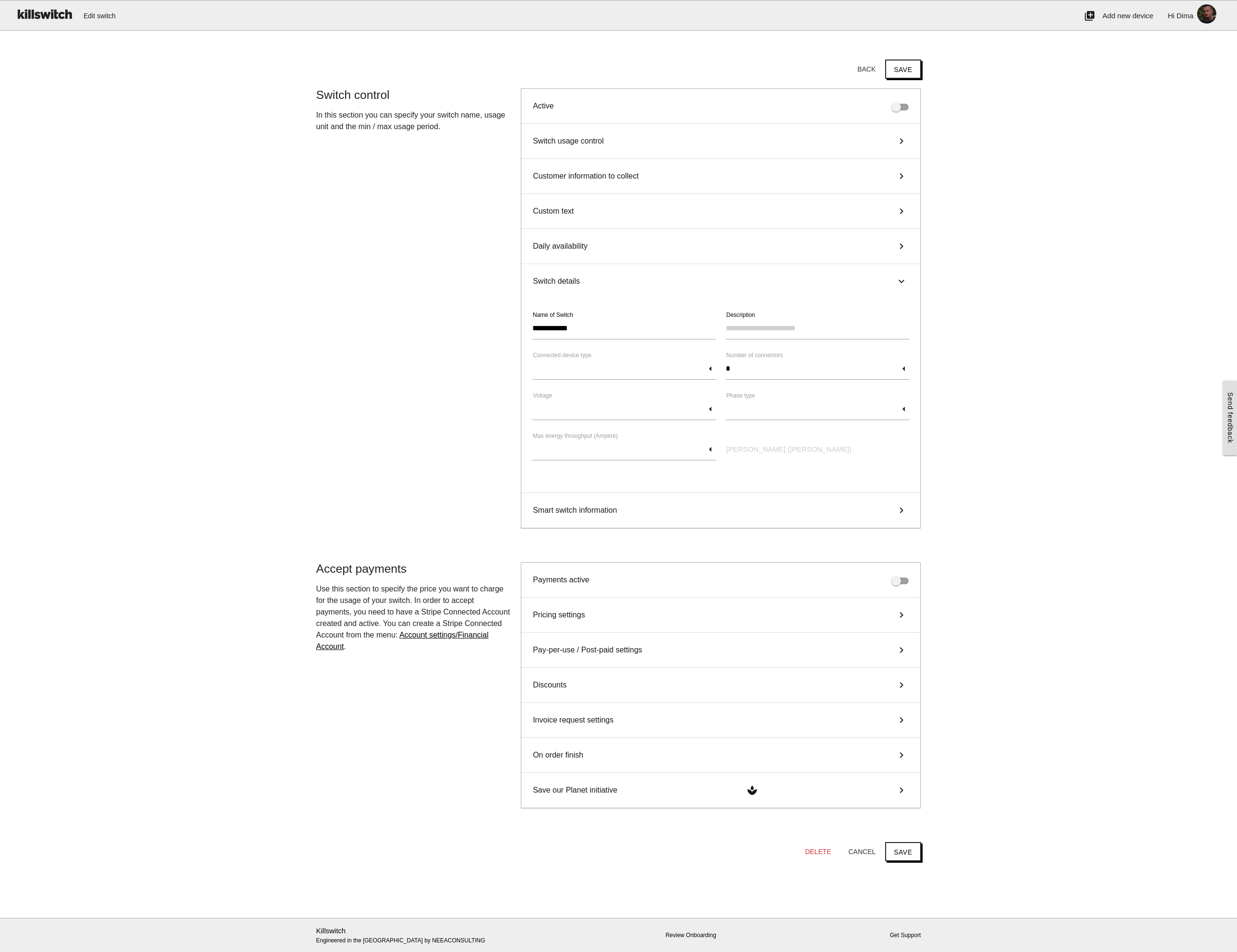
click at [583, 279] on div "Switch details keyboard_arrow_right" at bounding box center [720, 281] width 399 height 35
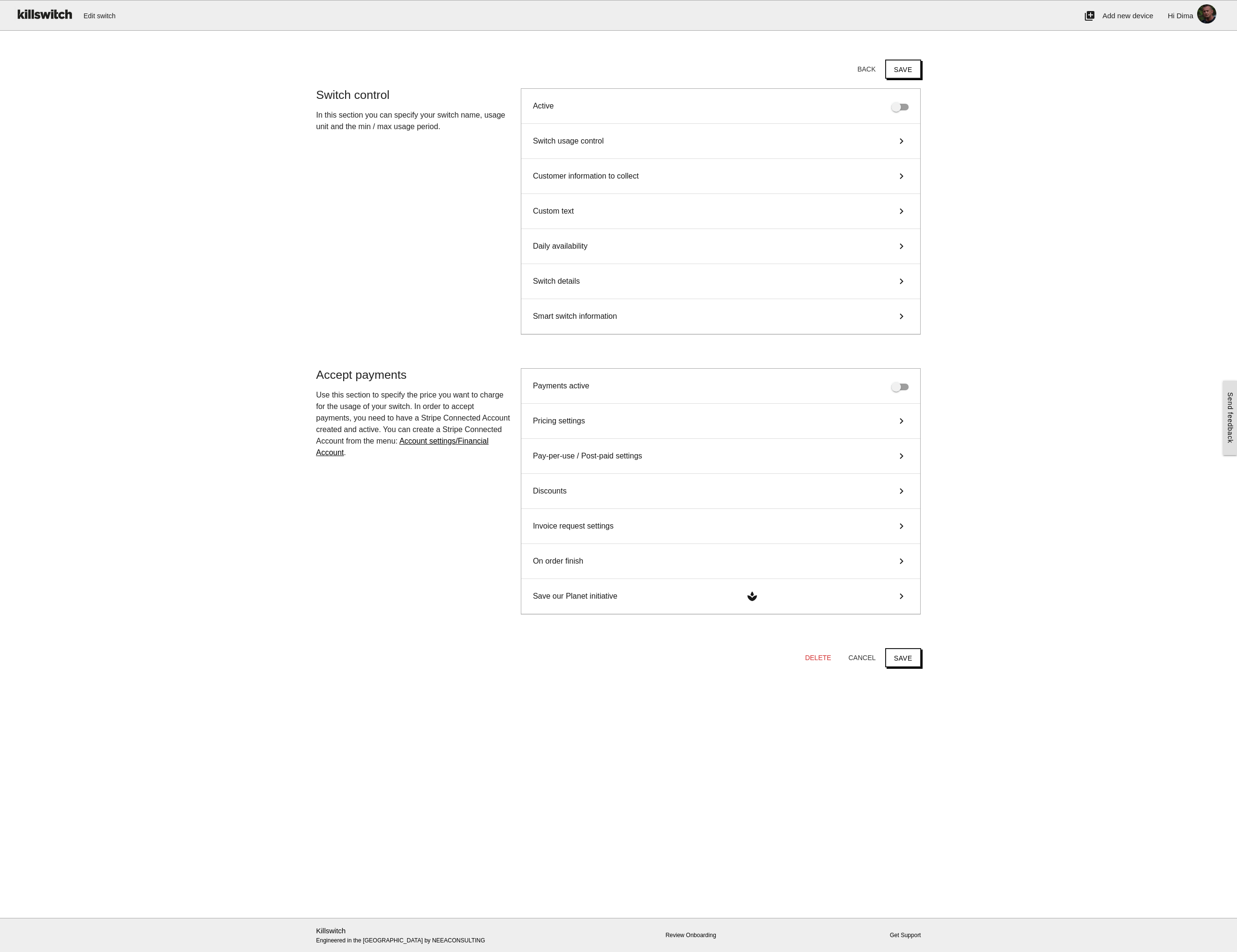
click at [583, 322] on span "Smart switch information" at bounding box center [575, 316] width 84 height 12
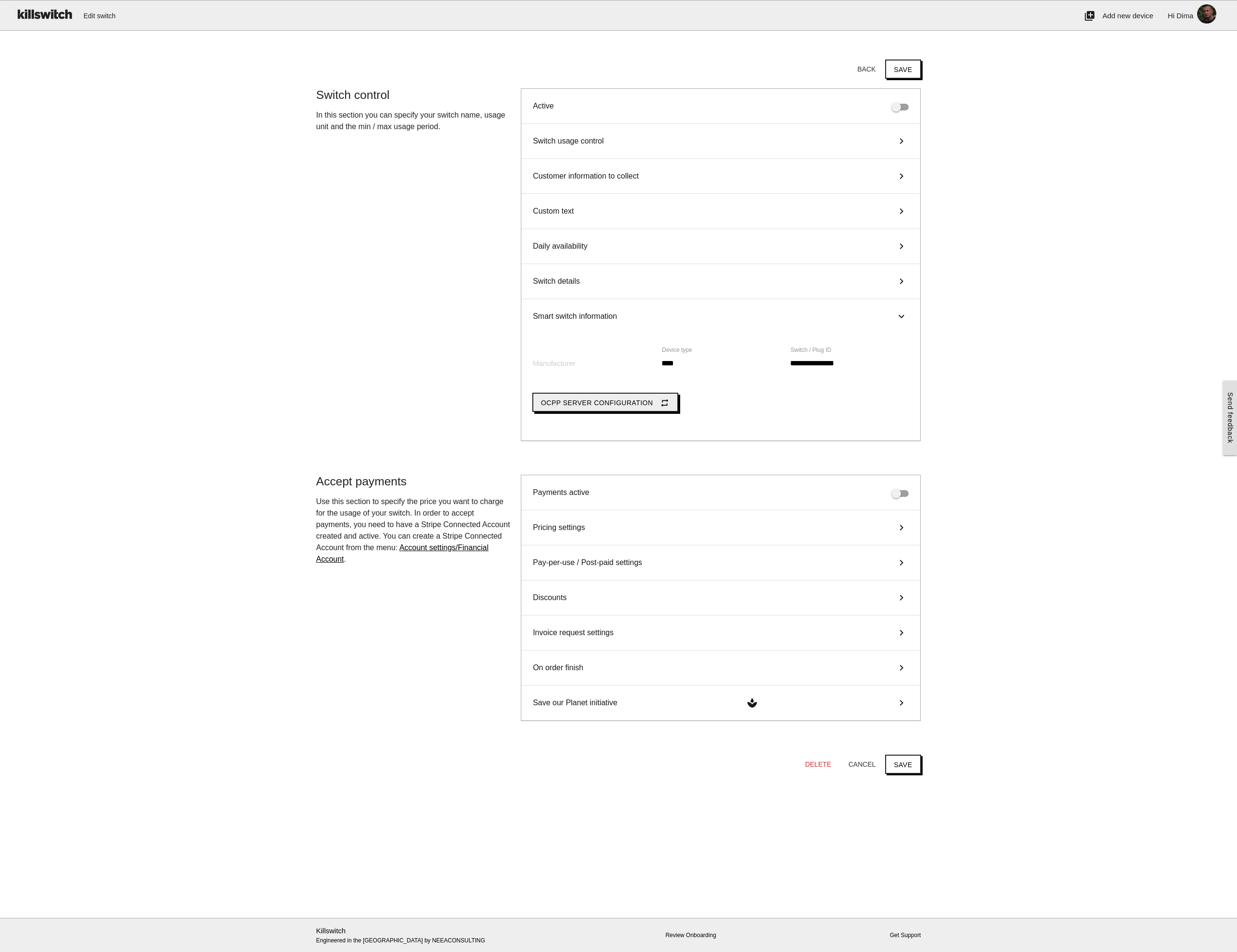
click at [601, 400] on span "OCPP Server Configuration" at bounding box center [597, 403] width 112 height 8
type input "**********"
type input "*******"
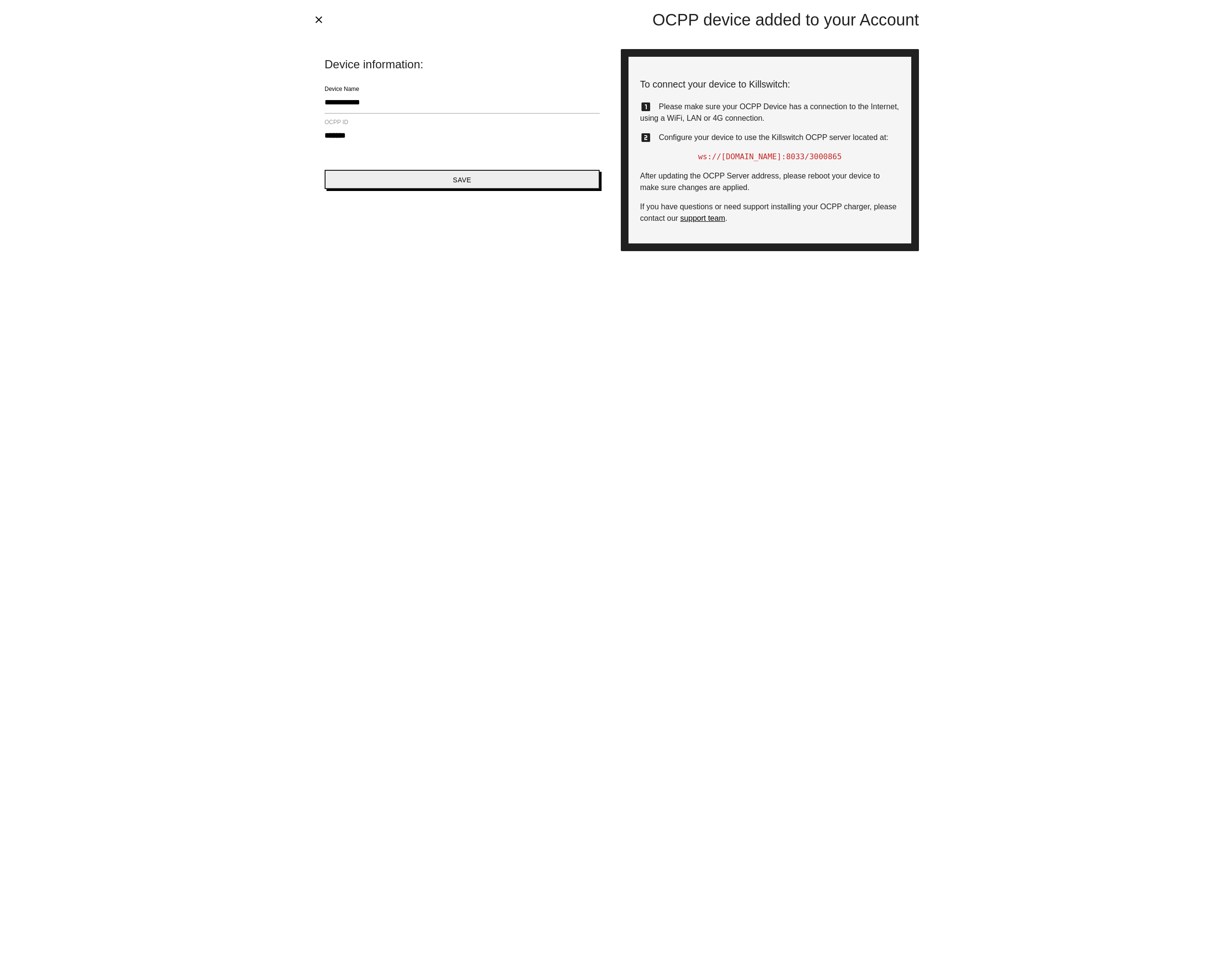
click at [515, 186] on button "Save" at bounding box center [462, 179] width 275 height 19
click at [321, 20] on icon "close" at bounding box center [319, 20] width 12 height 12
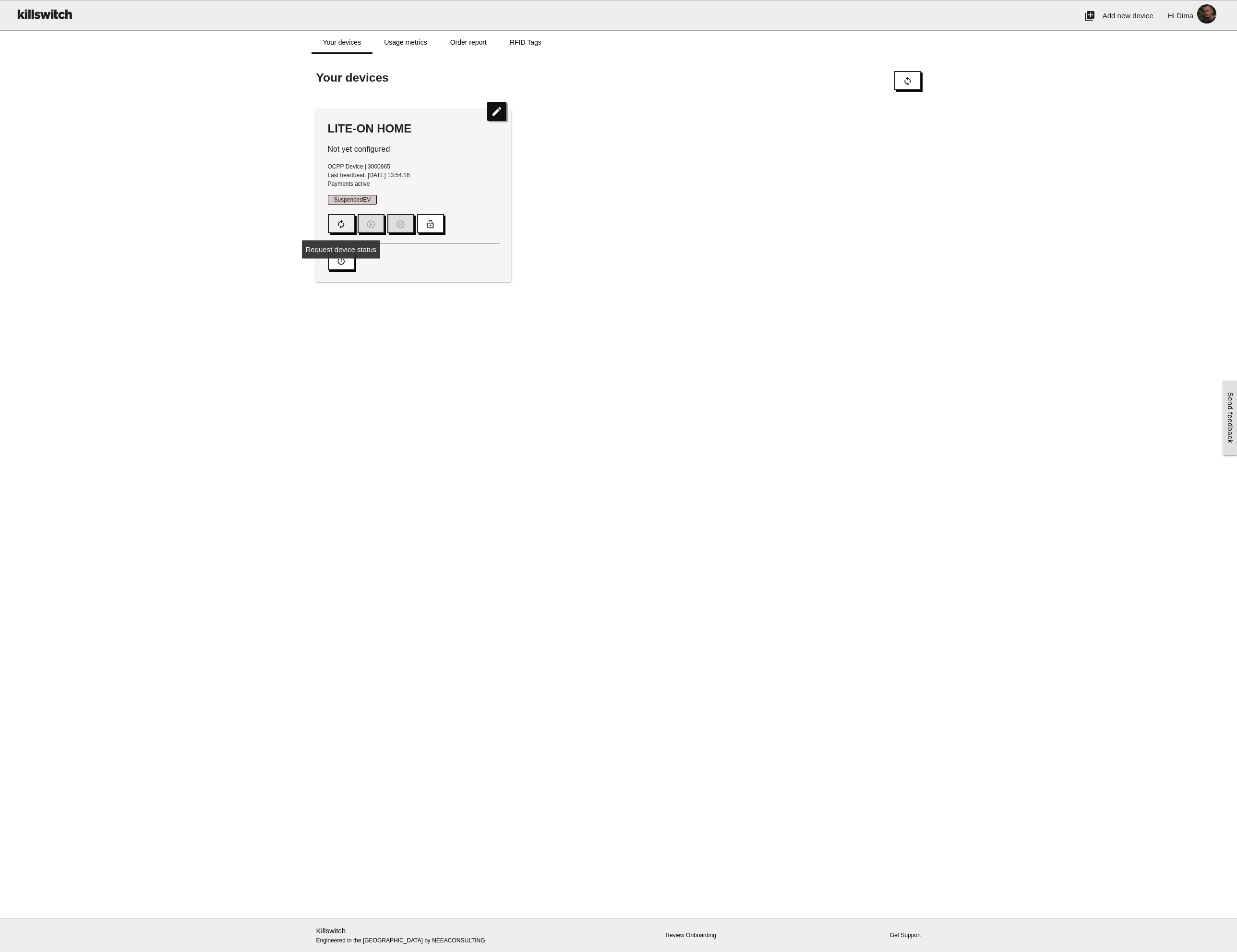
click at [345, 222] on icon "autorenew" at bounding box center [341, 224] width 10 height 18
click at [339, 219] on icon "autorenew" at bounding box center [341, 224] width 10 height 18
click at [333, 226] on button "autorenew" at bounding box center [341, 224] width 27 height 19
click at [765, 286] on div "LITE-ON HOME Not yet configured OCPP Device | 3000865 Last heartbeat: 2.10.2025…" at bounding box center [619, 195] width 614 height 191
click at [343, 229] on icon "autorenew" at bounding box center [341, 224] width 10 height 18
